Goal: Information Seeking & Learning: Understand process/instructions

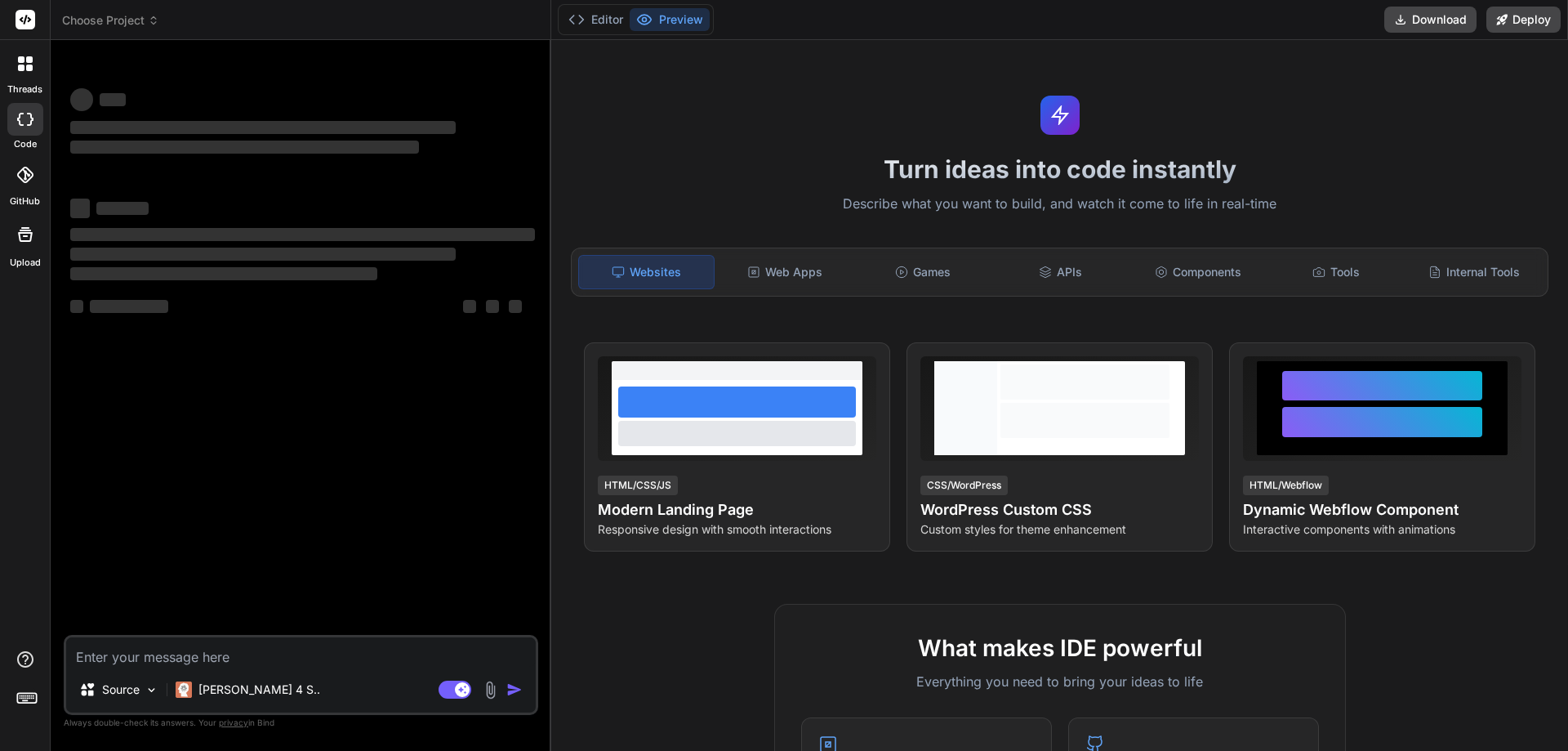
type textarea "x"
click at [130, 662] on textarea at bounding box center [300, 651] width 469 height 29
type textarea "u"
type textarea "x"
type textarea "un"
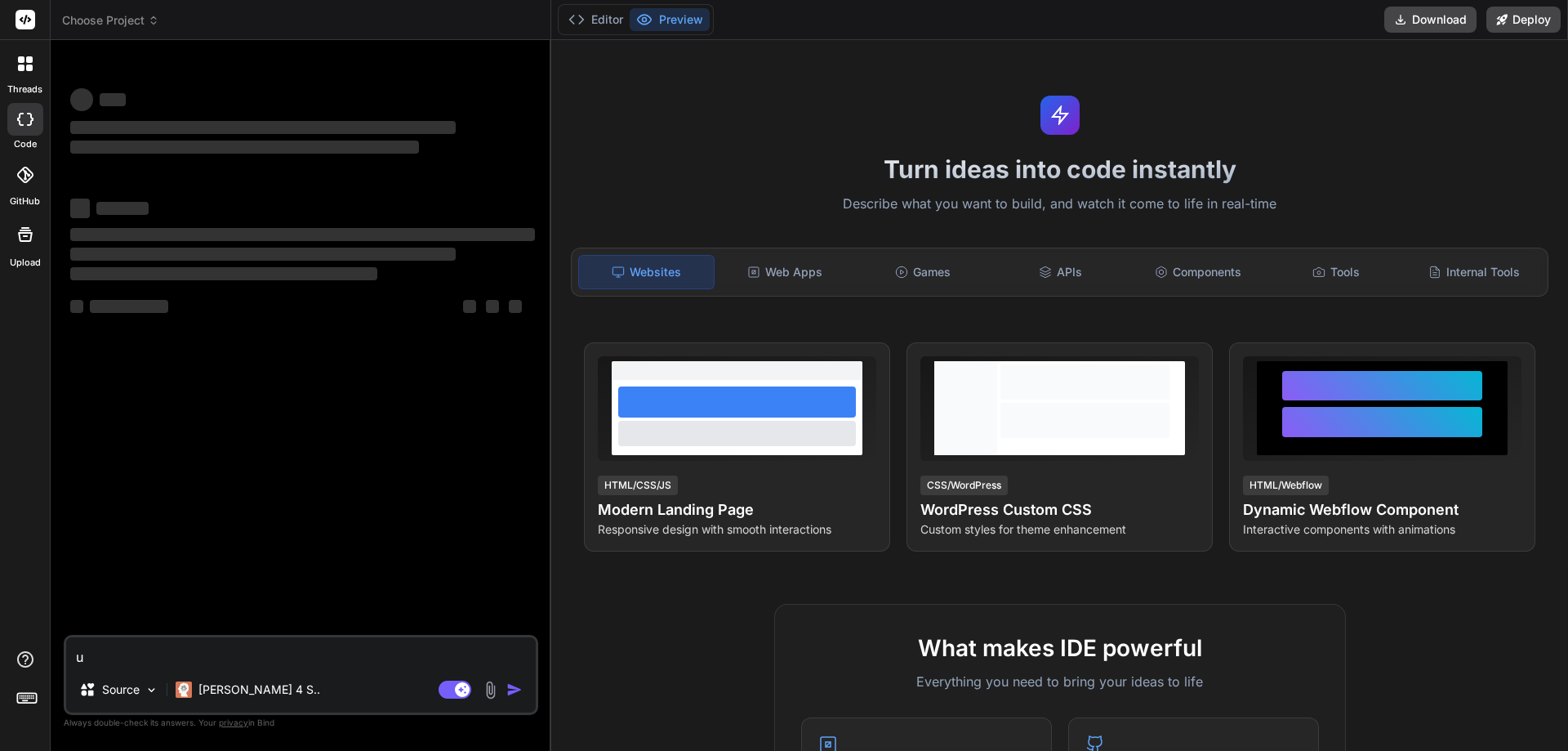
type textarea "x"
type textarea "uni"
type textarea "x"
type textarea "unit"
type textarea "x"
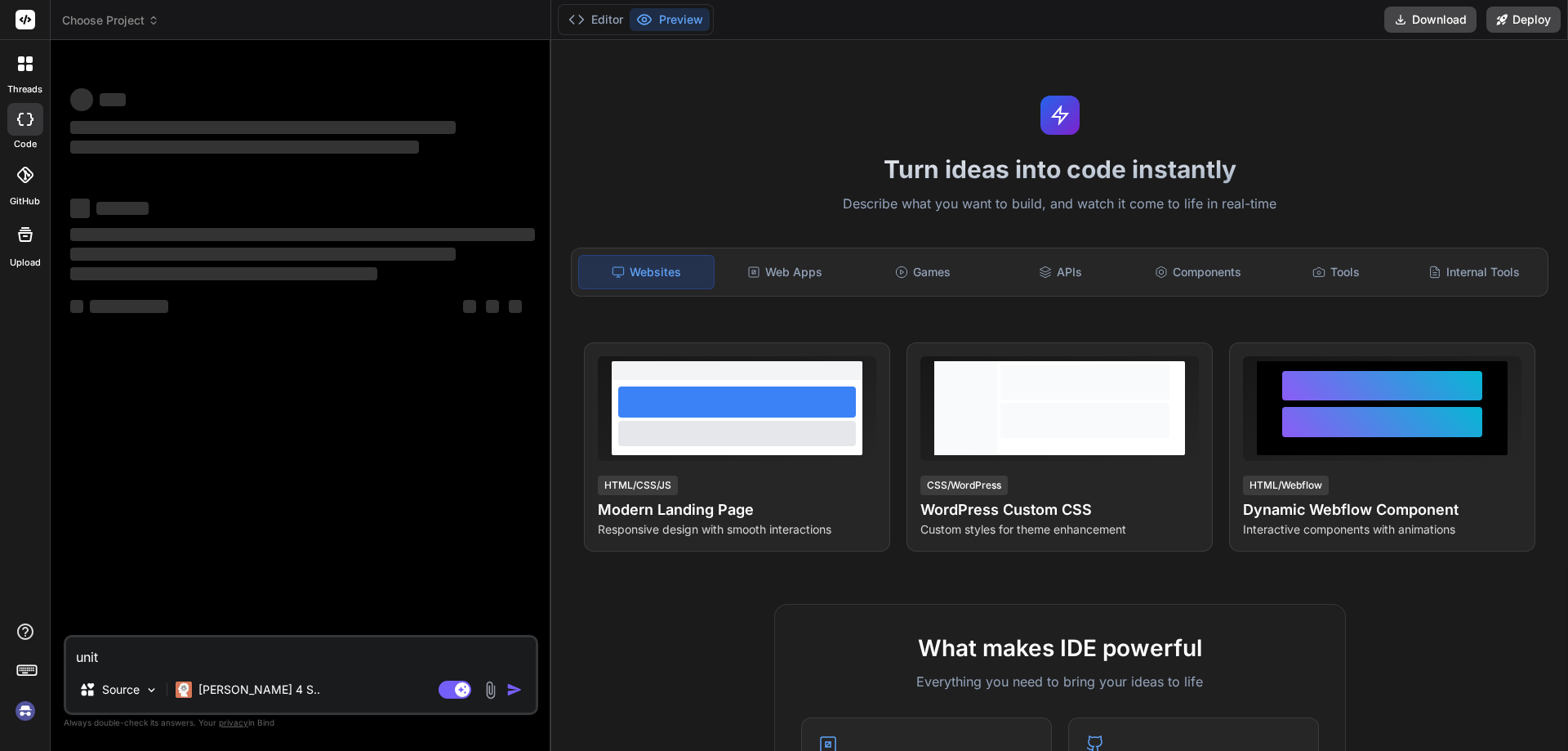
type textarea "unit"
type textarea "x"
type textarea "unit c"
type textarea "x"
type textarea "unit co"
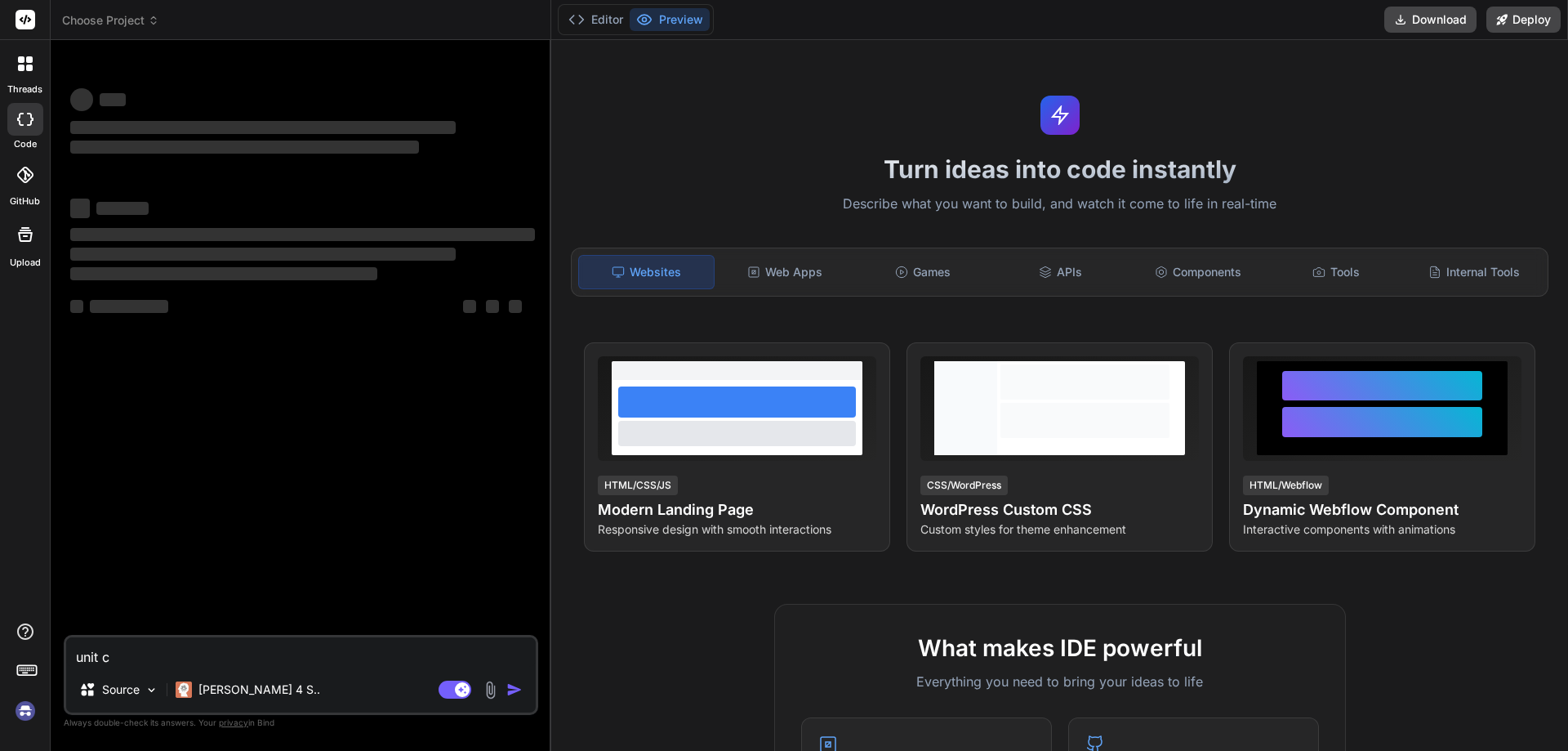
type textarea "x"
type textarea "unit con"
type textarea "x"
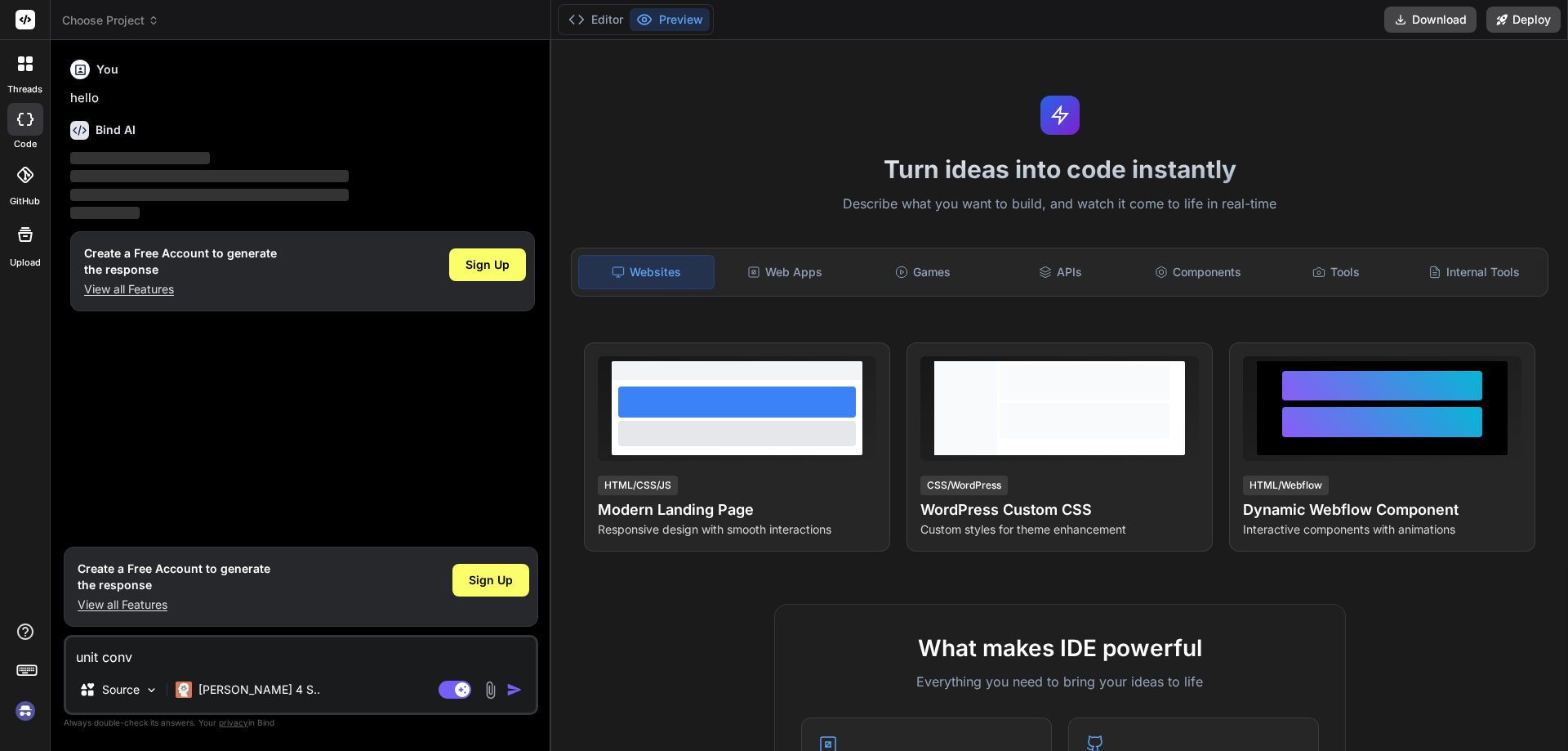
type textarea "unit conve"
type textarea "x"
type textarea "unit convers"
type textarea "x"
type textarea "unit convers"
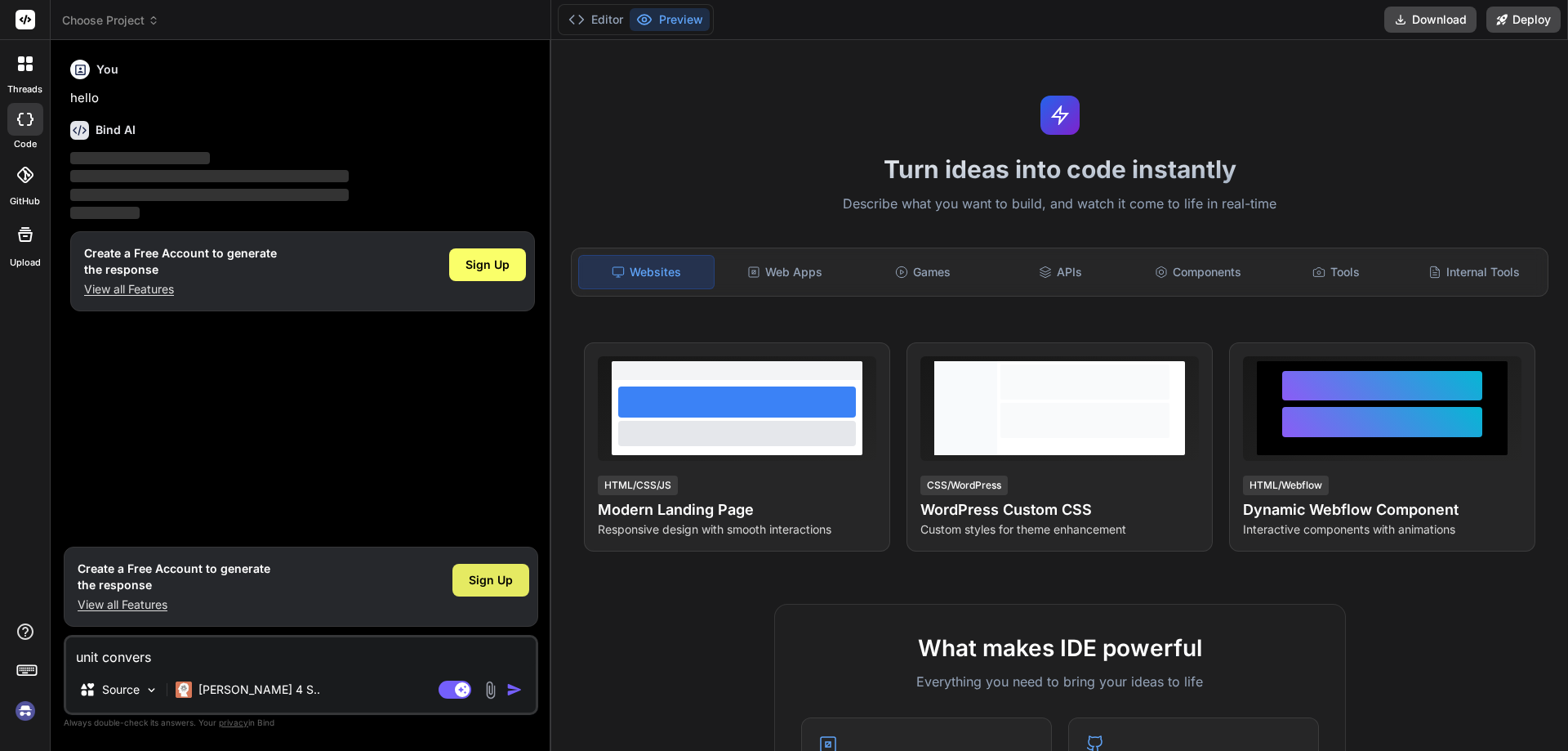
click at [490, 586] on span "Sign Up" at bounding box center [491, 580] width 44 height 16
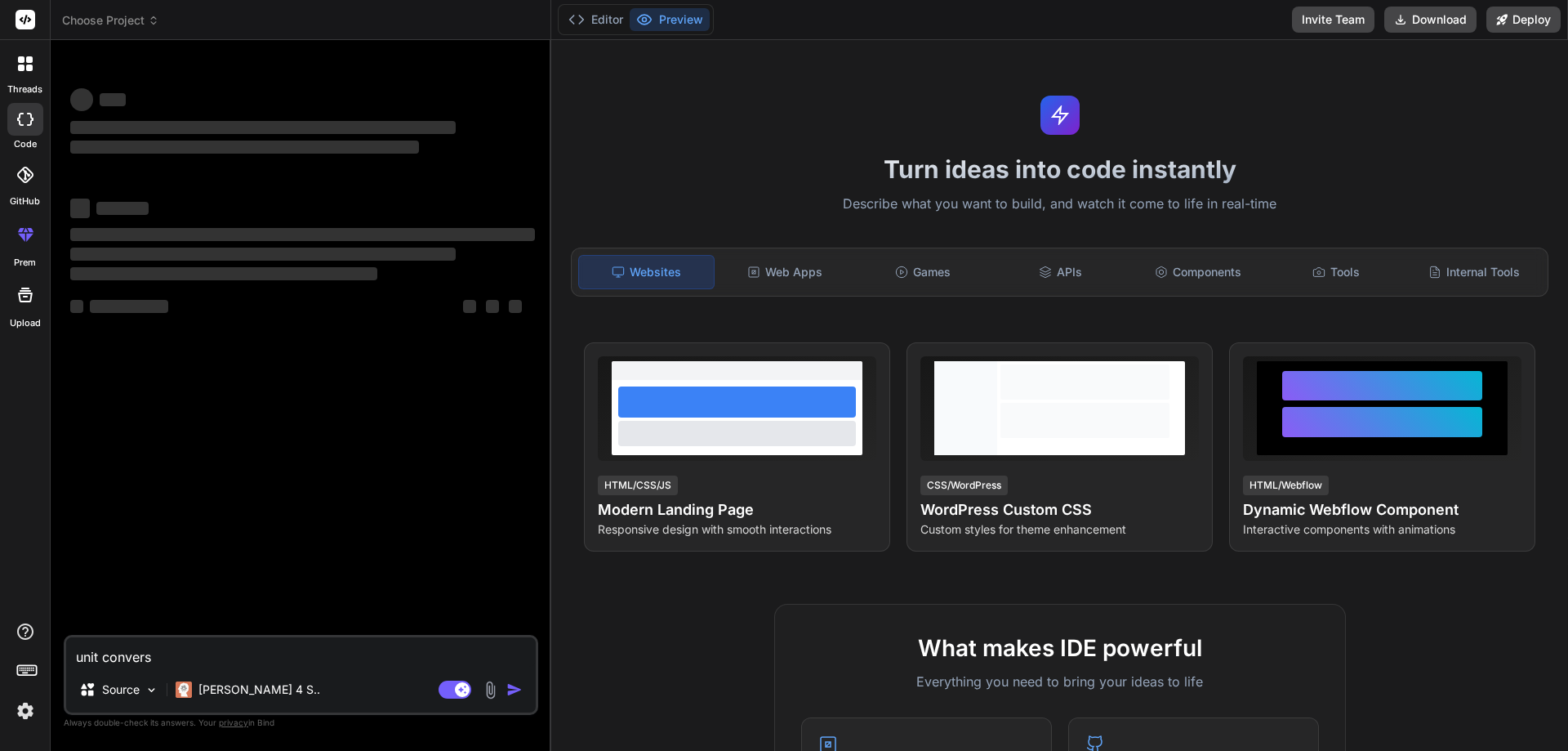
type textarea "x"
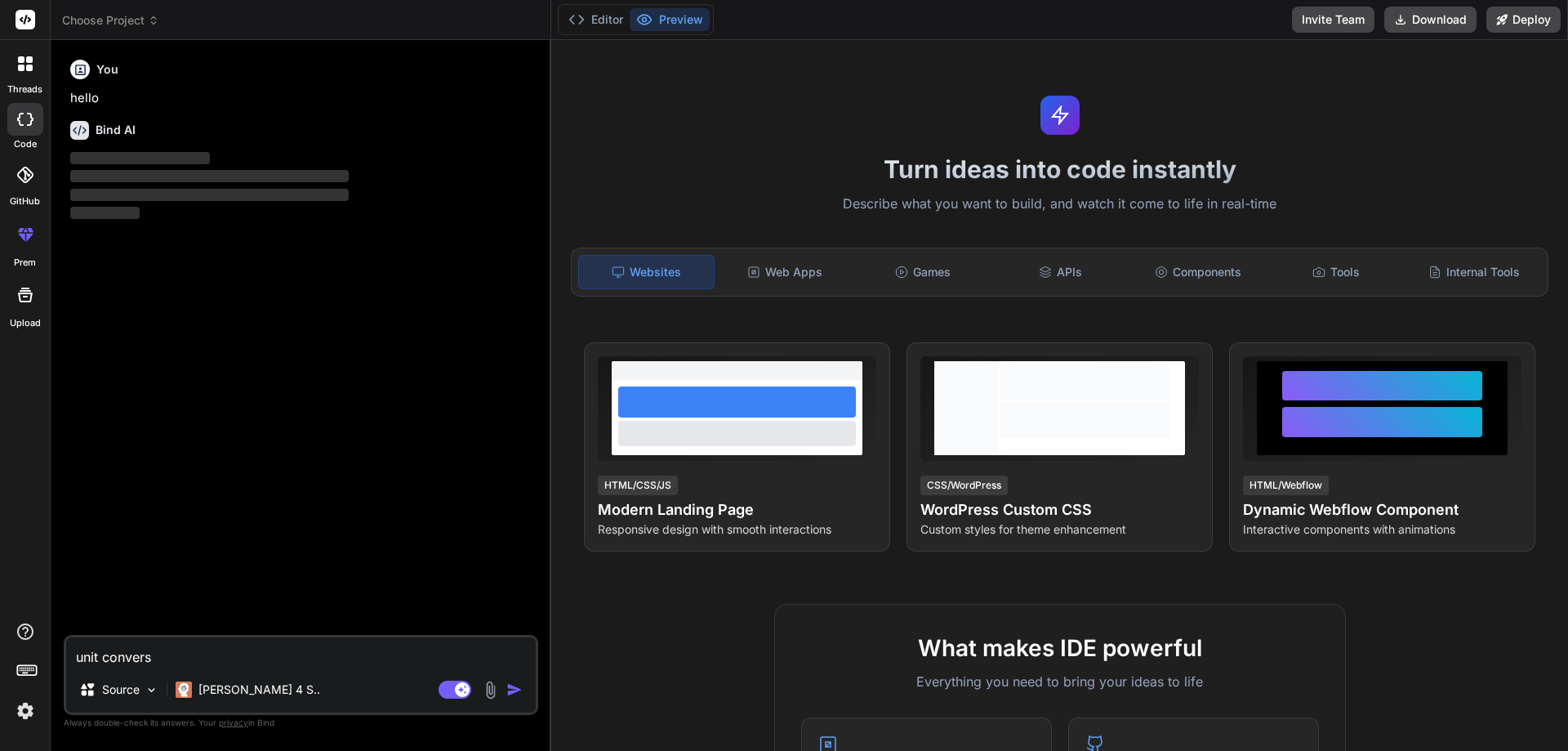
click at [165, 656] on textarea "unit convers" at bounding box center [300, 651] width 469 height 29
type textarea "unit conversi"
type textarea "x"
type textarea "unit conversio"
type textarea "x"
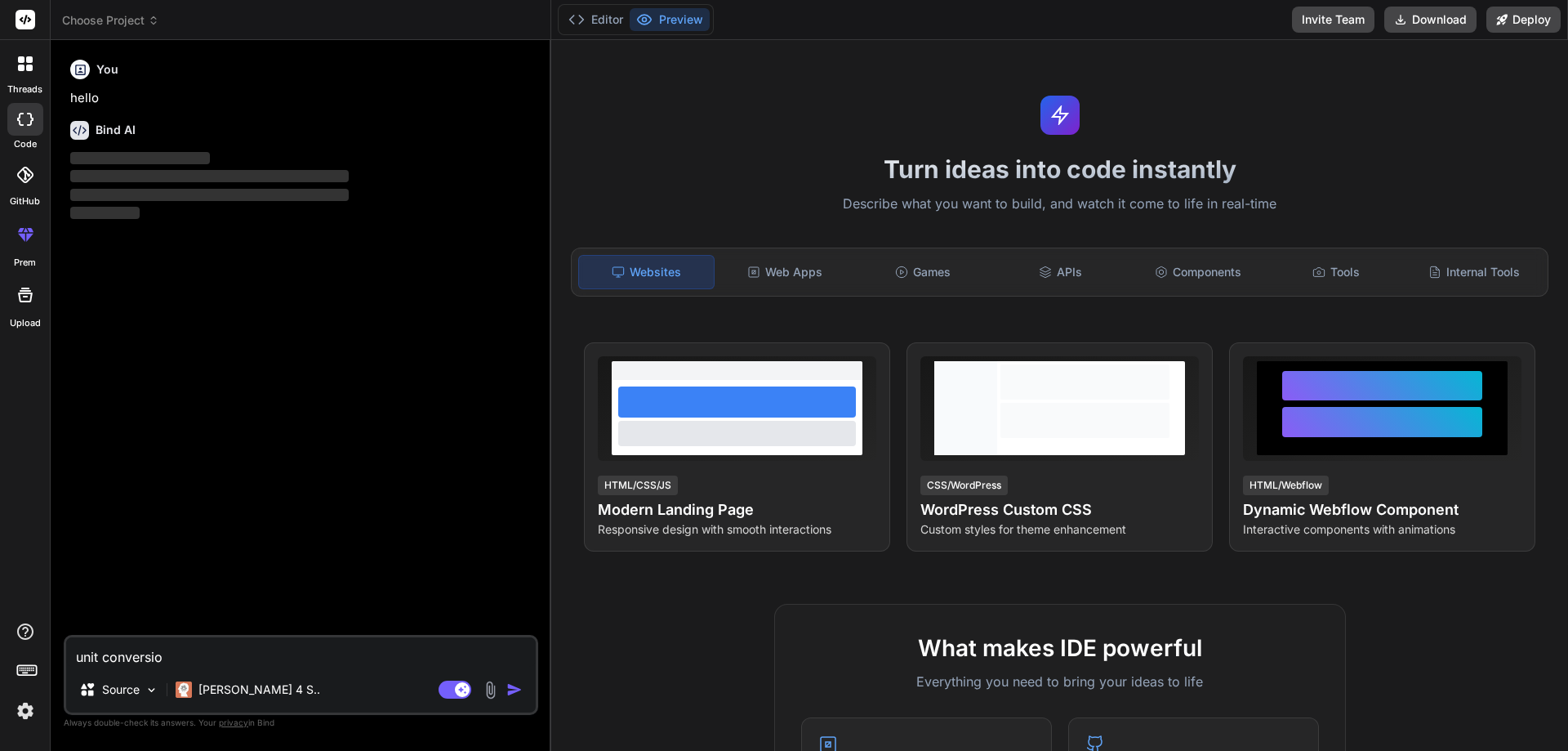
type textarea "unit conversion"
type textarea "x"
type textarea "unit conversion"
type textarea "x"
type textarea "unit conversion f"
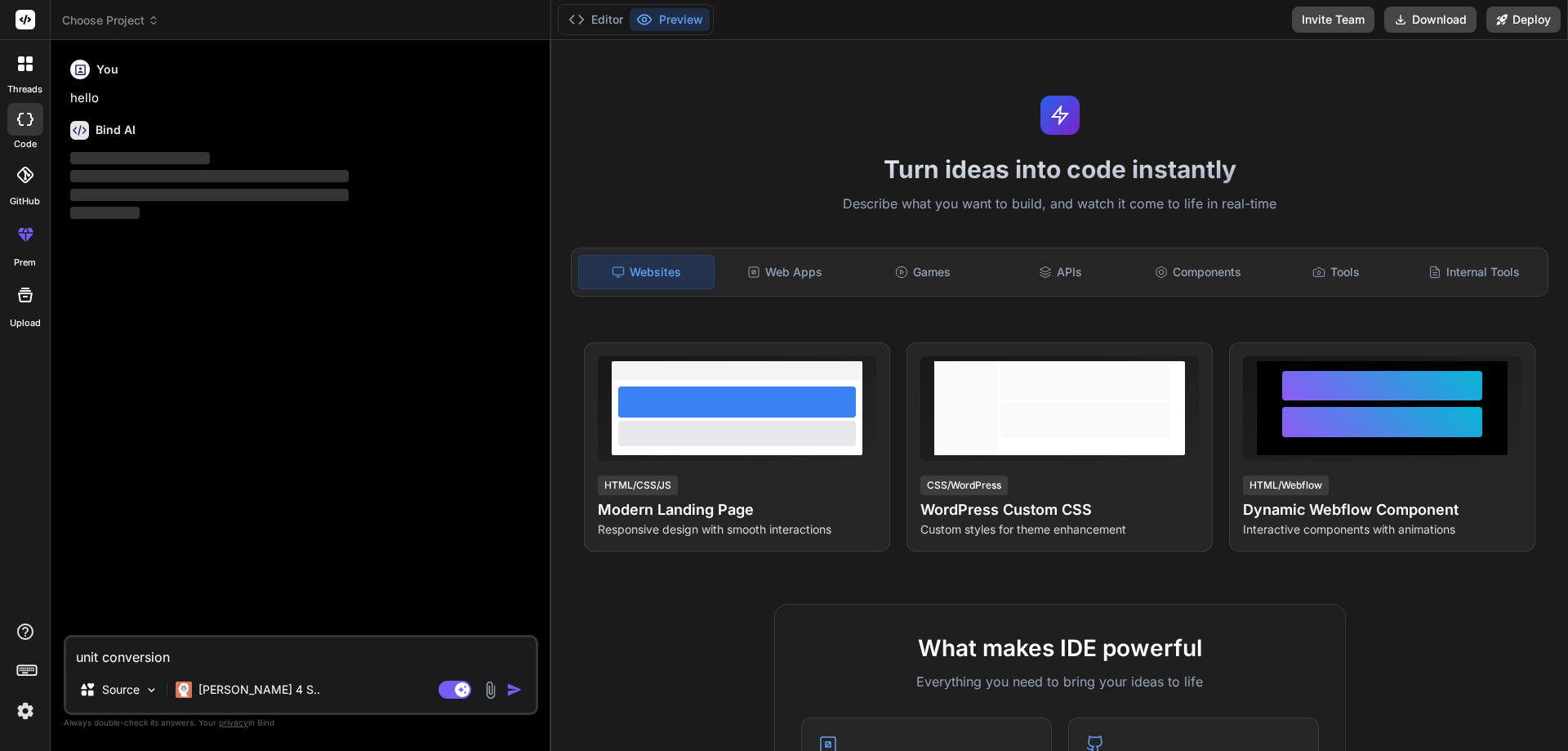
type textarea "x"
type textarea "unit conversion fo"
type textarea "x"
type textarea "unit conversion for"
type textarea "x"
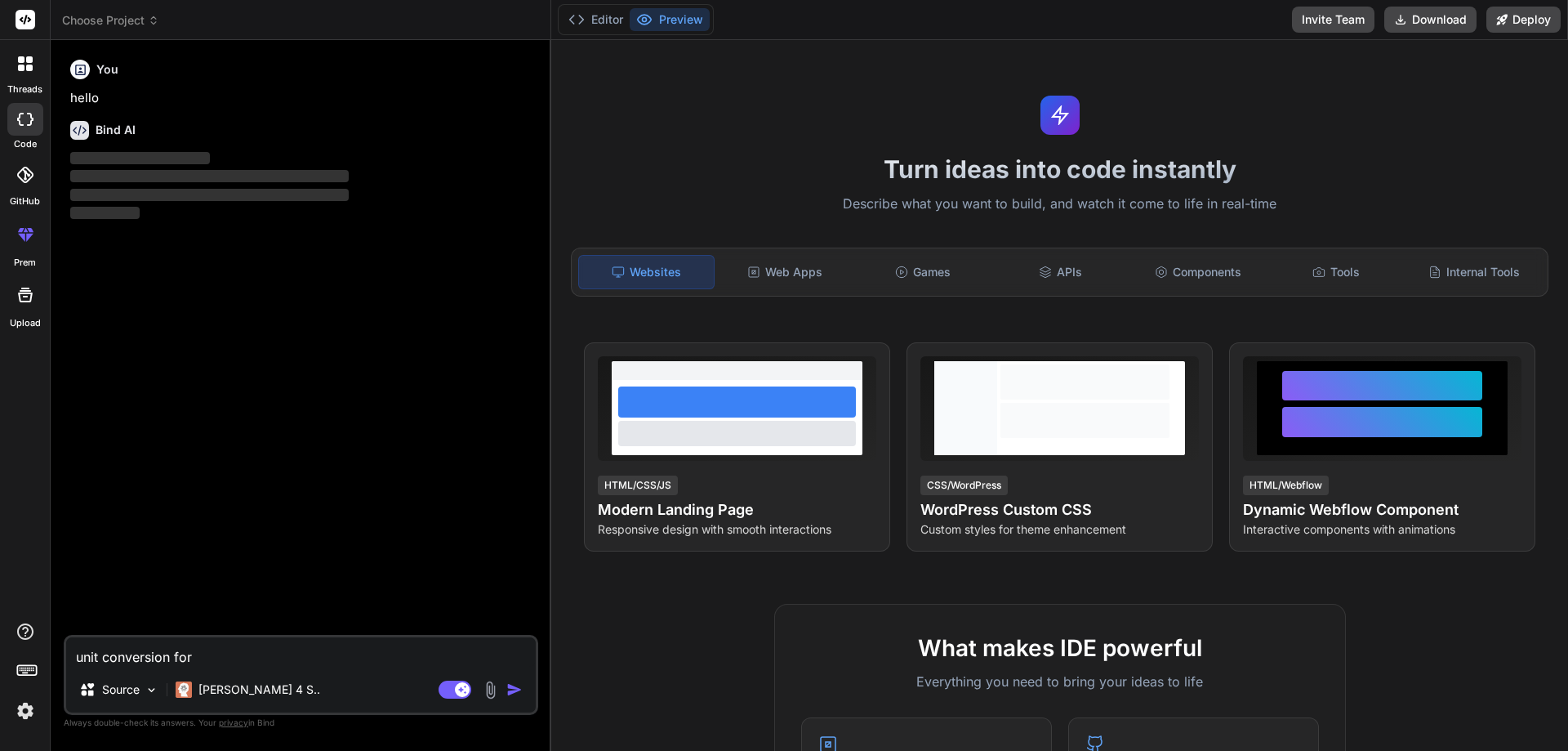
type textarea "unit conversion for"
type textarea "x"
type textarea "unit conversion for"
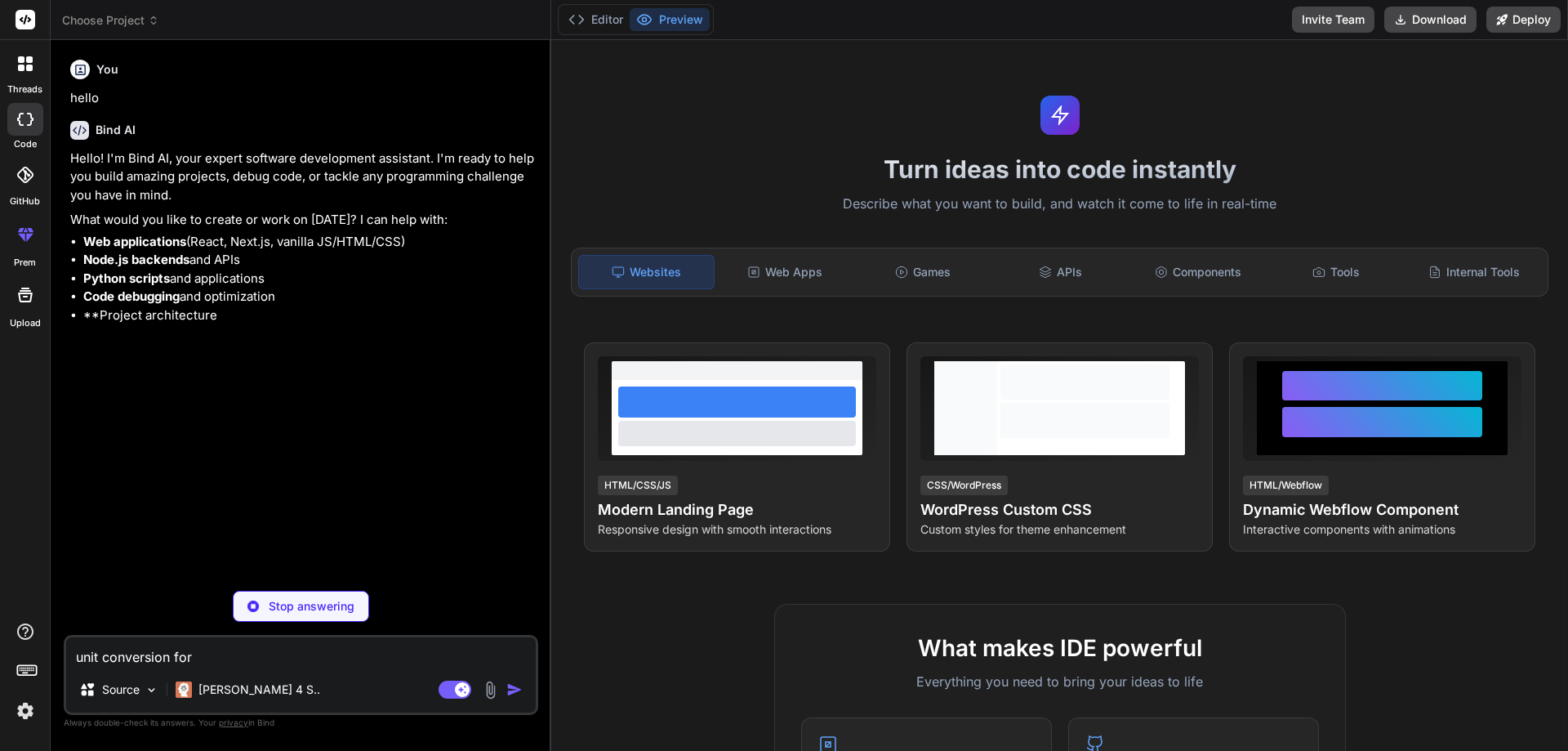
type textarea "x"
type textarea "unit conversion for a"
type textarea "x"
type textarea "unit conversion for ad"
type textarea "x"
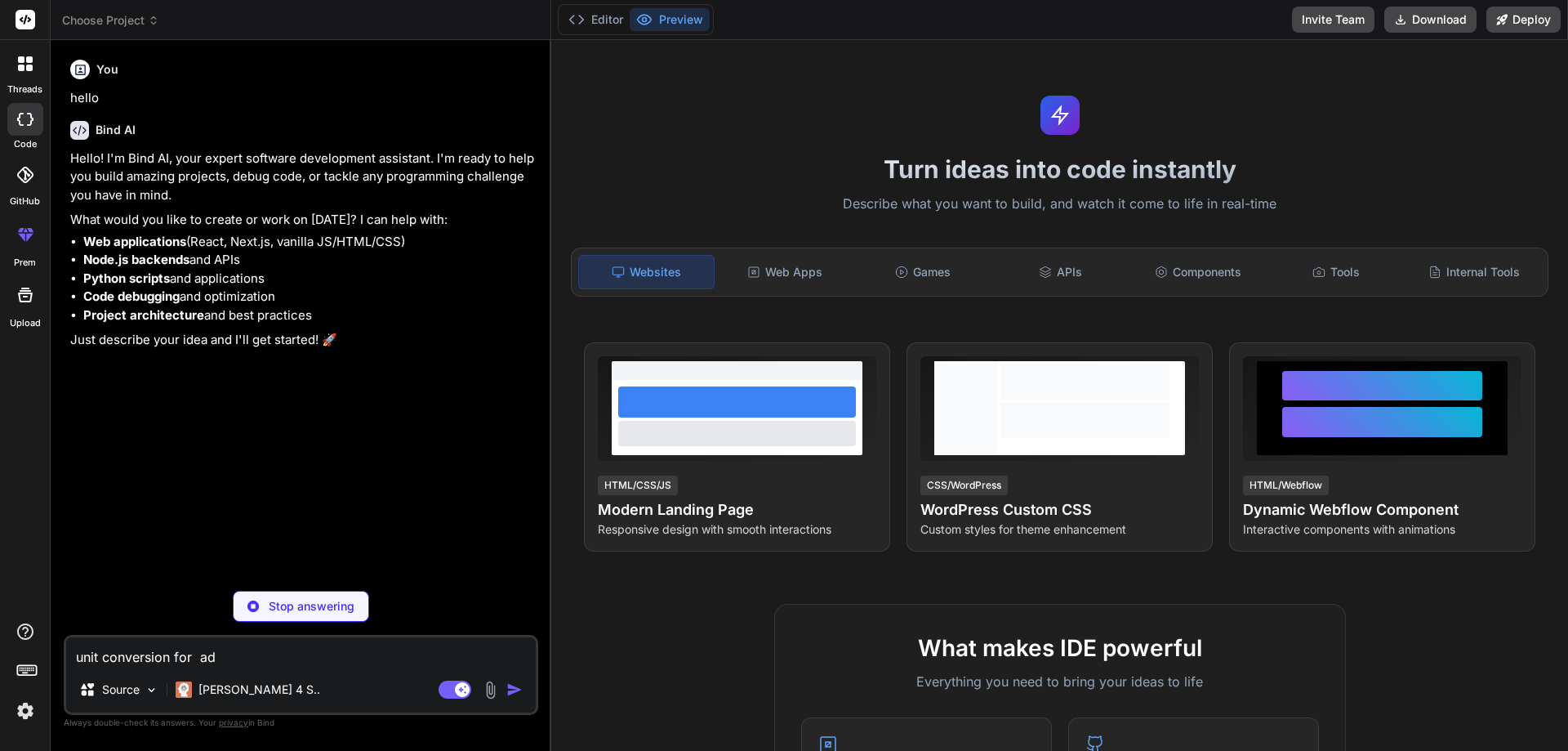
type textarea "unit conversion for add"
type textarea "x"
type textarea "unit conversion for ad"
type textarea "x"
type textarea "unit conversion for a"
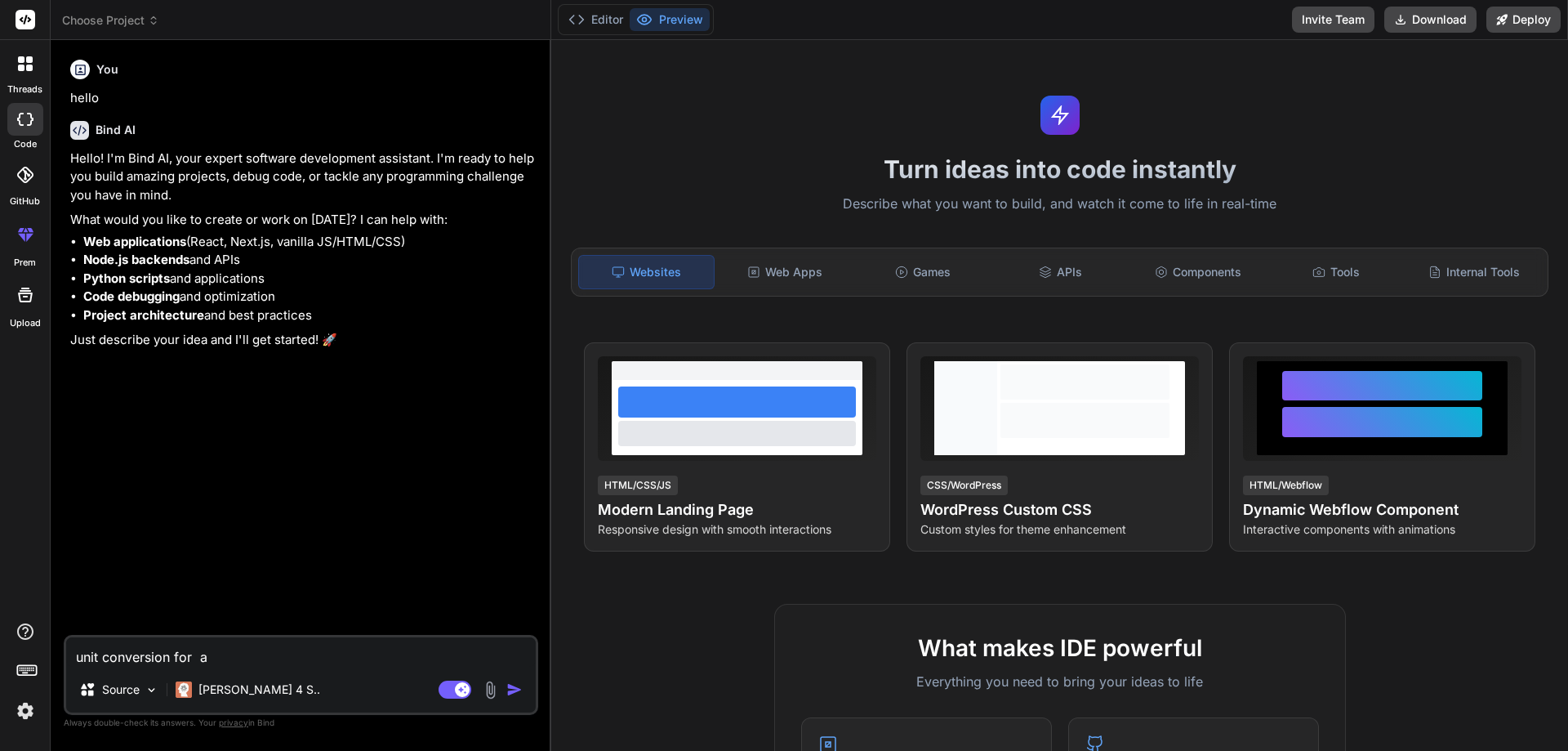
type textarea "x"
type textarea "unit conversion for"
type textarea "x"
type textarea "unit conversion for Q"
type textarea "x"
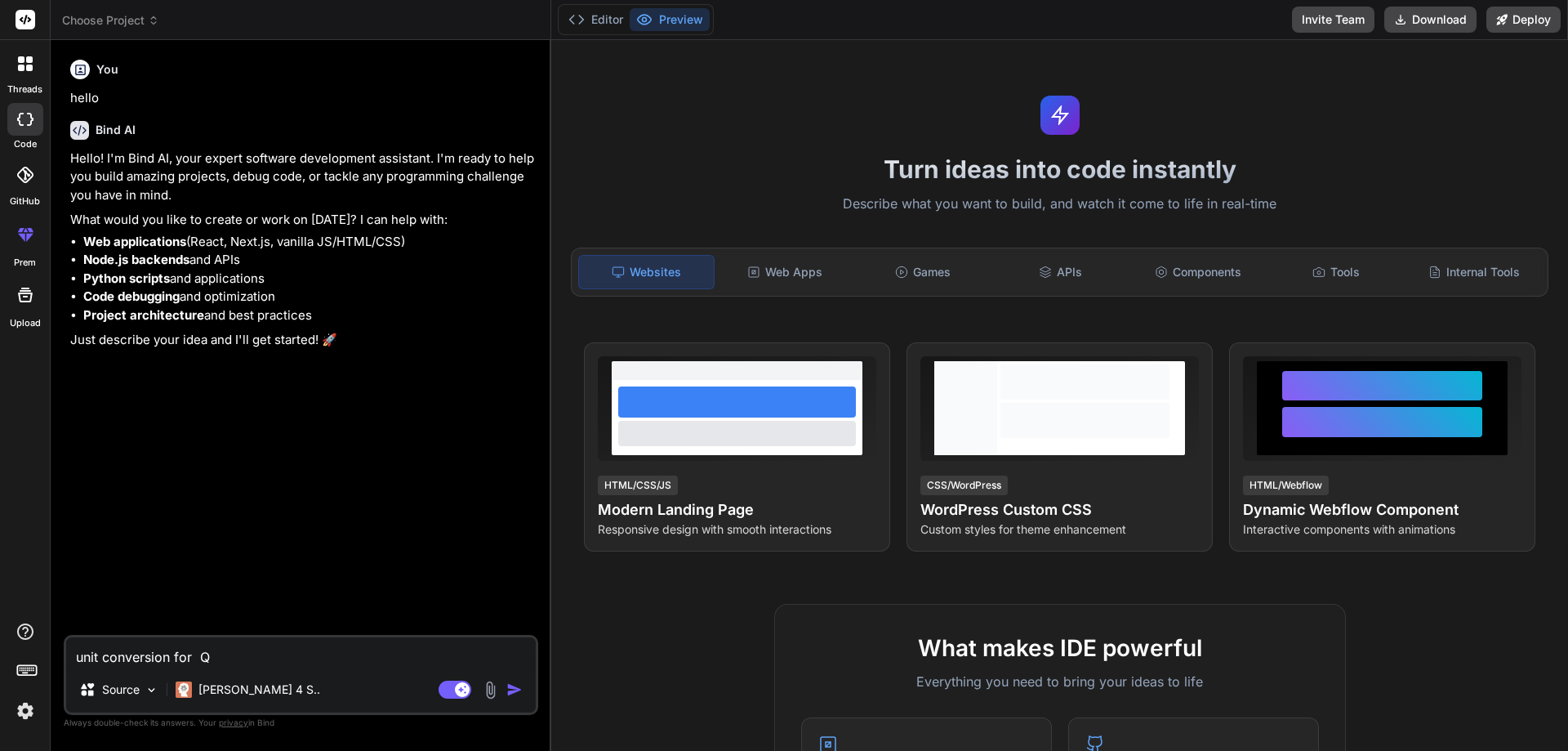
type textarea "unit conversion for QS"
type textarea "x"
type textarea "unit conversion for QSR"
type textarea "x"
type textarea "unit conversion for QSR"
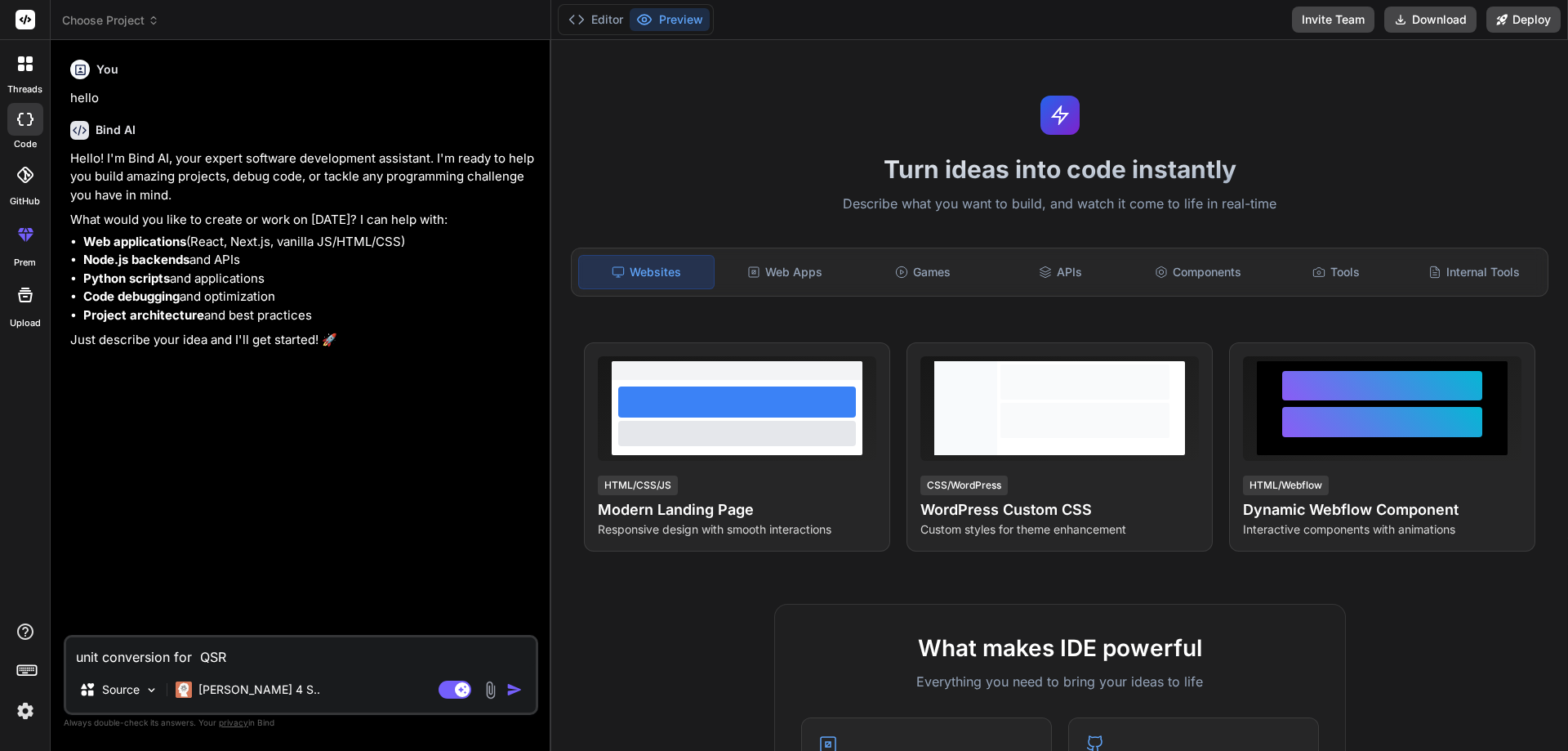
type textarea "x"
type textarea "unit conversion for QSR i"
type textarea "x"
type textarea "unit conversion for QSR it"
type textarea "x"
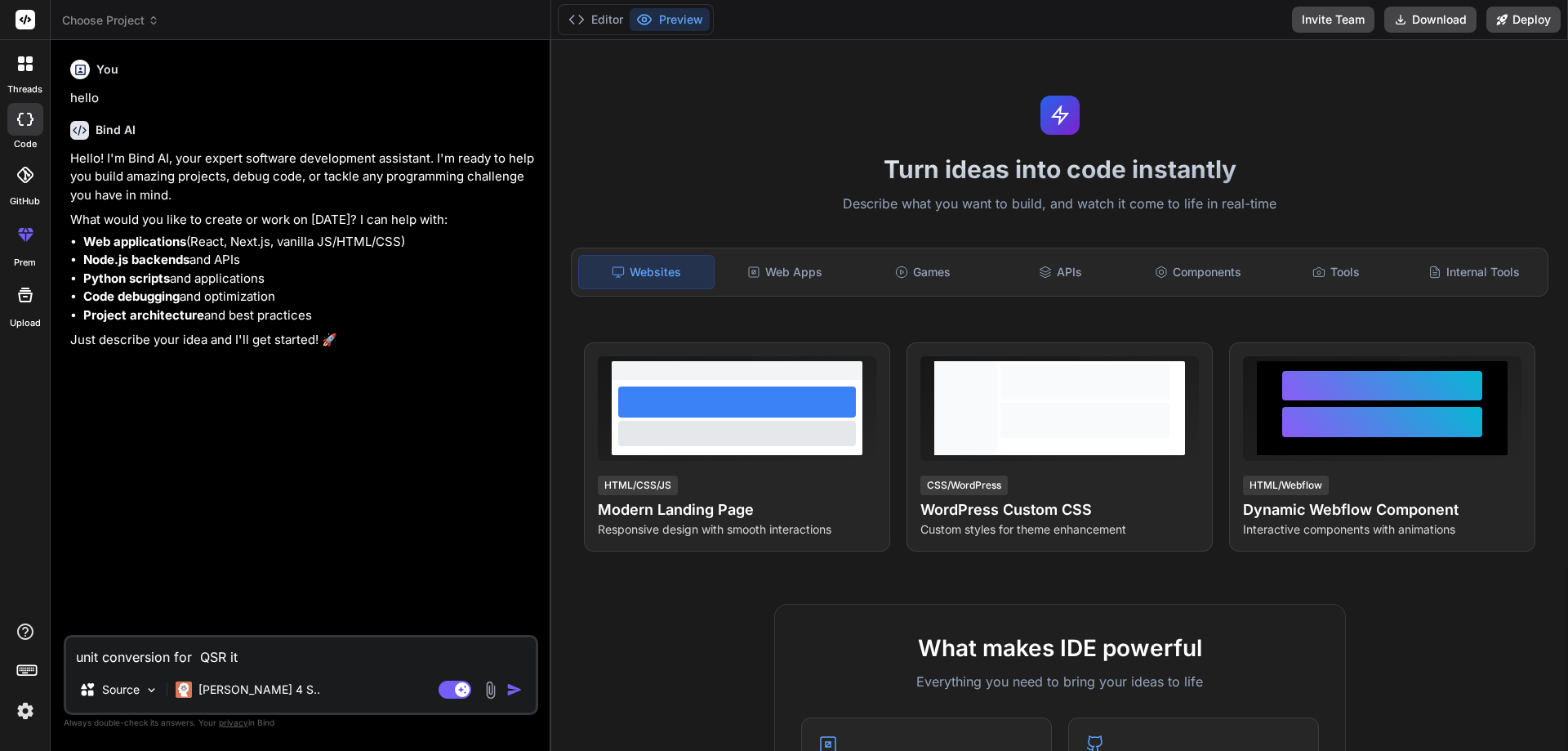
type textarea "unit conversion for QSR ite"
type textarea "x"
type textarea "unit conversion for QSR item"
type textarea "x"
type textarea "unit conversion for QSR item"
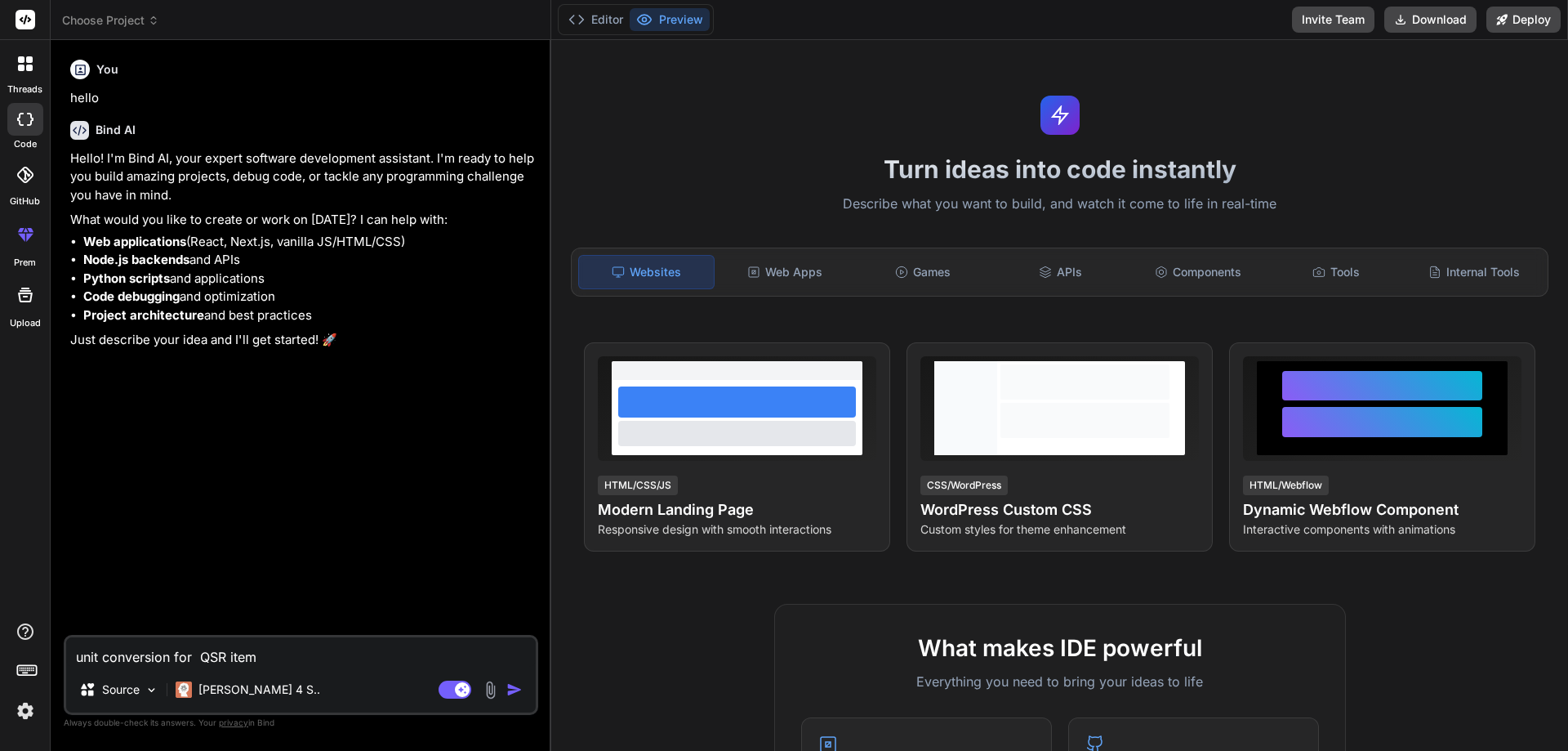
type textarea "x"
type textarea "unit conversion for QSR item p"
type textarea "x"
type textarea "unit conversion for QSR item pl"
type textarea "x"
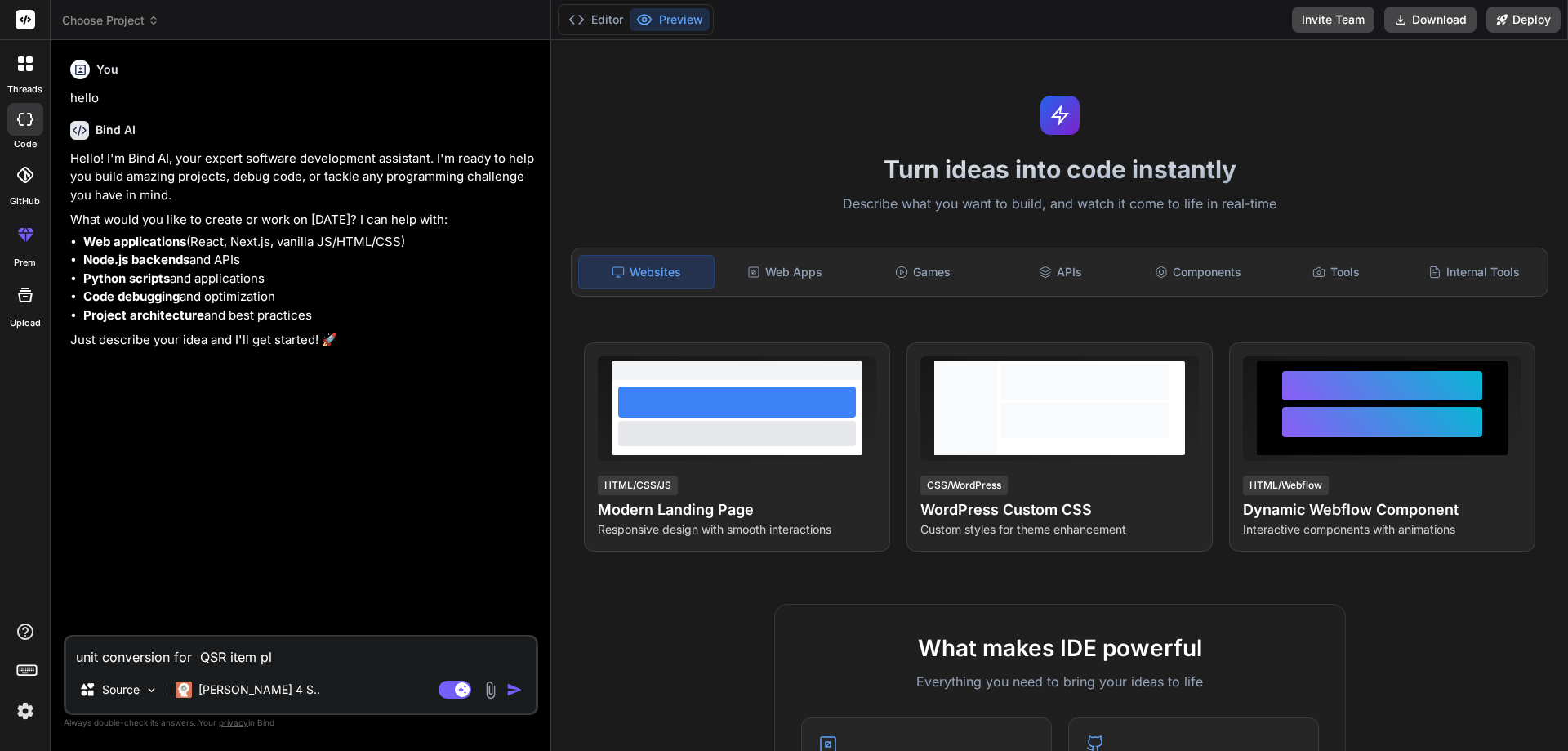
type textarea "unit conversion for QSR item ple"
type textarea "x"
type textarea "unit conversion for QSR item plea"
type textarea "x"
type textarea "unit conversion for QSR item pleas"
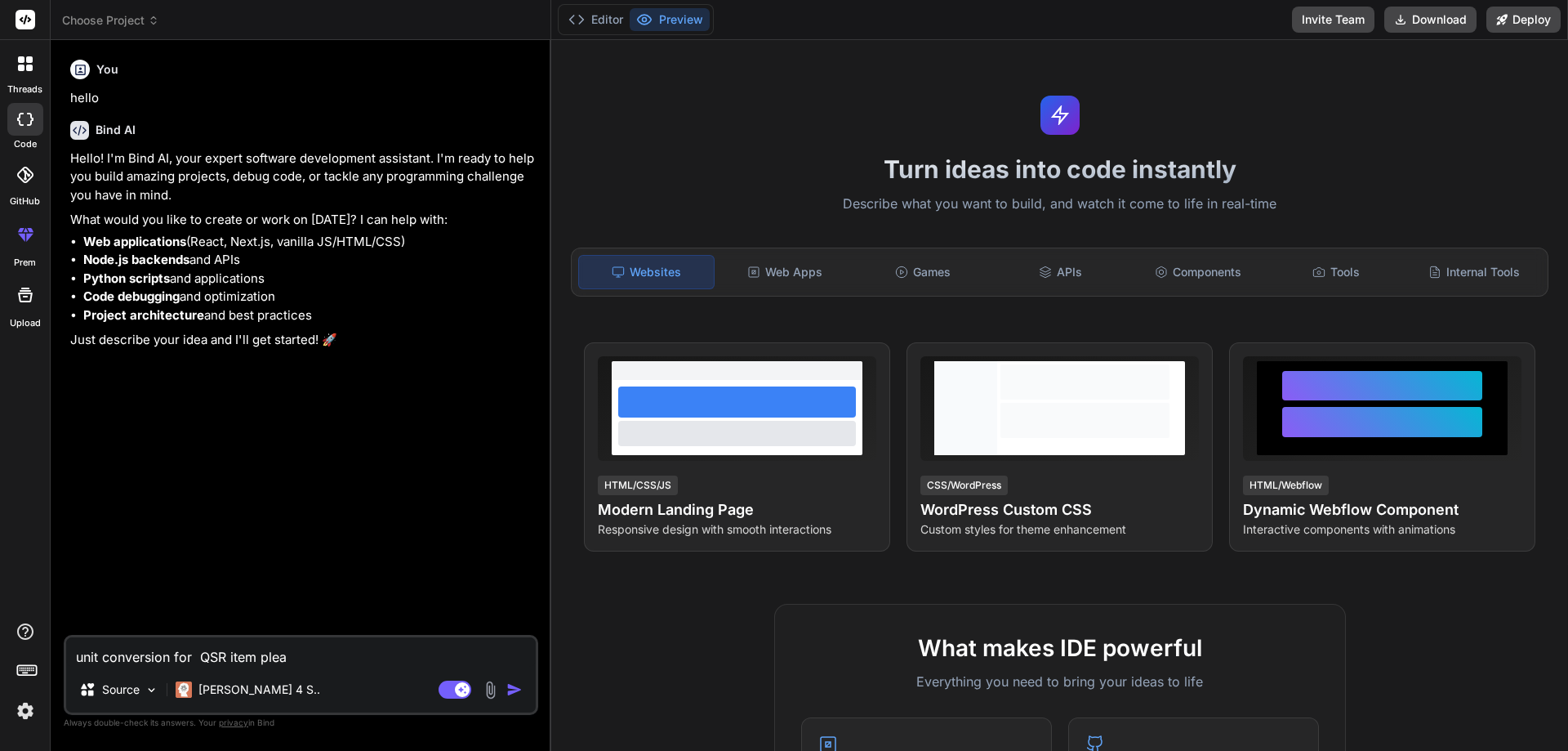
type textarea "x"
type textarea "unit conversion for QSR item please"
type textarea "x"
type textarea "unit conversion for QSR item please"
type textarea "x"
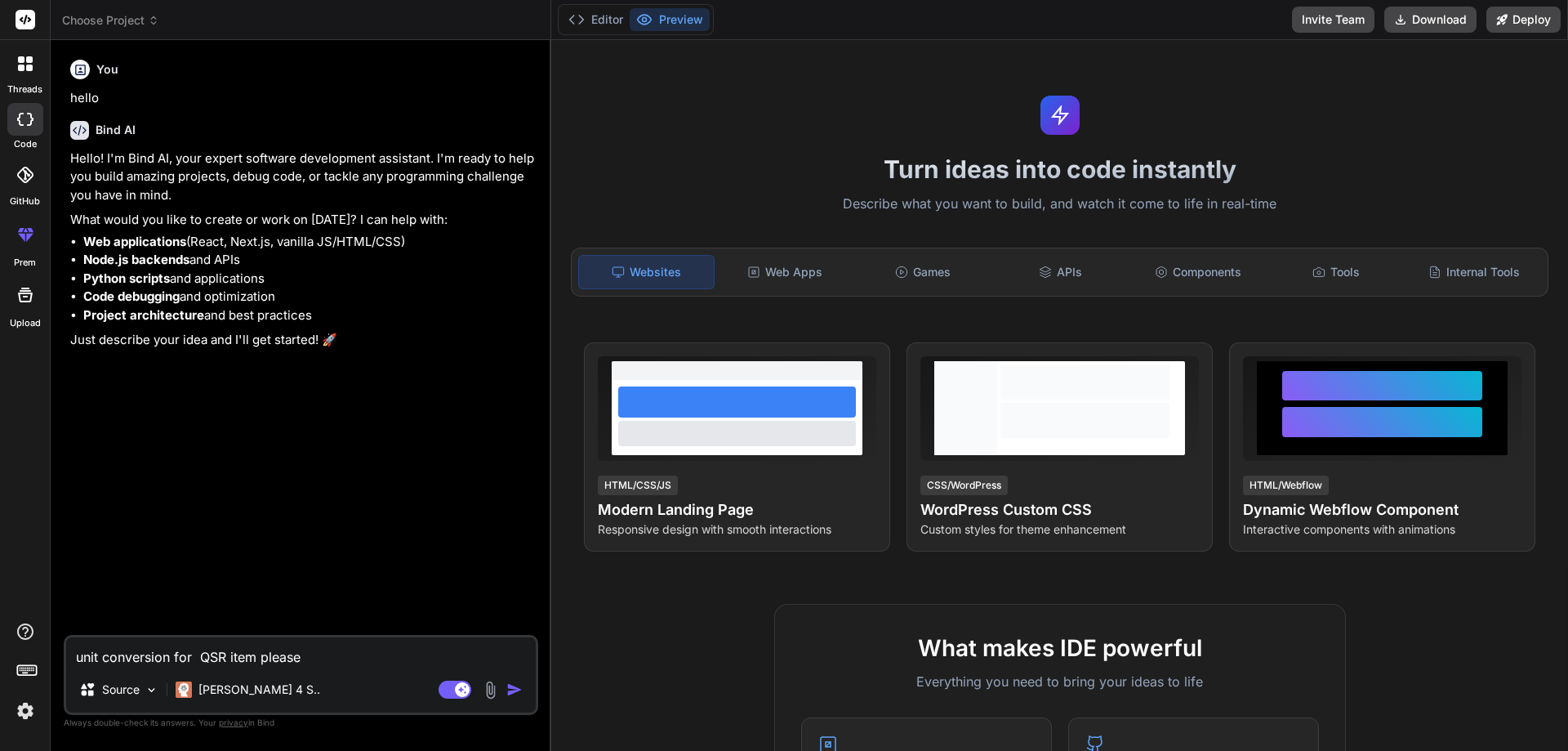
type textarea "unit conversion for QSR item please p"
type textarea "x"
type textarea "unit conversion for QSR item please pr"
type textarea "x"
type textarea "unit conversion for QSR item please pro"
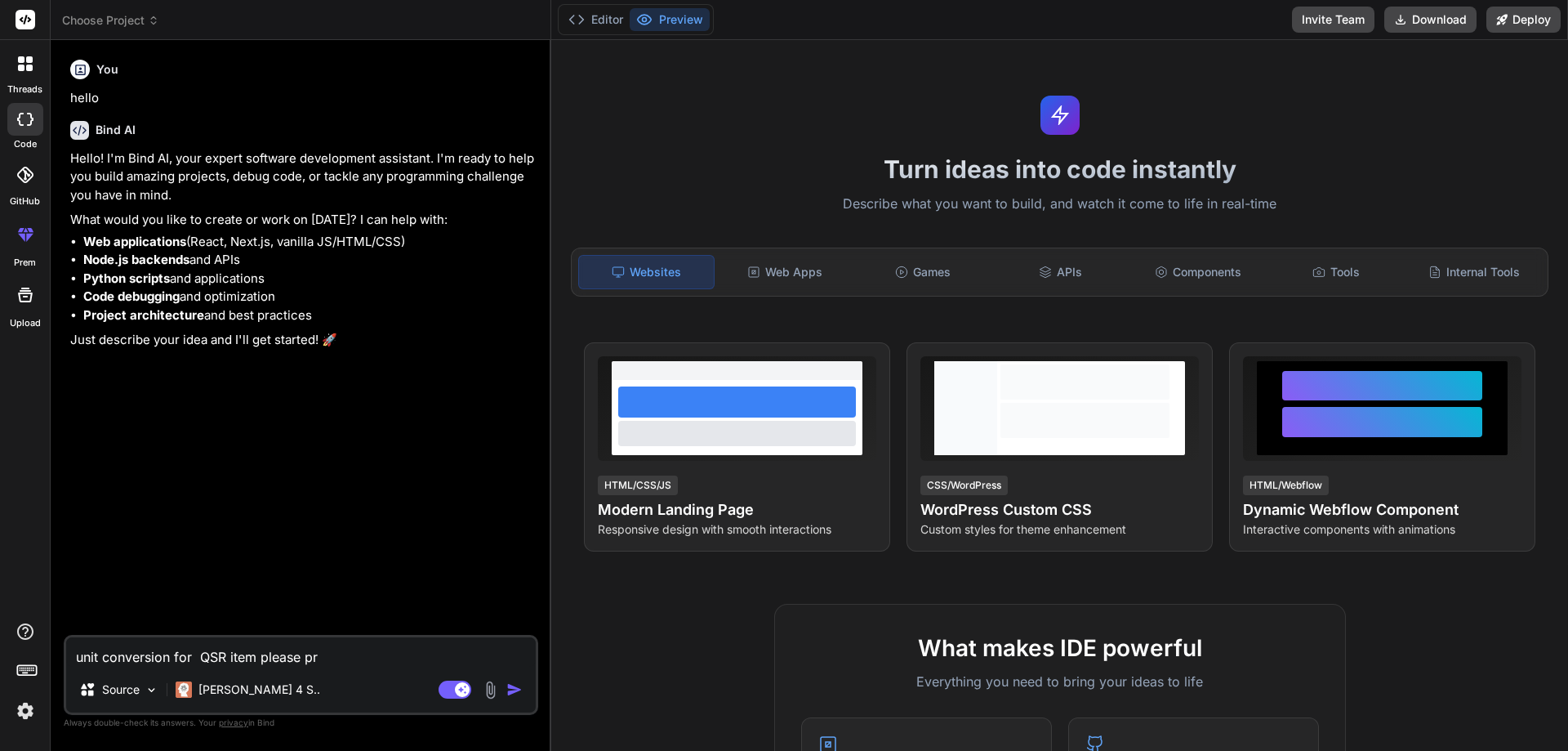
type textarea "x"
type textarea "unit conversion for QSR item please prov"
type textarea "x"
type textarea "unit conversion for QSR item please provi"
type textarea "x"
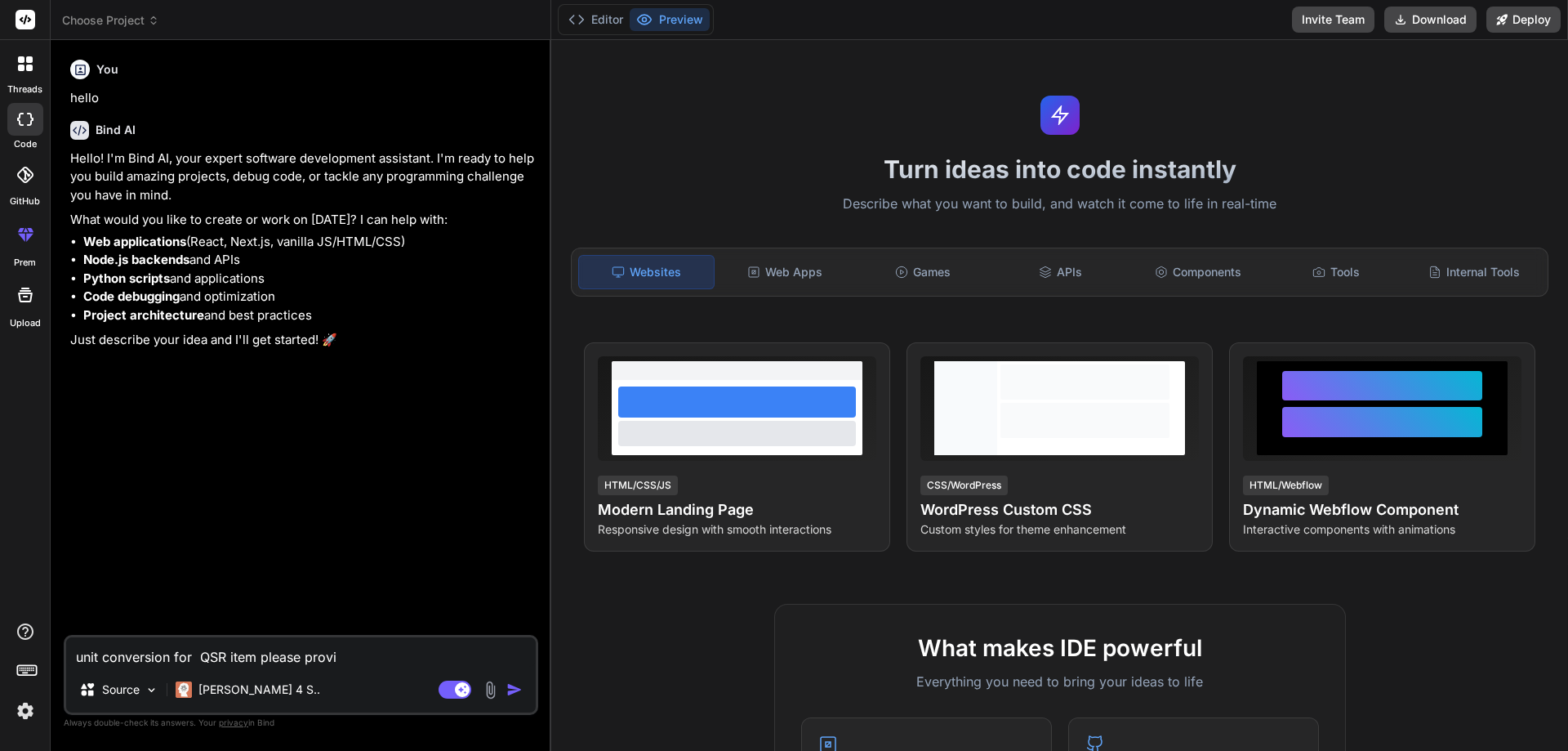
type textarea "unit conversion for QSR item please provid"
type textarea "x"
type textarea "unit conversion for QSR item please provide"
type textarea "x"
type textarea "unit conversion for QSR item please provide"
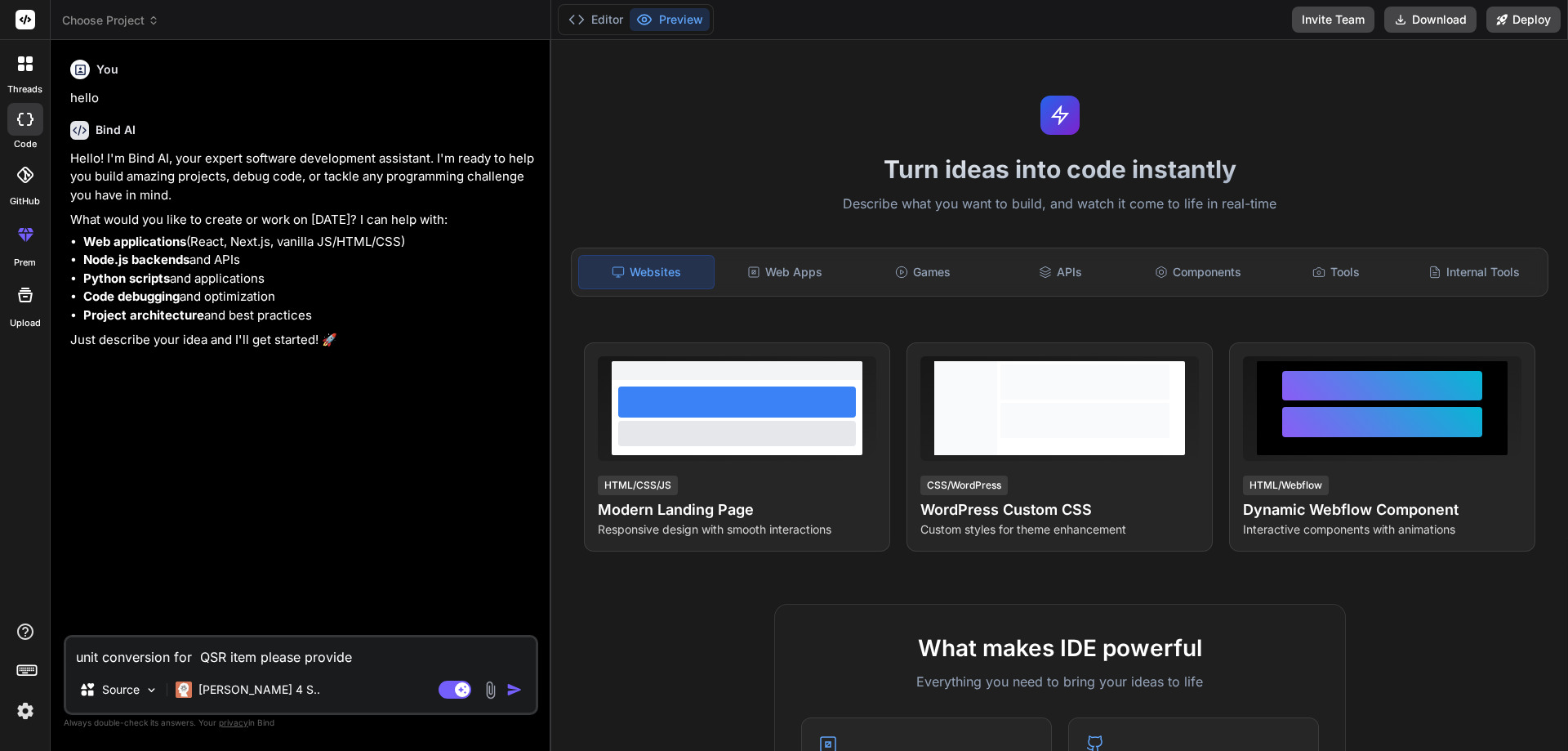
type textarea "x"
type textarea "unit conversion for QSR item please provide m"
type textarea "x"
type textarea "unit conversion for QSR item please provide me"
type textarea "x"
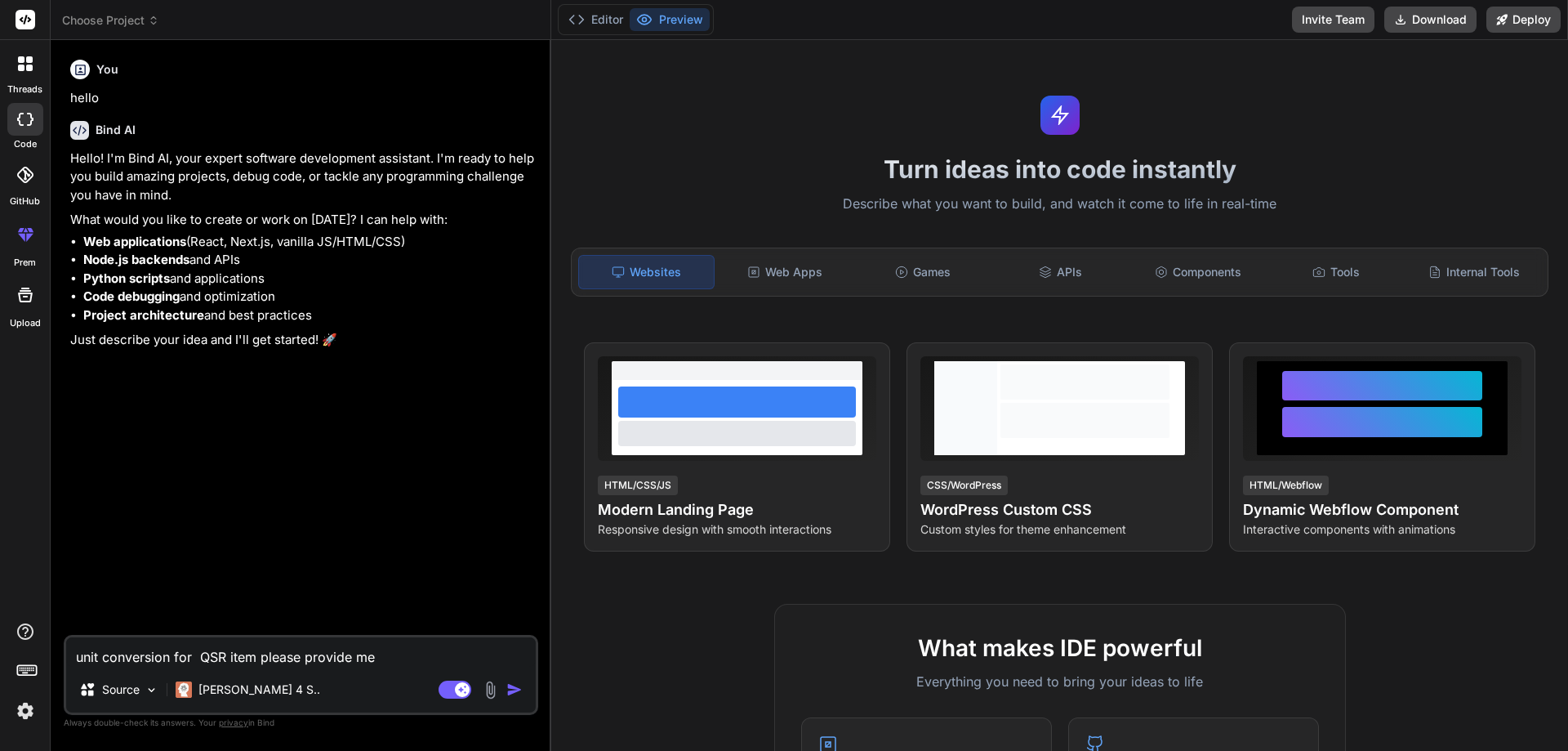
type textarea "unit conversion for QSR item please provide me"
type textarea "x"
type textarea "unit conversion for QSR item please provide me a"
type textarea "x"
type textarea "unit conversion for QSR item please provide me al"
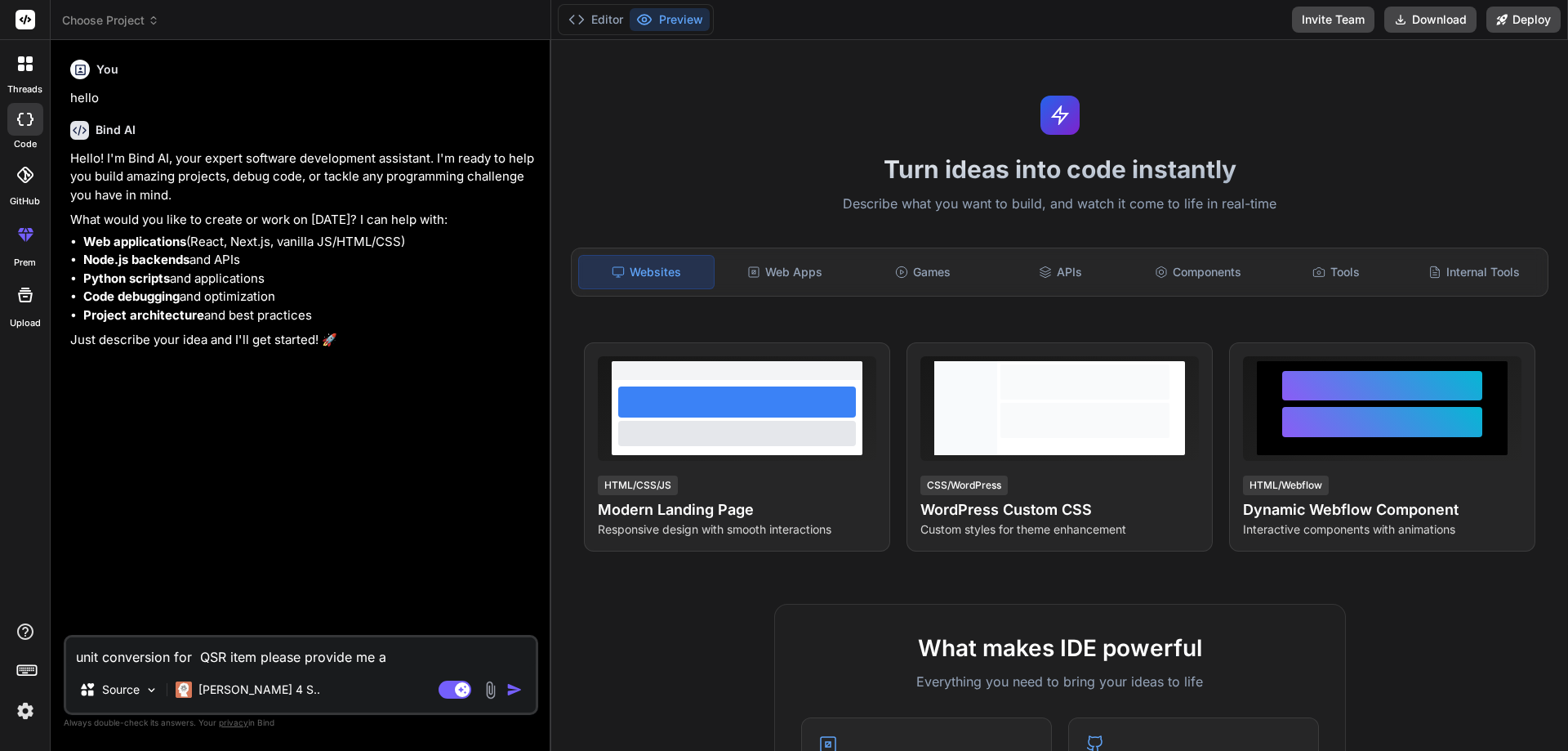
type textarea "x"
type textarea "unit conversion for QSR item please provide me all"
type textarea "x"
type textarea "unit conversion for QSR item please provide me all"
type textarea "x"
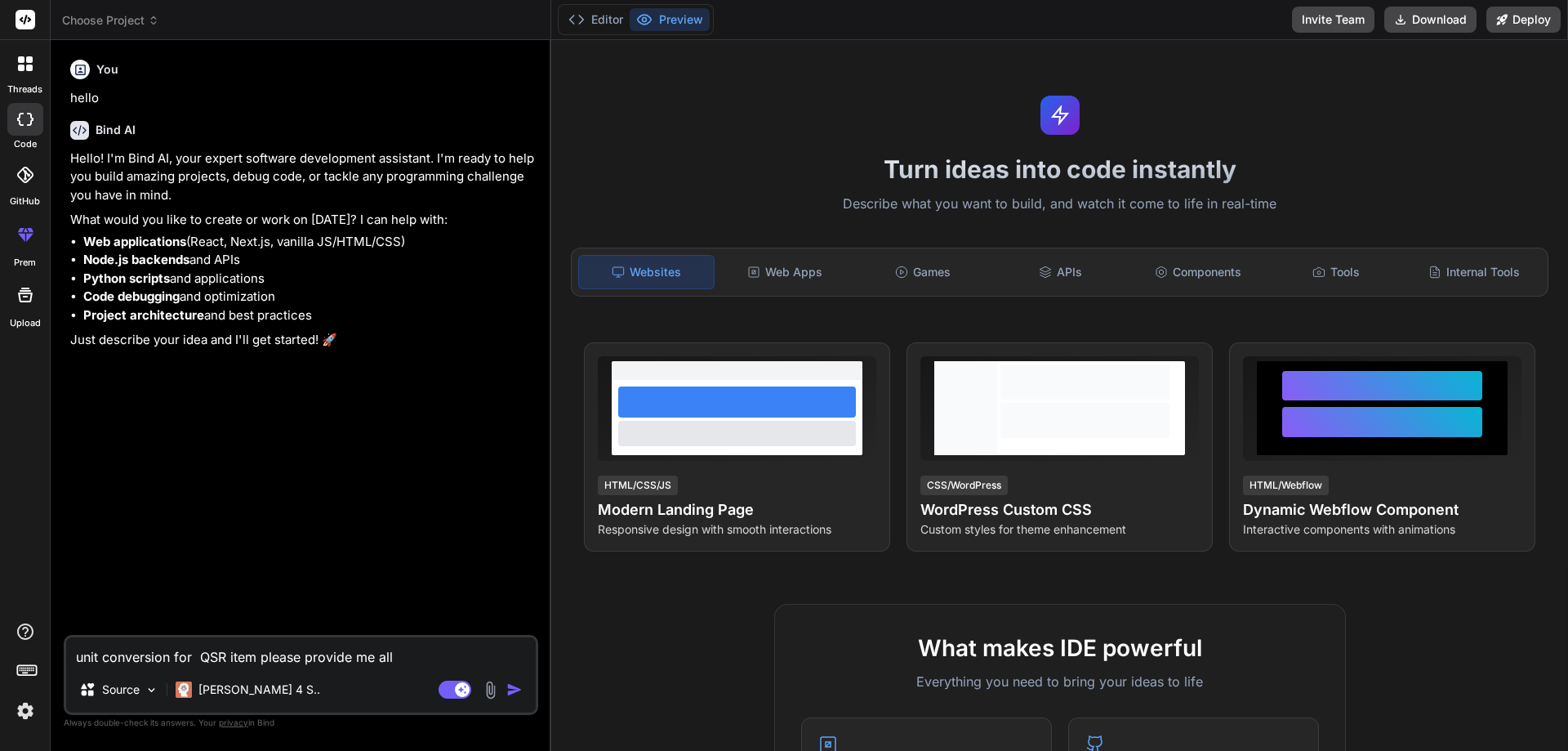
type textarea "unit conversion for QSR item please provide me all d"
type textarea "x"
type textarea "unit conversion for QSR item please provide me all de"
type textarea "x"
type textarea "unit conversion for QSR item please provide me all det"
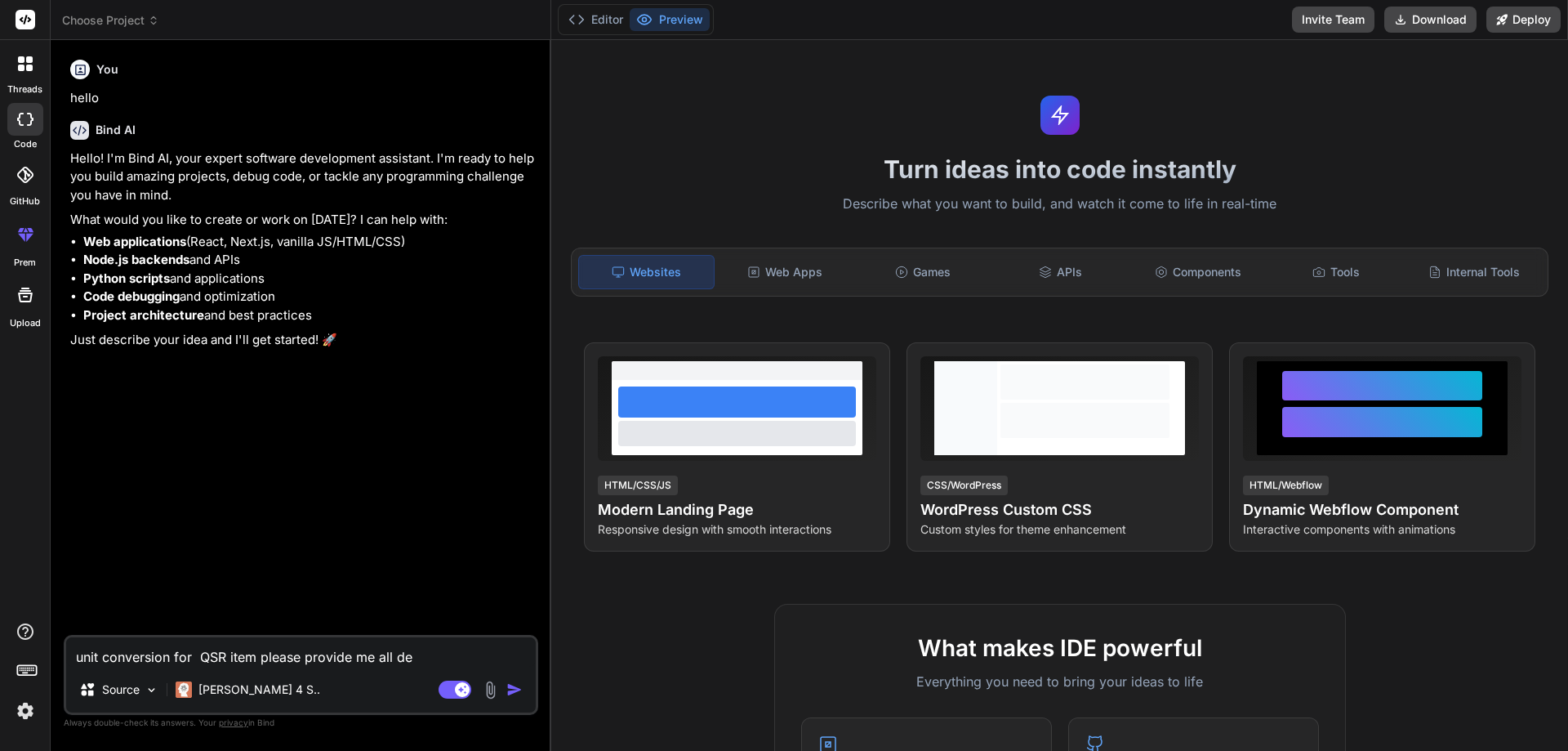
type textarea "x"
type textarea "unit conversion for QSR item please provide me all deta"
type textarea "x"
type textarea "unit conversion for QSR item please provide me all detai"
type textarea "x"
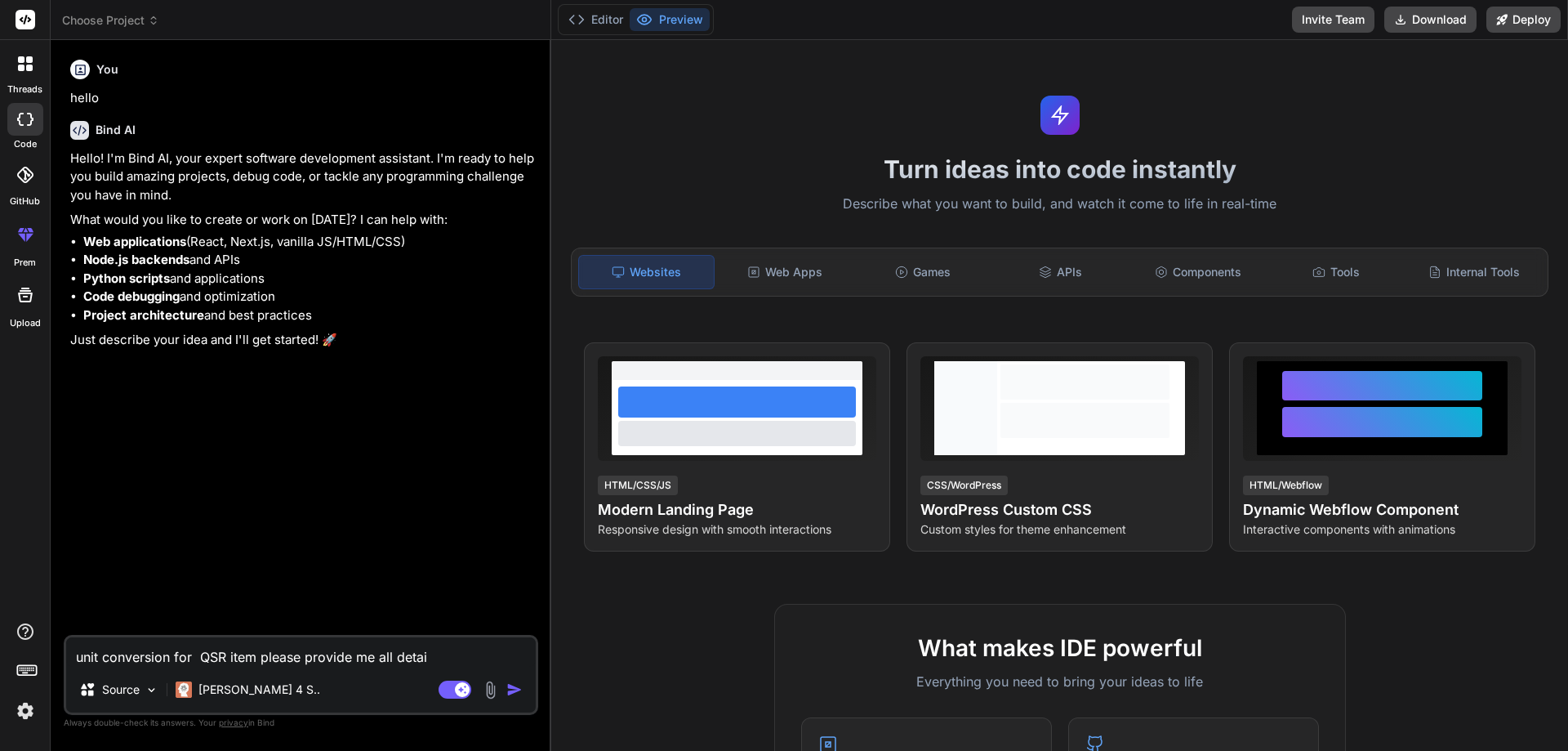
type textarea "unit conversion for QSR item please provide me all detail"
type textarea "x"
type textarea "unit conversion for QSR item please provide me all details"
type textarea "x"
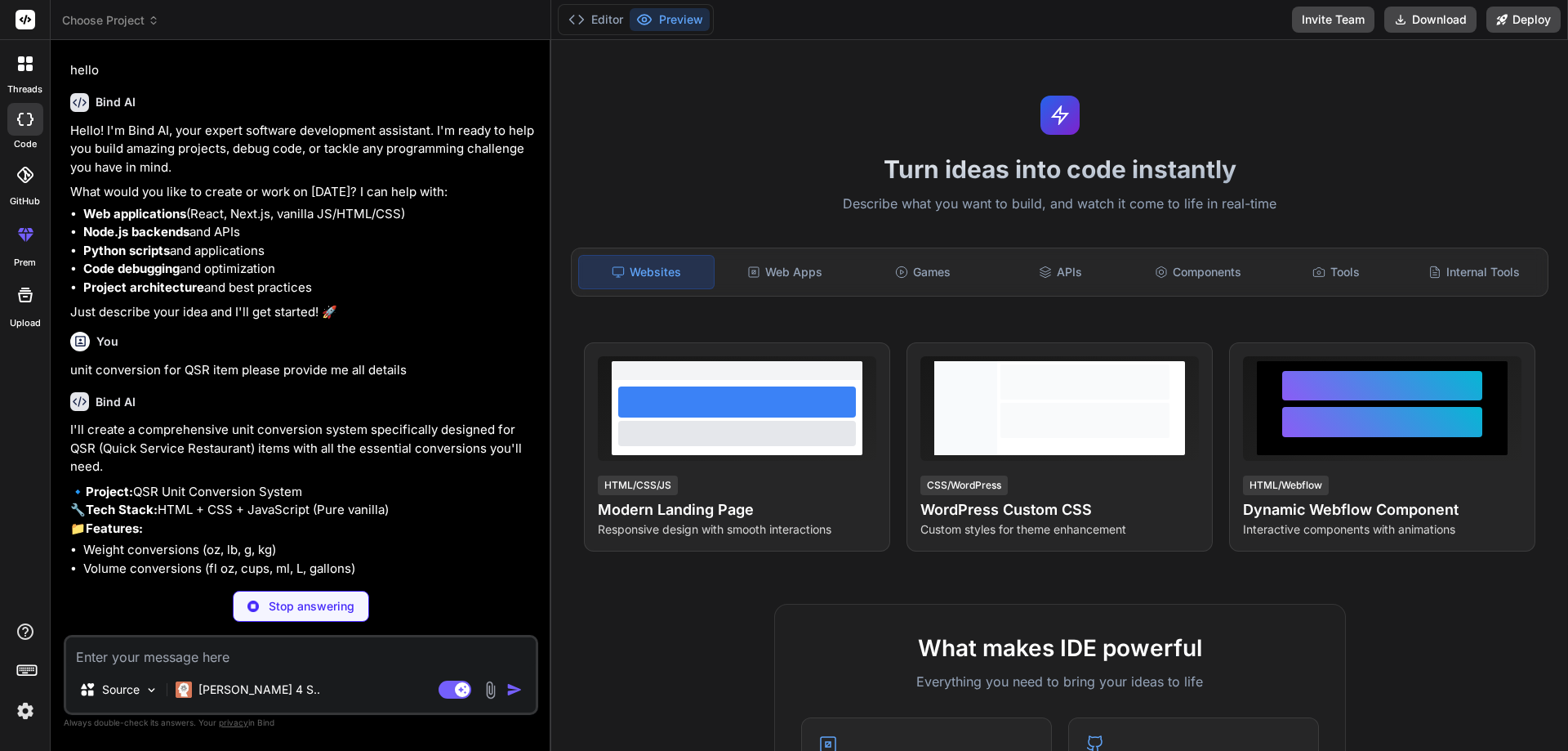
scroll to position [109, 0]
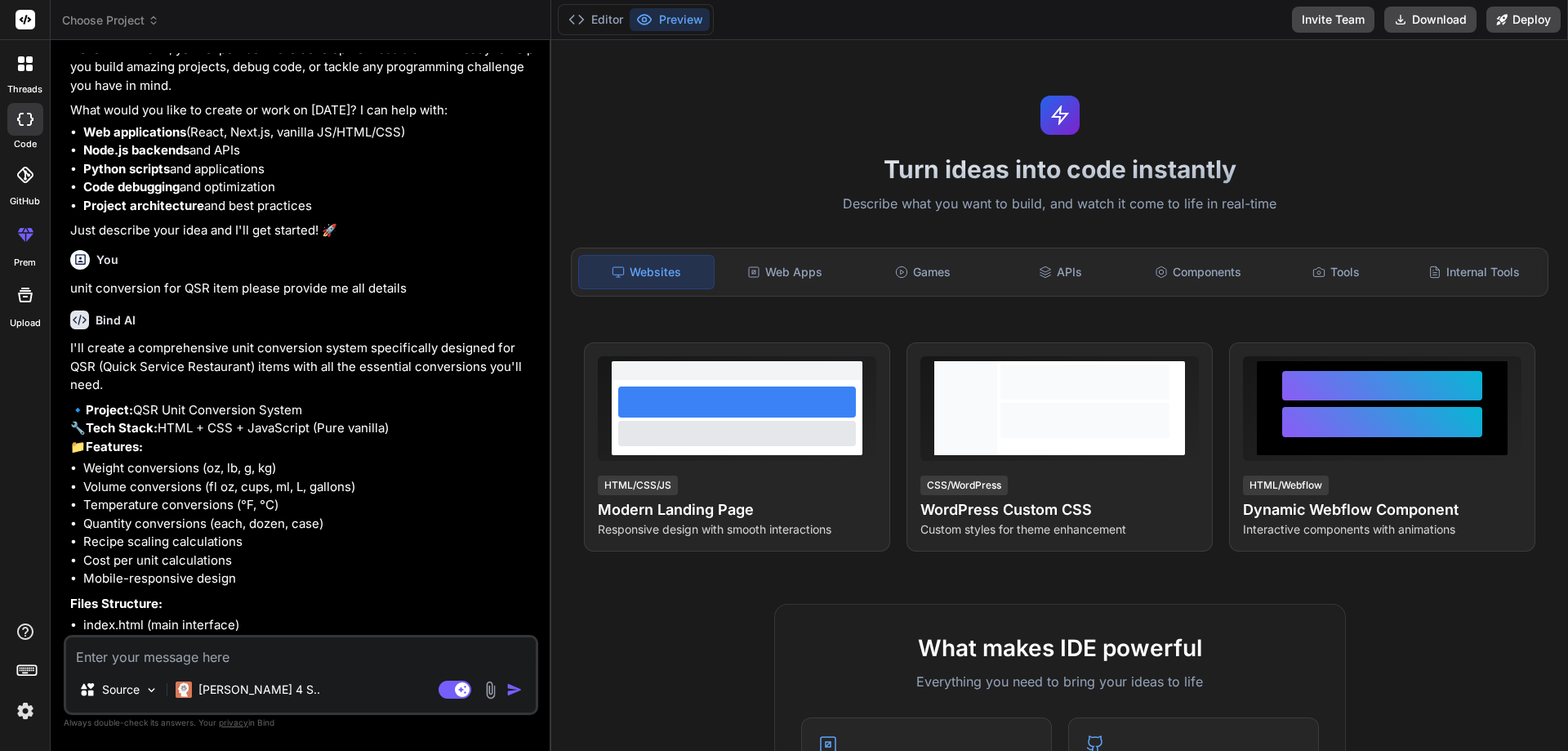
type textarea "x"
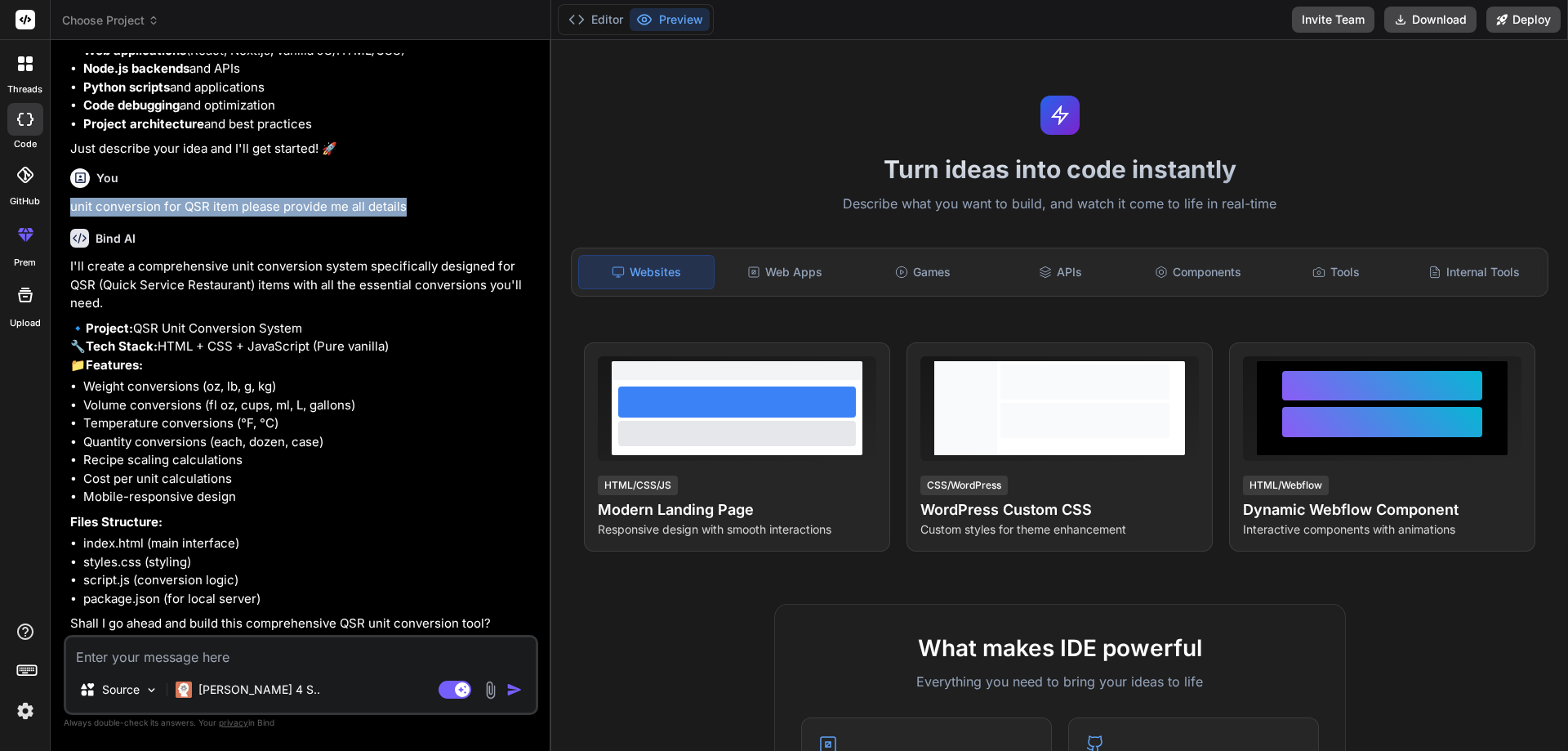
drag, startPoint x: 419, startPoint y: 206, endPoint x: 71, endPoint y: 204, distance: 348.0
click at [71, 204] on p "unit conversion for QSR item please provide me all details" at bounding box center [303, 206] width 464 height 18
copy p "unit conversion for QSR item please provide me all details"
click at [213, 643] on textarea at bounding box center [300, 651] width 469 height 29
paste textarea "unit conversion for QSR item please provide me all details"
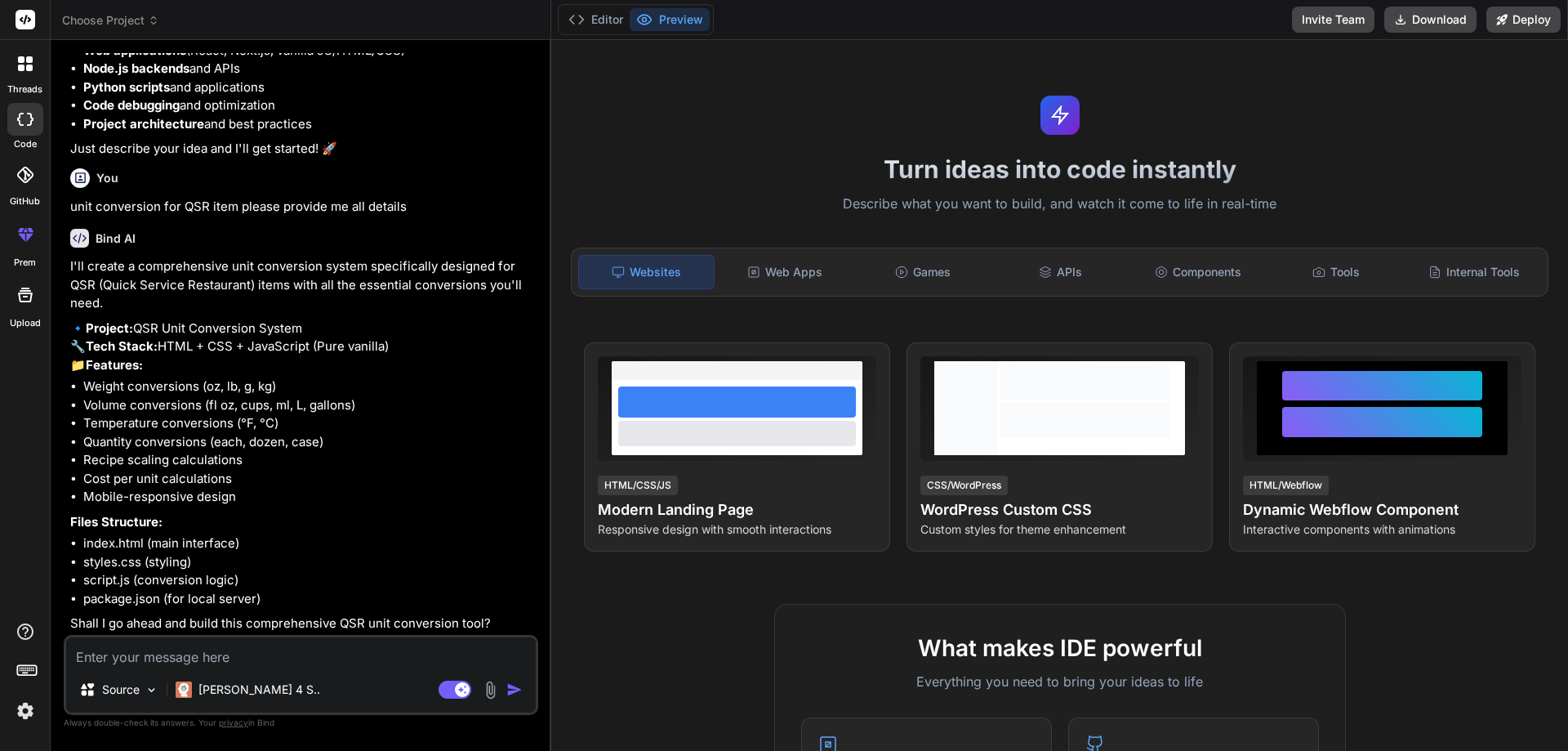
type textarea "unit conversion for QSR item please provide me all details"
type textarea "x"
type textarea "unit conversion for QSR item please provide me all details"
type textarea "x"
type textarea "unit conversion for QSR item please provide me all details f"
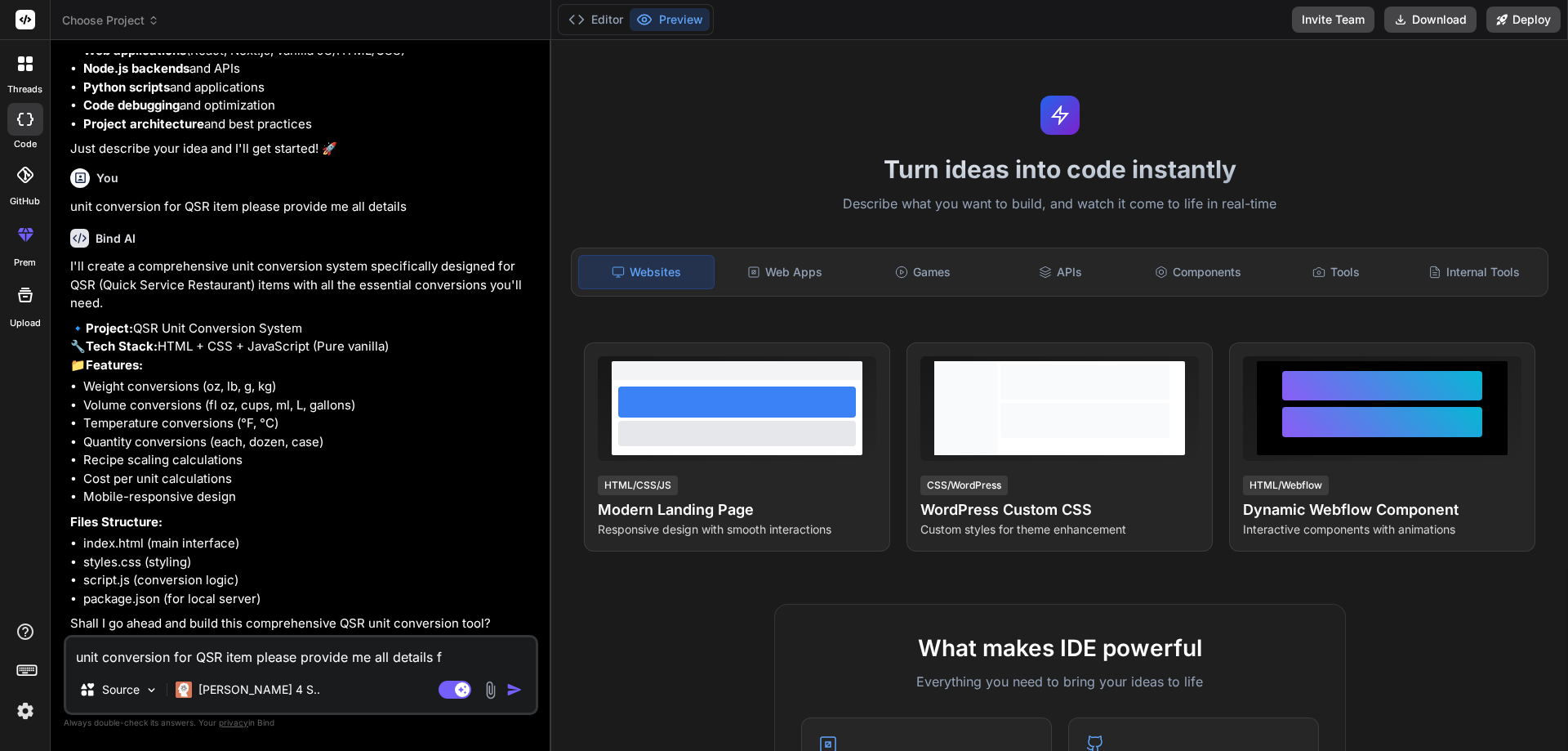
type textarea "x"
type textarea "unit conversion for QSR item please provide me all details fo"
type textarea "x"
type textarea "unit conversion for QSR item please provide me all details for"
type textarea "x"
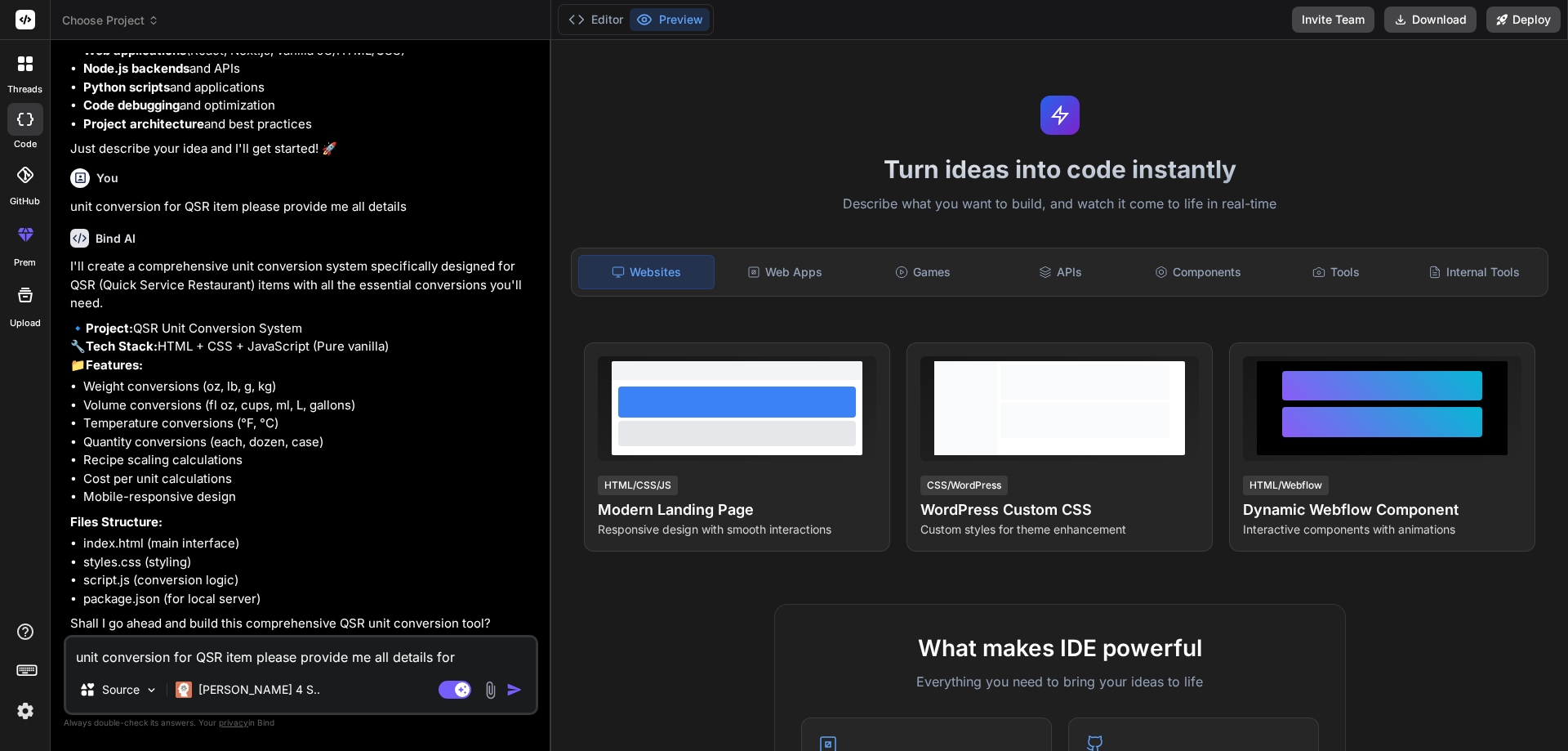
type textarea "unit conversion for QSR item please provide me all details for"
type textarea "x"
type textarea "unit conversion for QSR item please provide me all details for f"
type textarea "x"
type textarea "unit conversion for QSR item please provide me all details for fl"
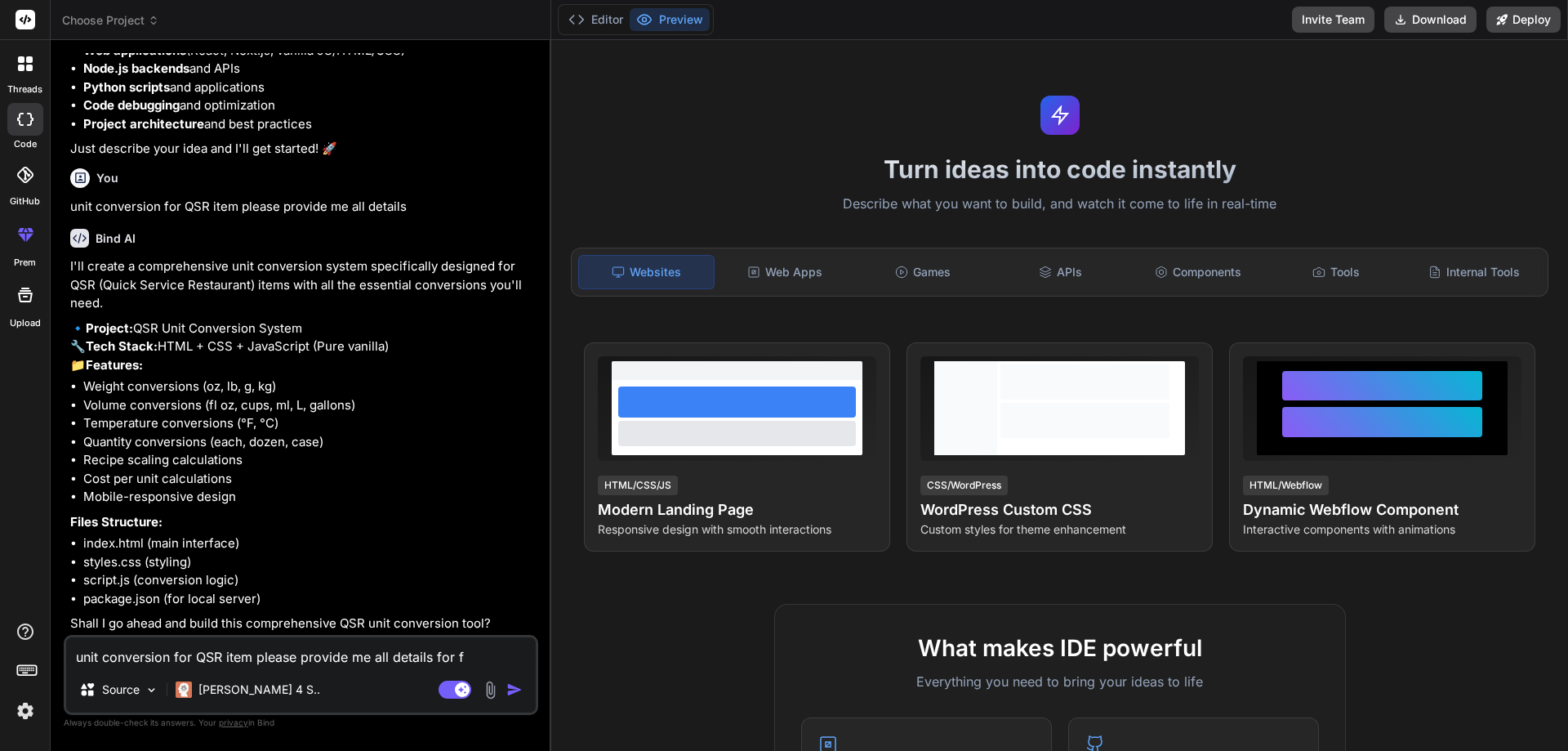
type textarea "x"
type textarea "unit conversion for QSR item please provide me all details for flo"
type textarea "x"
type textarea "unit conversion for QSR item please provide me all details for flow"
type textarea "x"
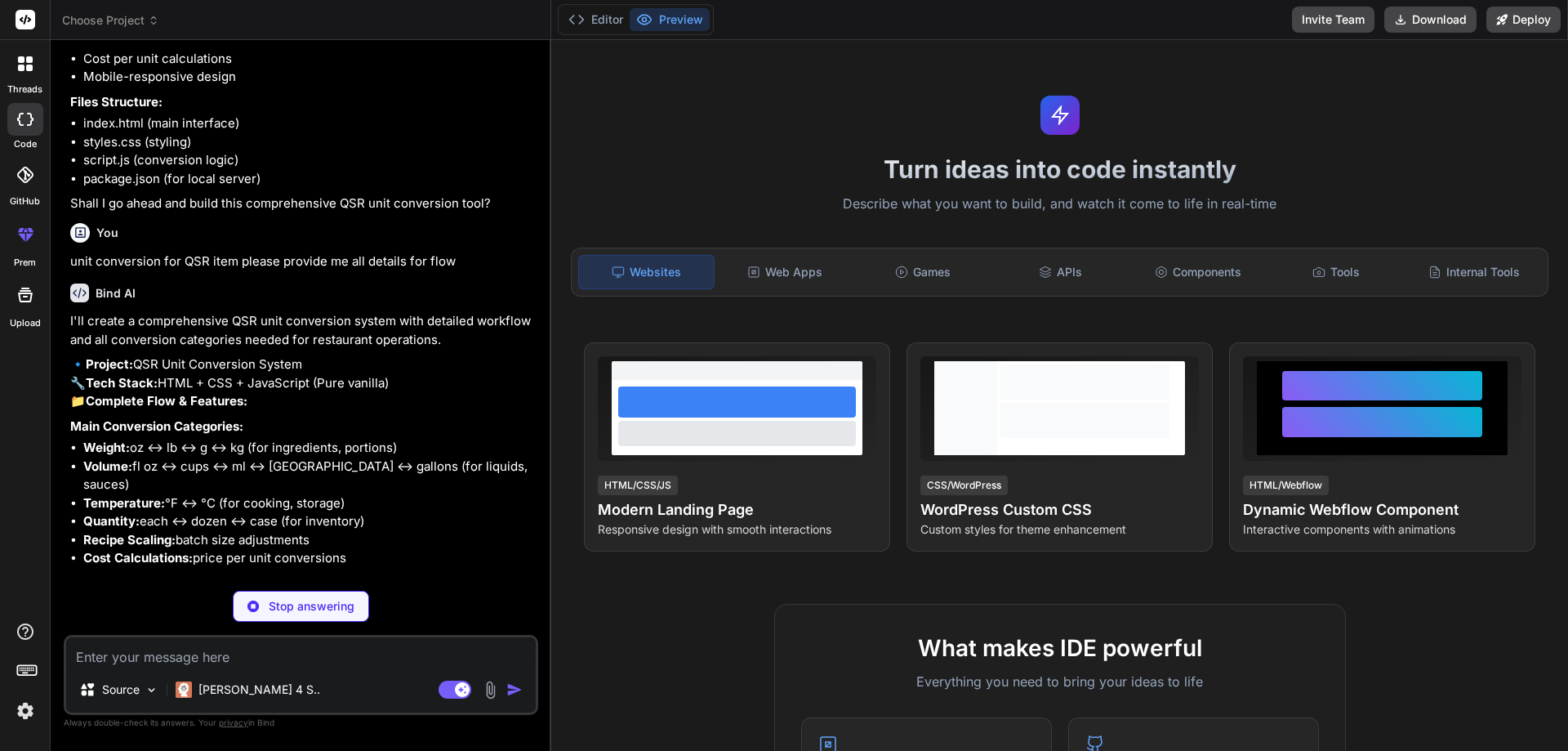
scroll to position [693, 0]
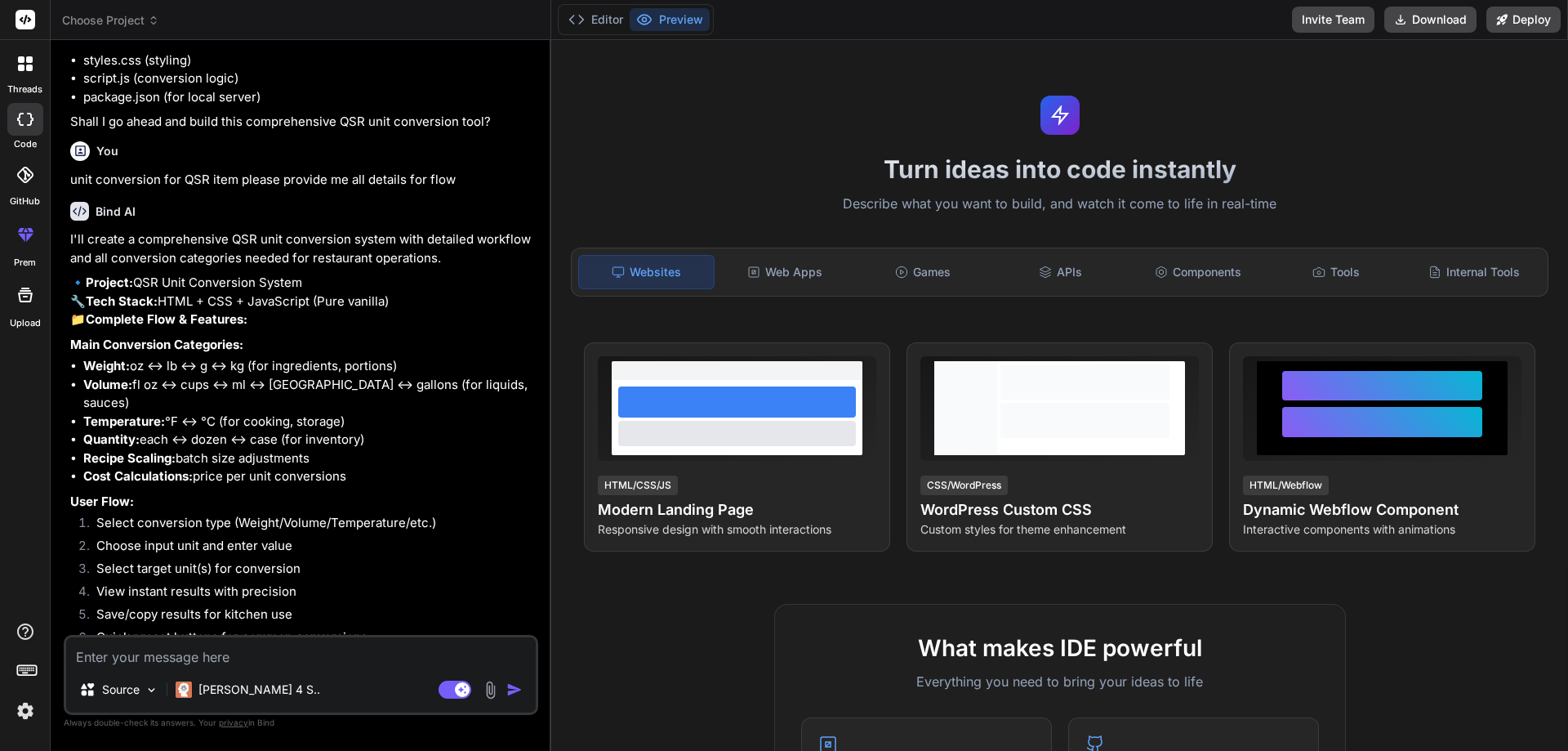
type textarea "x"
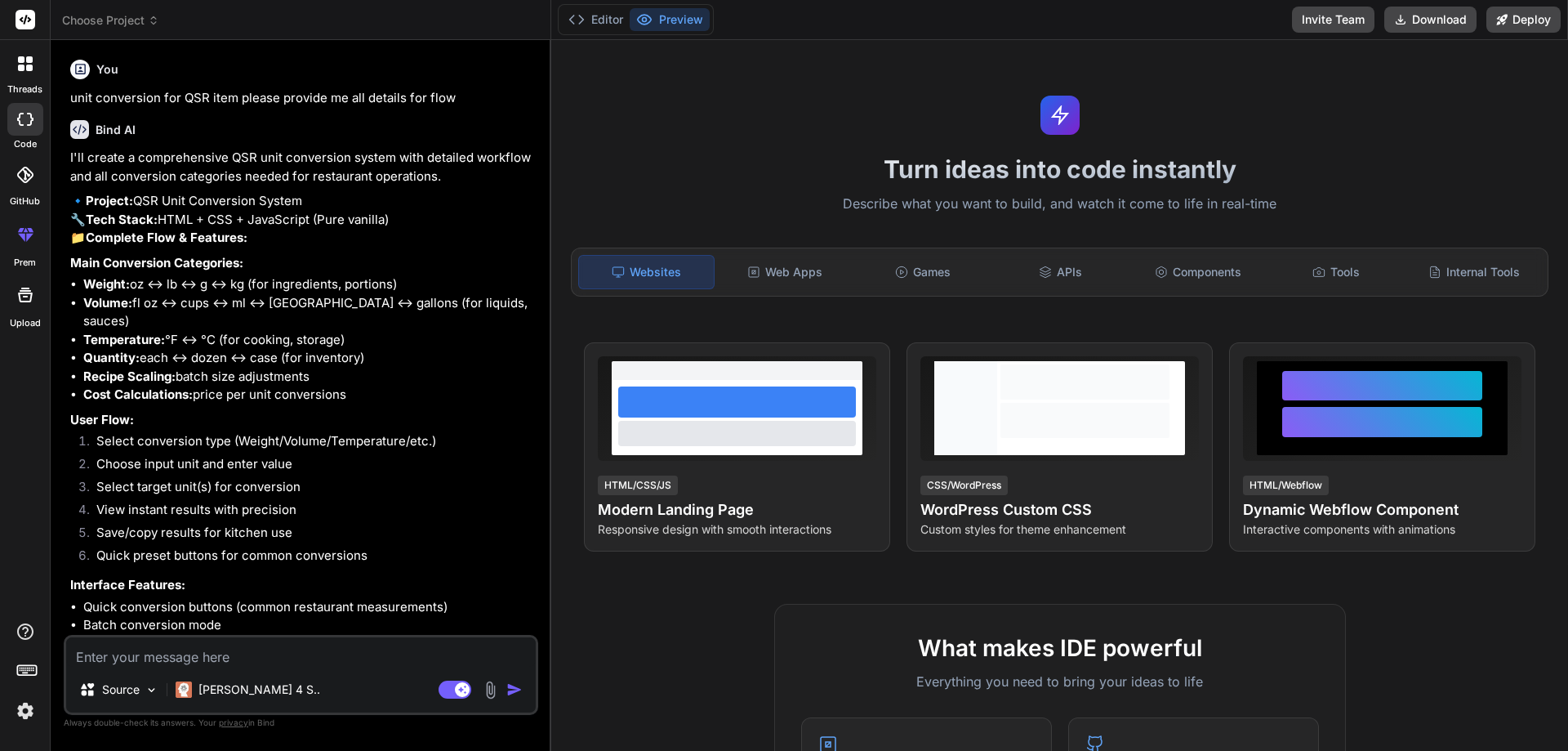
drag, startPoint x: 365, startPoint y: 417, endPoint x: 38, endPoint y: 404, distance: 327.3
click at [38, 404] on div "threads code GitHub prem Upload Choose Project Created with Pixso. Bind AI Web …" at bounding box center [784, 376] width 1568 height 751
click at [312, 386] on li "Recipe Scaling: batch size adjustments" at bounding box center [309, 376] width 452 height 18
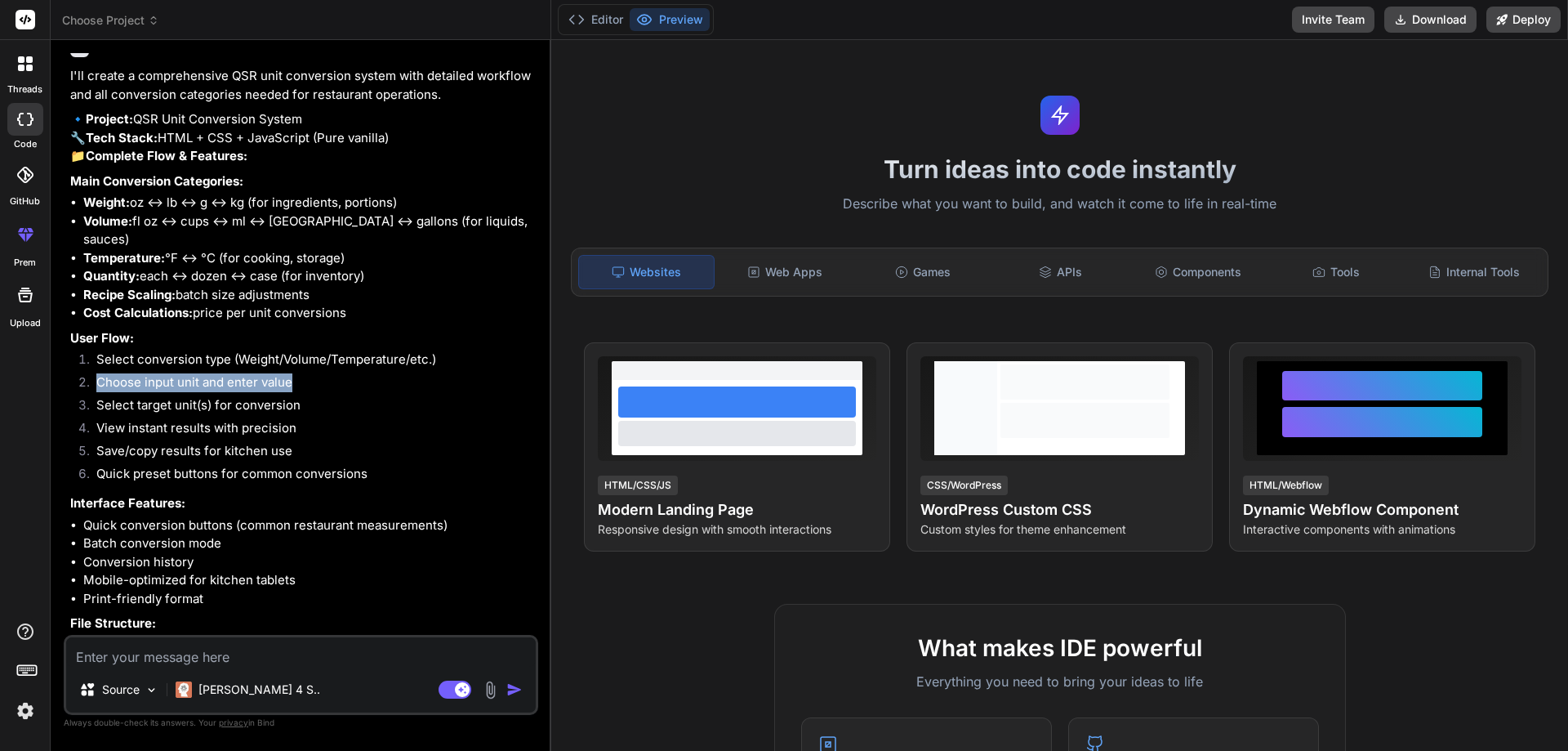
drag, startPoint x: 295, startPoint y: 439, endPoint x: 91, endPoint y: 436, distance: 204.0
click at [91, 396] on li "Choose input unit and enter value" at bounding box center [309, 385] width 452 height 23
click at [257, 419] on li "Select target unit(s) for conversion" at bounding box center [309, 407] width 452 height 23
drag, startPoint x: 302, startPoint y: 466, endPoint x: 83, endPoint y: 462, distance: 219.0
click at [83, 419] on li "Select target unit(s) for conversion" at bounding box center [309, 407] width 452 height 23
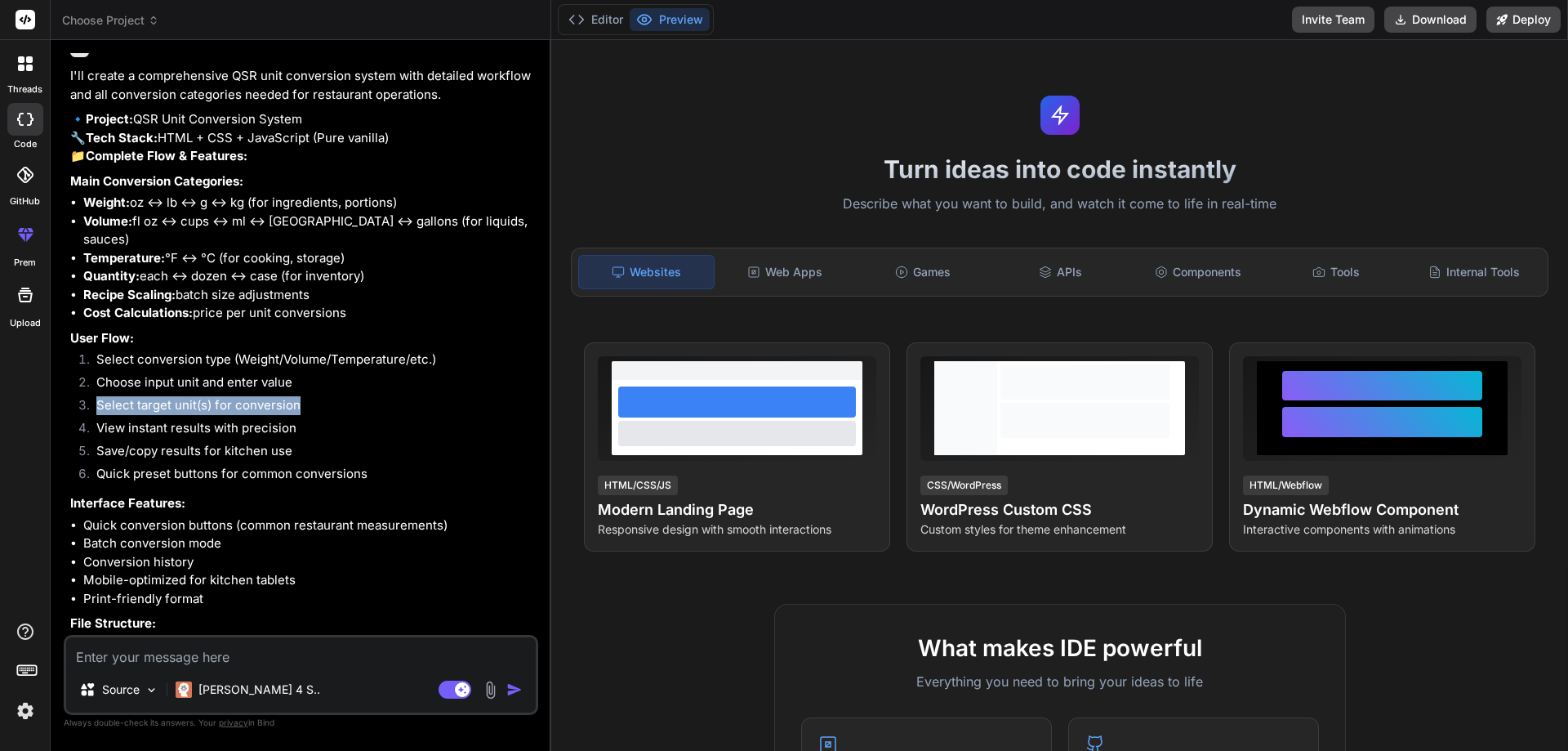
click at [255, 419] on li "Select target unit(s) for conversion" at bounding box center [309, 407] width 452 height 23
drag, startPoint x: 311, startPoint y: 465, endPoint x: 130, endPoint y: 471, distance: 181.1
click at [93, 419] on li "Select target unit(s) for conversion" at bounding box center [309, 407] width 452 height 23
click at [341, 419] on li "Select target unit(s) for conversion" at bounding box center [309, 407] width 452 height 23
drag, startPoint x: 320, startPoint y: 465, endPoint x: 94, endPoint y: 465, distance: 226.0
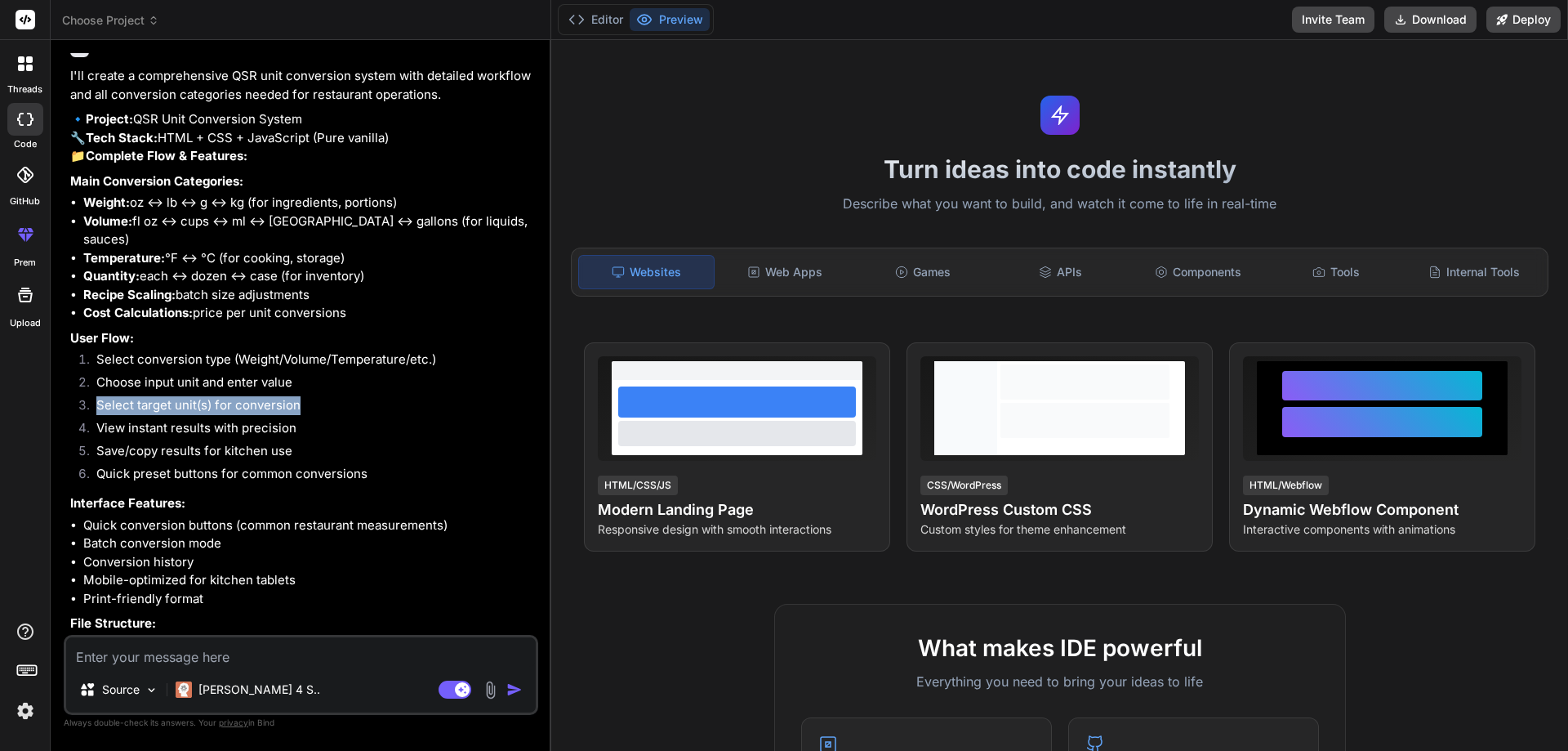
click at [94, 419] on li "Select target unit(s) for conversion" at bounding box center [309, 407] width 452 height 23
click at [300, 442] on li "View instant results with precision" at bounding box center [309, 431] width 452 height 23
drag, startPoint x: 300, startPoint y: 486, endPoint x: 97, endPoint y: 486, distance: 203.0
click at [97, 442] on li "View instant results with precision" at bounding box center [309, 431] width 452 height 23
click at [295, 465] on li "Save/copy results for kitchen use" at bounding box center [309, 454] width 452 height 23
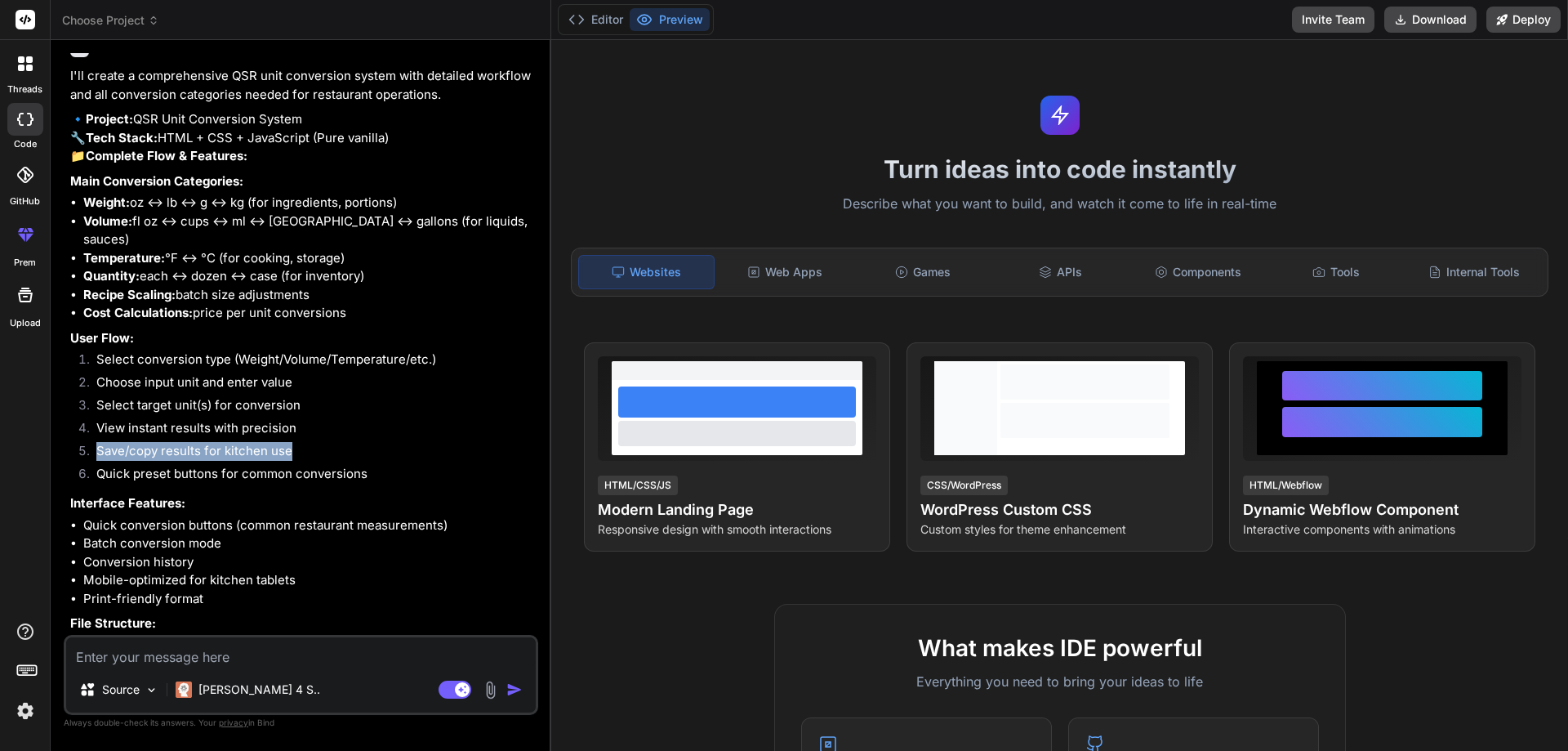
drag, startPoint x: 294, startPoint y: 506, endPoint x: 50, endPoint y: 503, distance: 244.0
click at [50, 503] on div "Bind AI Web Search Created with Pixso. Code Generator You hello Bind AI Hello! …" at bounding box center [300, 395] width 500 height 710
click at [373, 543] on div "I'll create a comprehensive QSR unit conversion system with detailed workflow a…" at bounding box center [303, 419] width 464 height 705
drag, startPoint x: 383, startPoint y: 535, endPoint x: 61, endPoint y: 527, distance: 322.1
click at [61, 527] on div "Bind AI Web Search Created with Pixso. Code Generator You hello Bind AI Hello! …" at bounding box center [300, 395] width 500 height 710
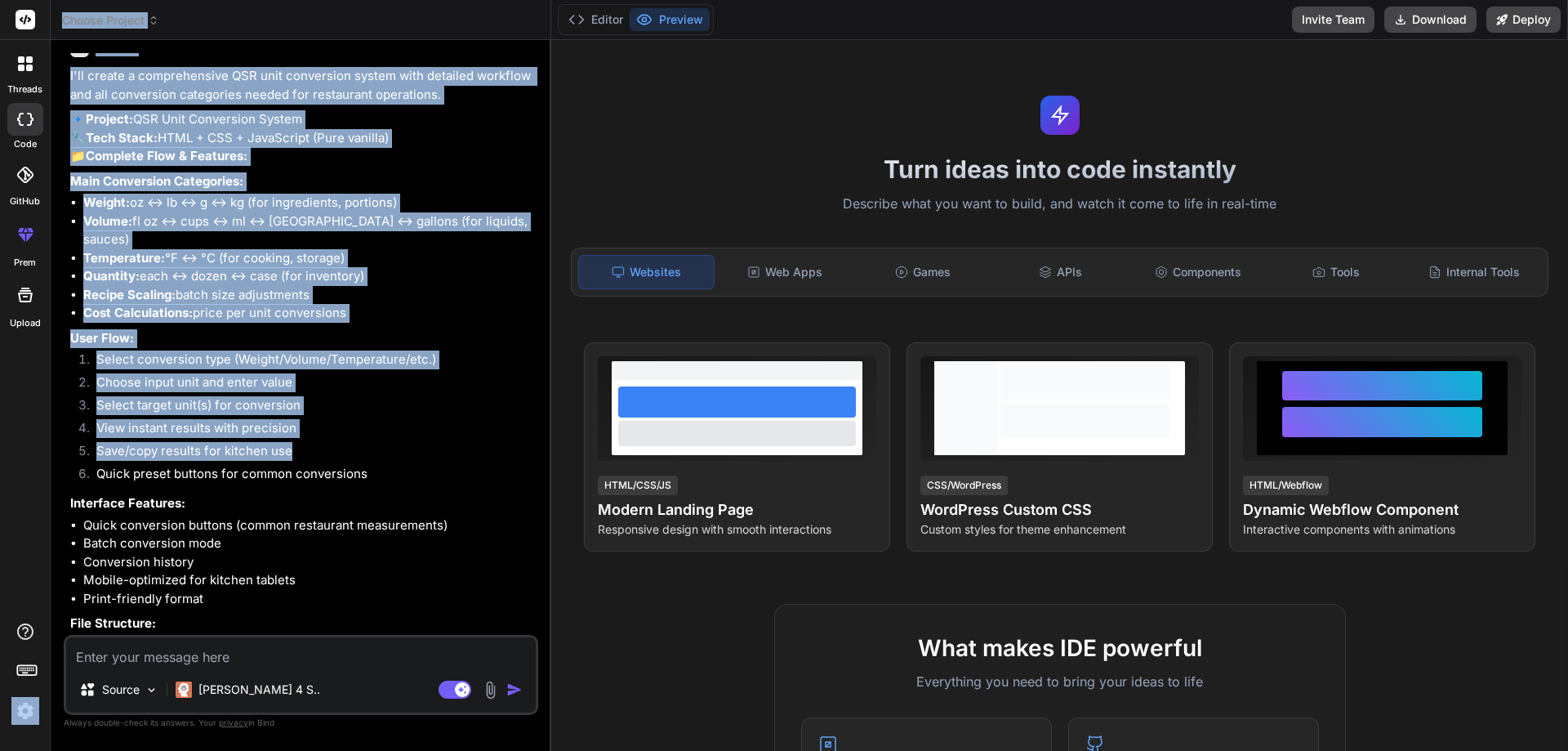
drag, startPoint x: 315, startPoint y: 502, endPoint x: 48, endPoint y: 495, distance: 267.1
click at [49, 495] on div "threads code GitHub prem Upload Choose Project Created with Pixso. Bind AI Web …" at bounding box center [784, 376] width 1568 height 751
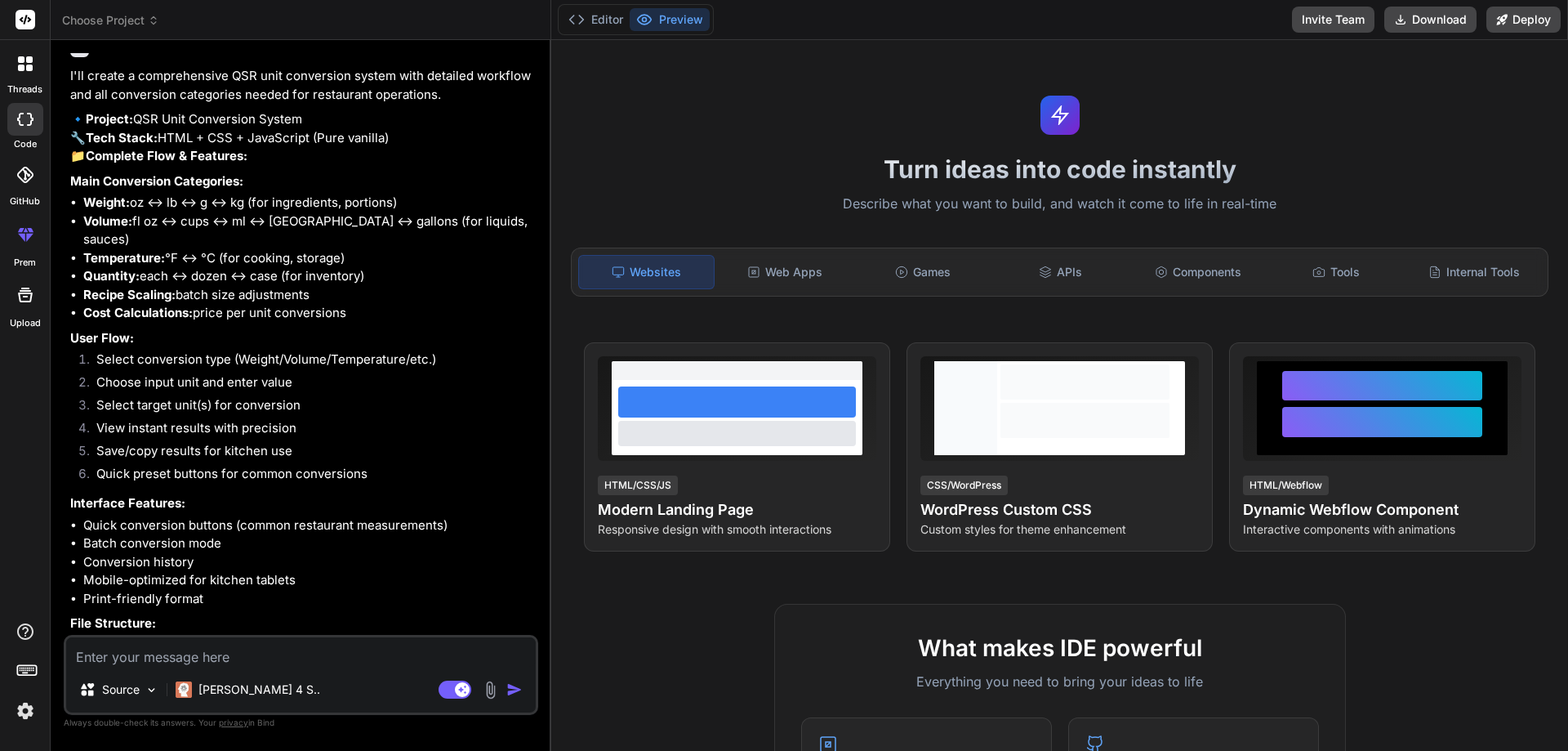
drag, startPoint x: 48, startPoint y: 495, endPoint x: 214, endPoint y: 500, distance: 166.1
click at [55, 496] on div "threads code GitHub prem Upload Choose Project Created with Pixso. Bind AI Web …" at bounding box center [784, 376] width 1568 height 751
click at [305, 465] on li "Save/copy results for kitchen use" at bounding box center [309, 454] width 452 height 23
drag, startPoint x: 293, startPoint y: 505, endPoint x: 84, endPoint y: 504, distance: 209.0
click at [84, 465] on li "Save/copy results for kitchen use" at bounding box center [309, 454] width 452 height 23
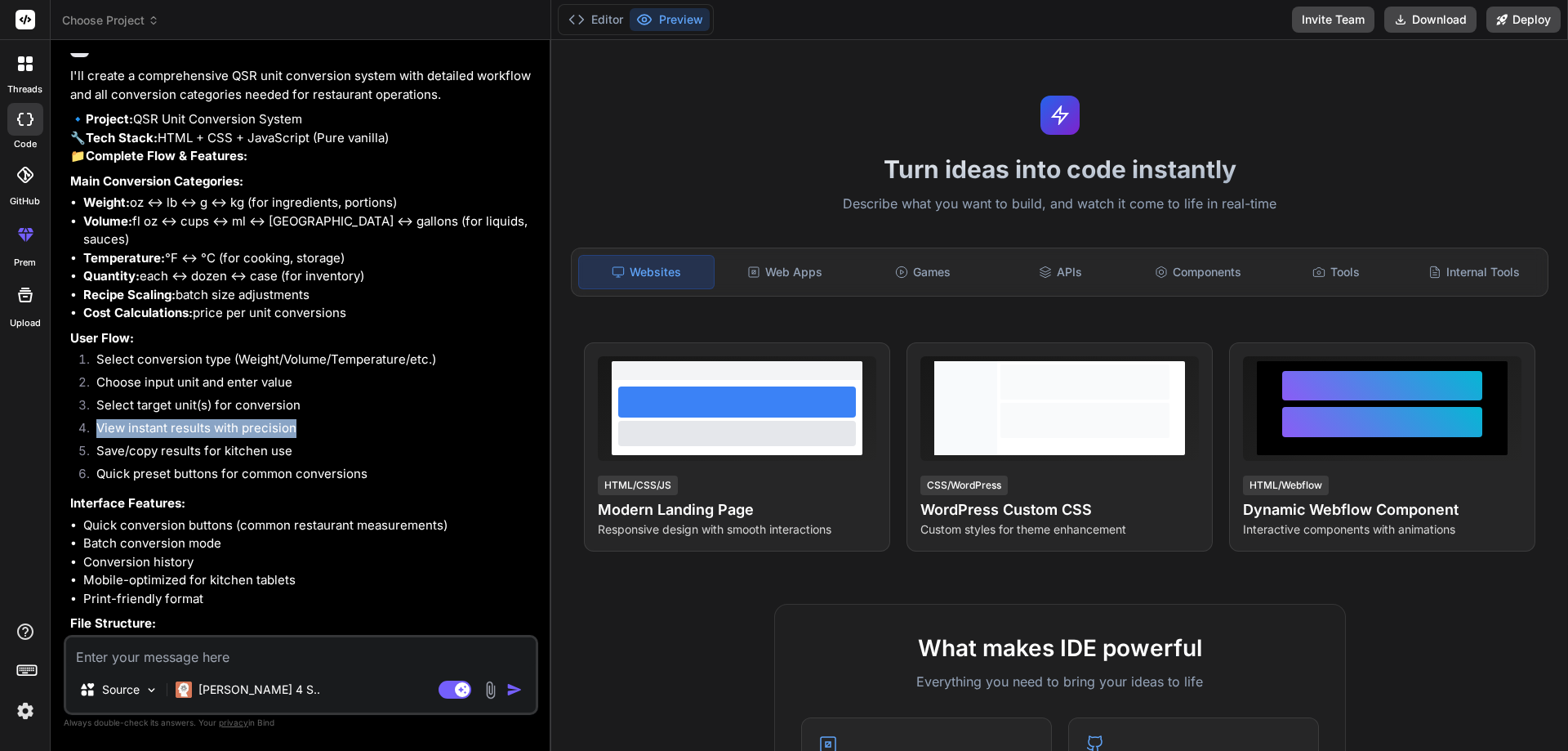
drag, startPoint x: 302, startPoint y: 480, endPoint x: 89, endPoint y: 478, distance: 213.0
click at [89, 442] on li "View instant results with precision" at bounding box center [309, 431] width 452 height 23
drag, startPoint x: 312, startPoint y: 459, endPoint x: 79, endPoint y: 462, distance: 233.0
click at [83, 419] on li "Select target unit(s) for conversion" at bounding box center [309, 407] width 452 height 23
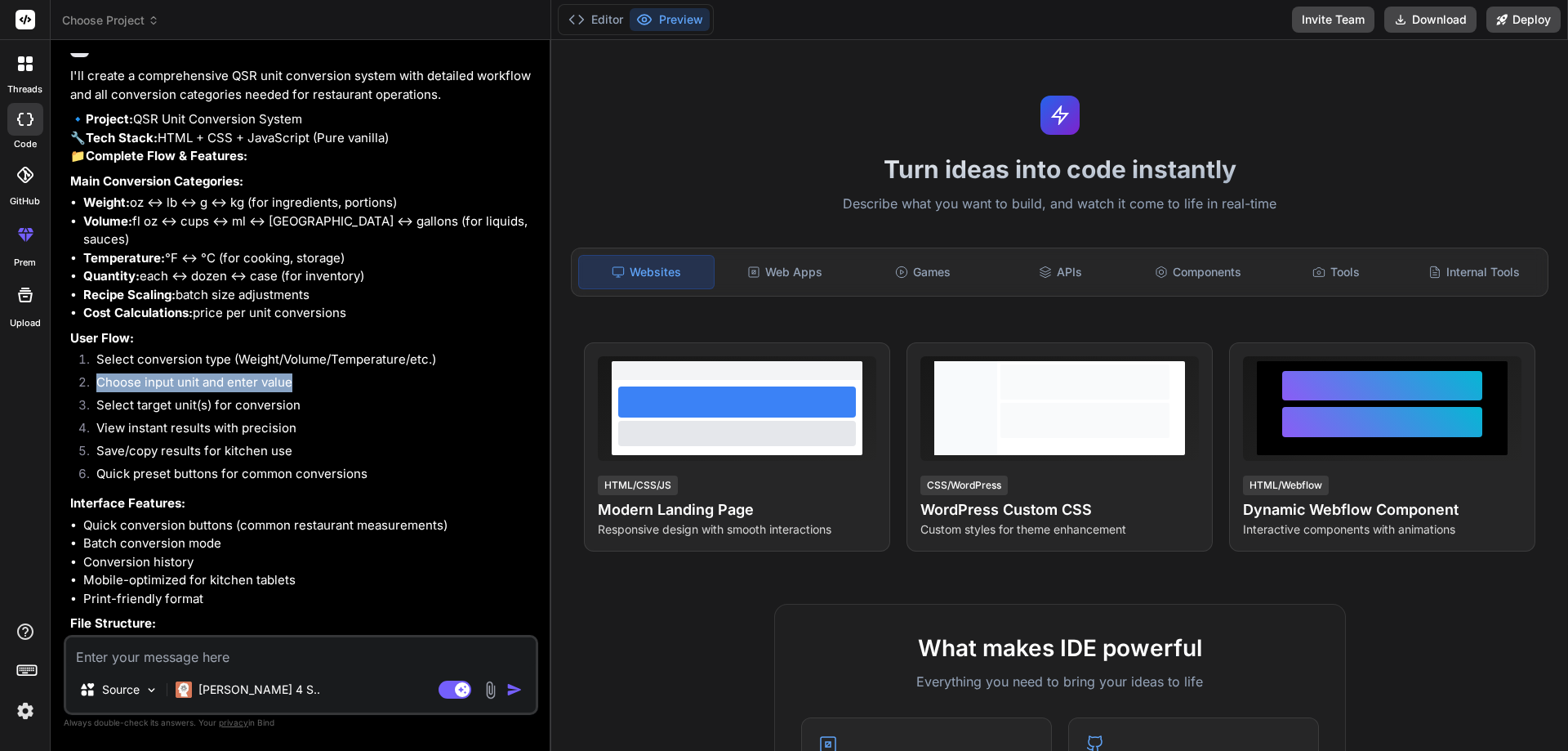
drag, startPoint x: 302, startPoint y: 437, endPoint x: 91, endPoint y: 434, distance: 211.0
click at [93, 396] on li "Choose input unit and enter value" at bounding box center [309, 385] width 452 height 23
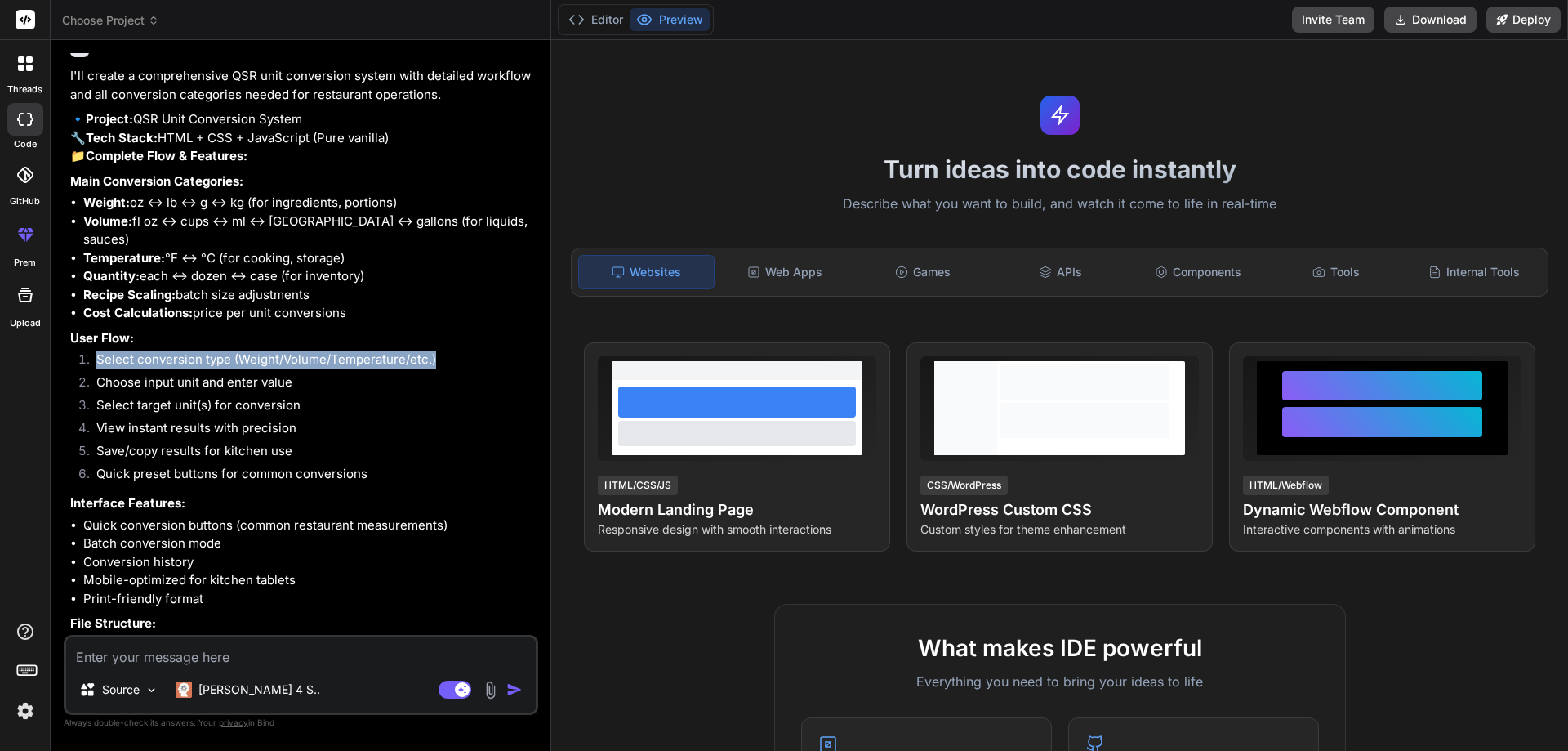
drag, startPoint x: 458, startPoint y: 414, endPoint x: 96, endPoint y: 411, distance: 362.0
click at [96, 374] on li "Select conversion type (Weight/Volume/Temperature/etc.)" at bounding box center [309, 362] width 452 height 23
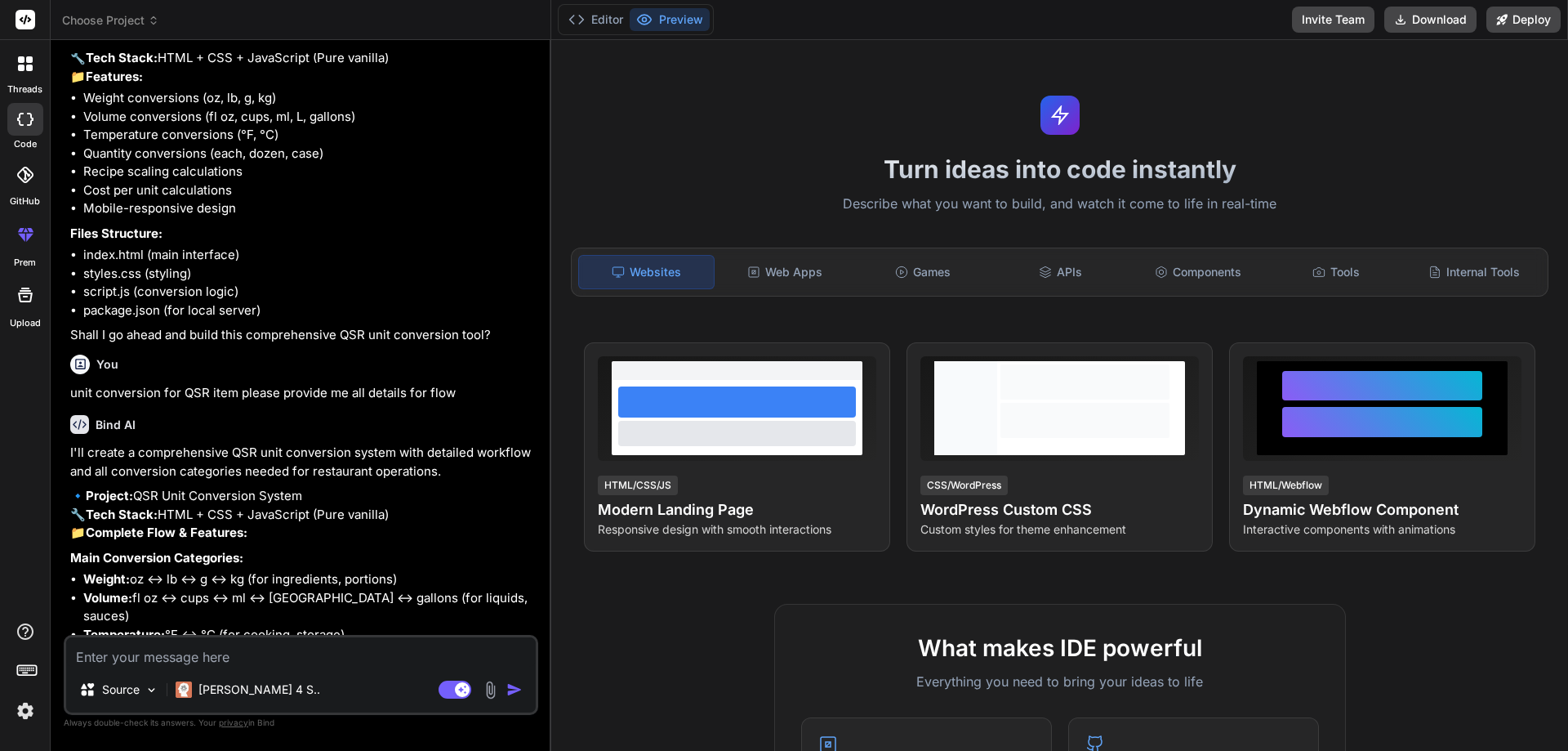
scroll to position [806, 0]
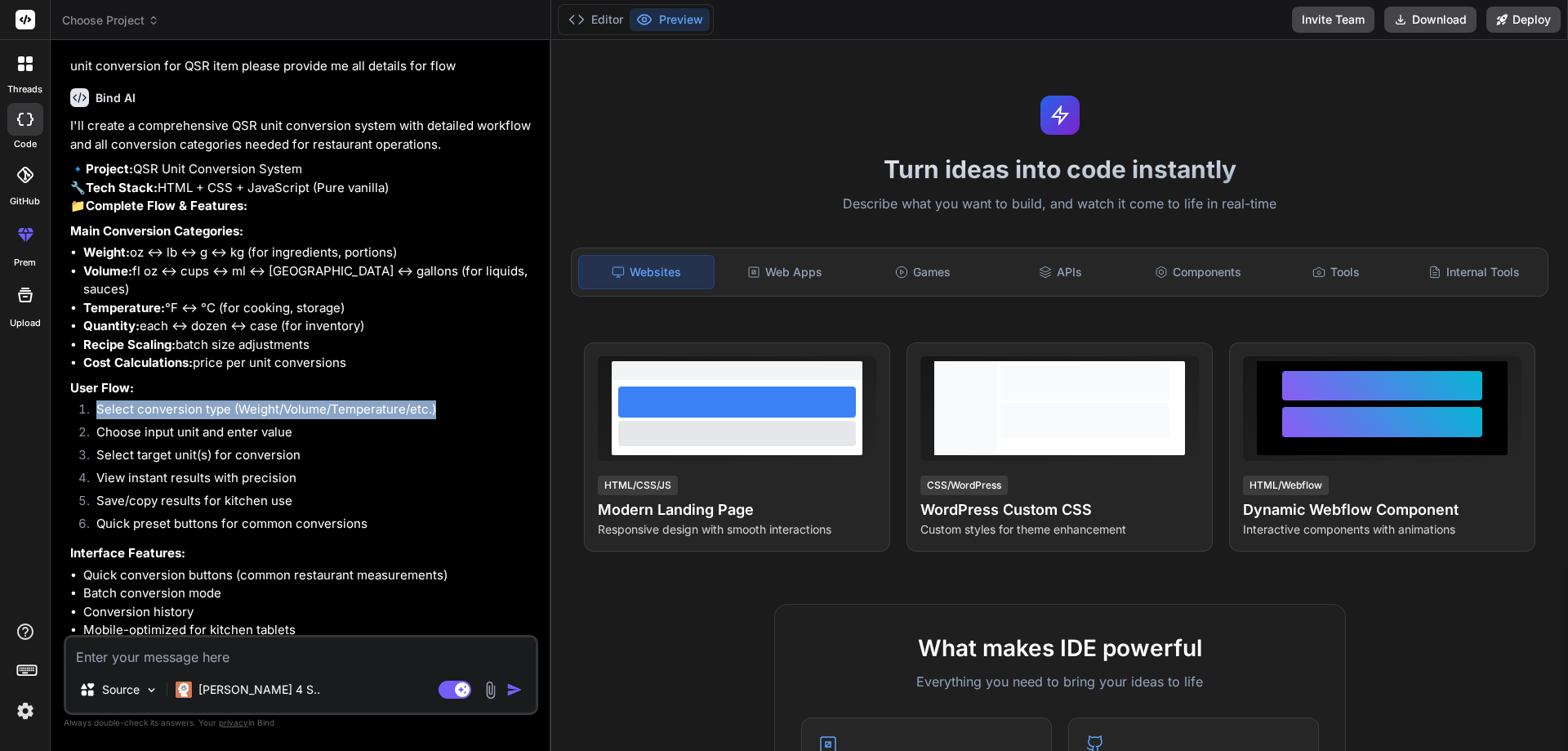
drag, startPoint x: 373, startPoint y: 381, endPoint x: 36, endPoint y: 378, distance: 337.0
click at [36, 378] on div "threads code GitHub prem Upload Choose Project Created with Pixso. Bind AI Web …" at bounding box center [784, 376] width 1568 height 751
click at [344, 433] on div "I'll create a comprehensive QSR unit conversion system with detailed workflow a…" at bounding box center [303, 469] width 464 height 705
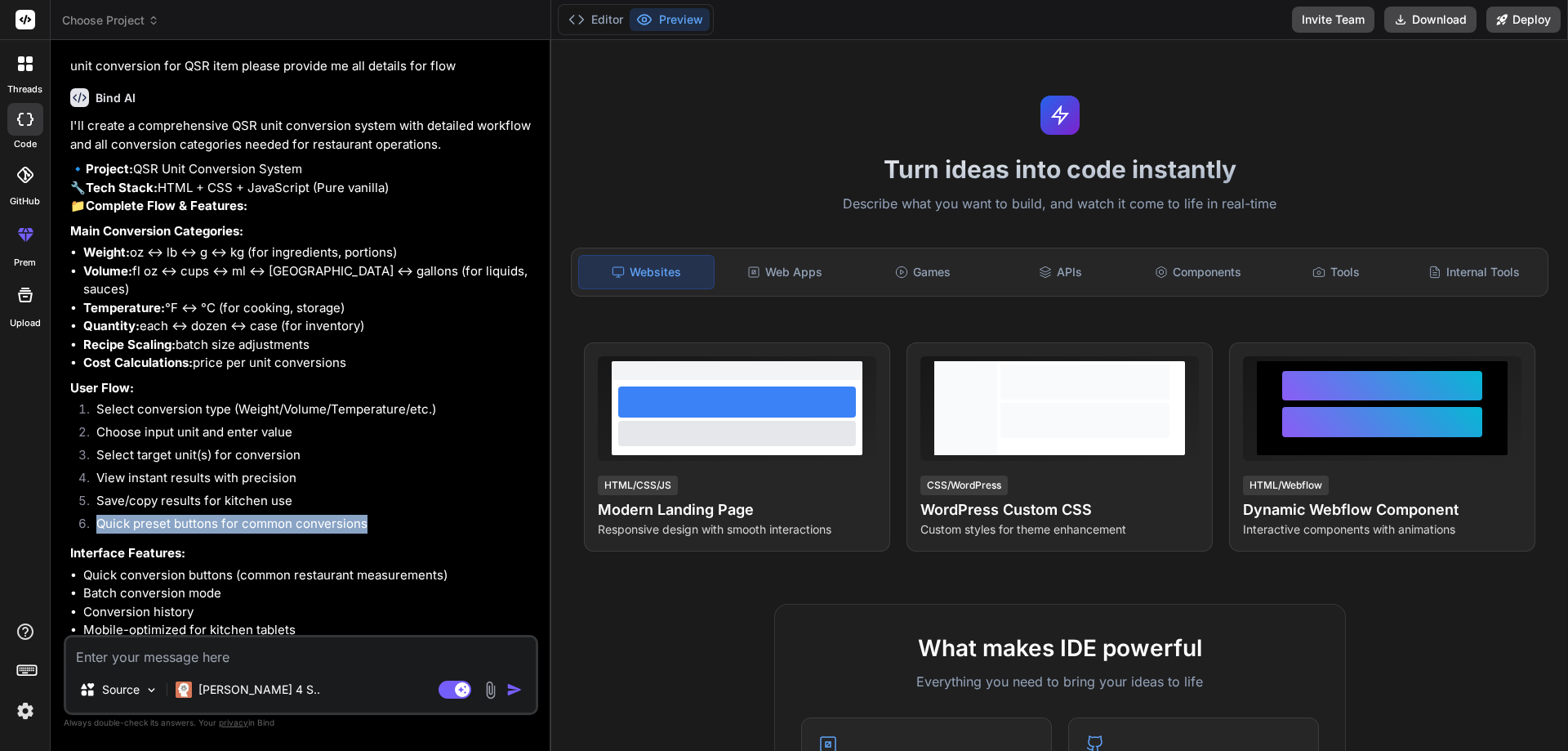
drag, startPoint x: 374, startPoint y: 583, endPoint x: 97, endPoint y: 583, distance: 277.0
click at [97, 537] on li "Quick preset buttons for common conversions" at bounding box center [309, 526] width 452 height 23
drag, startPoint x: 317, startPoint y: 554, endPoint x: 86, endPoint y: 558, distance: 231.0
click at [86, 515] on li "Save/copy results for kitchen use" at bounding box center [309, 503] width 452 height 23
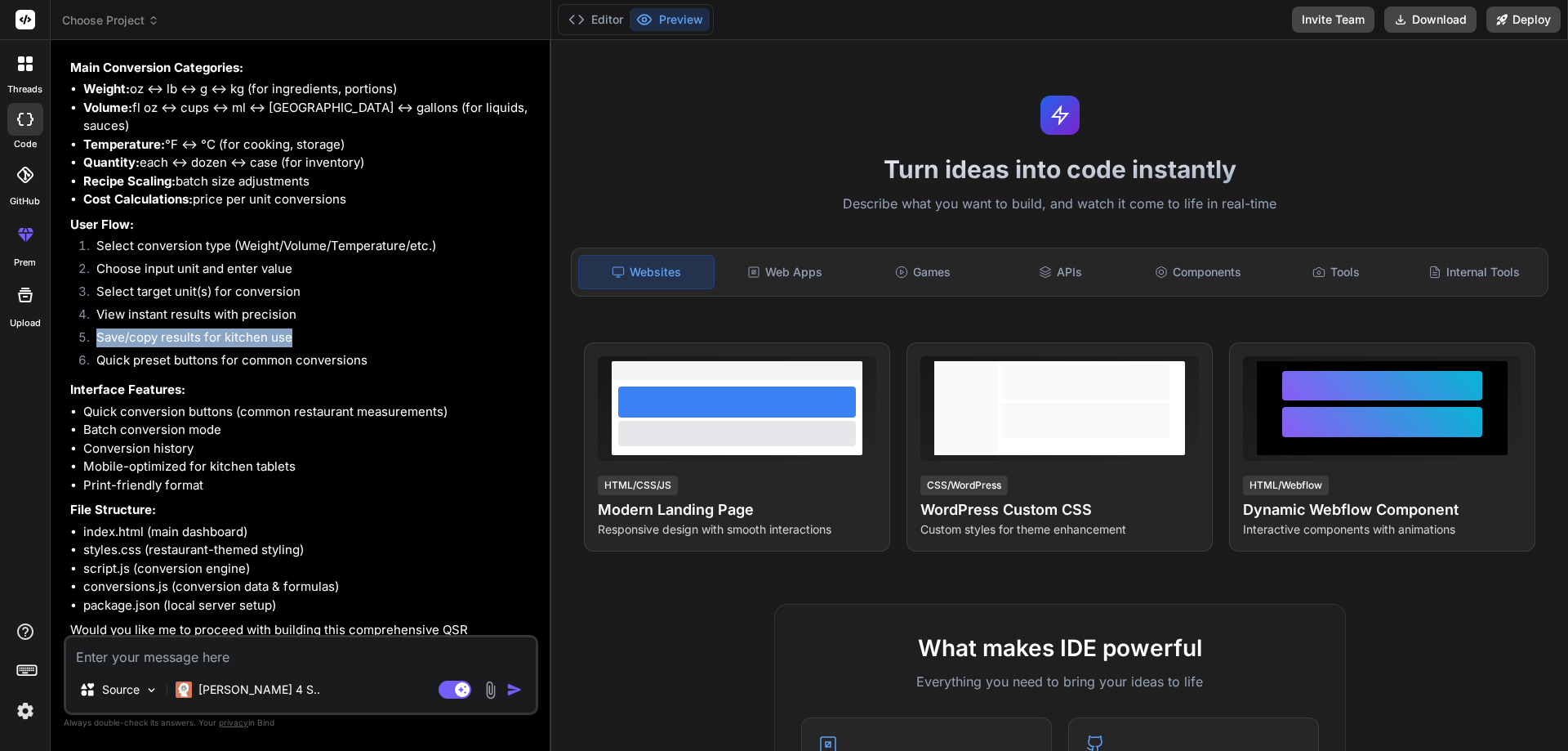
scroll to position [1051, 0]
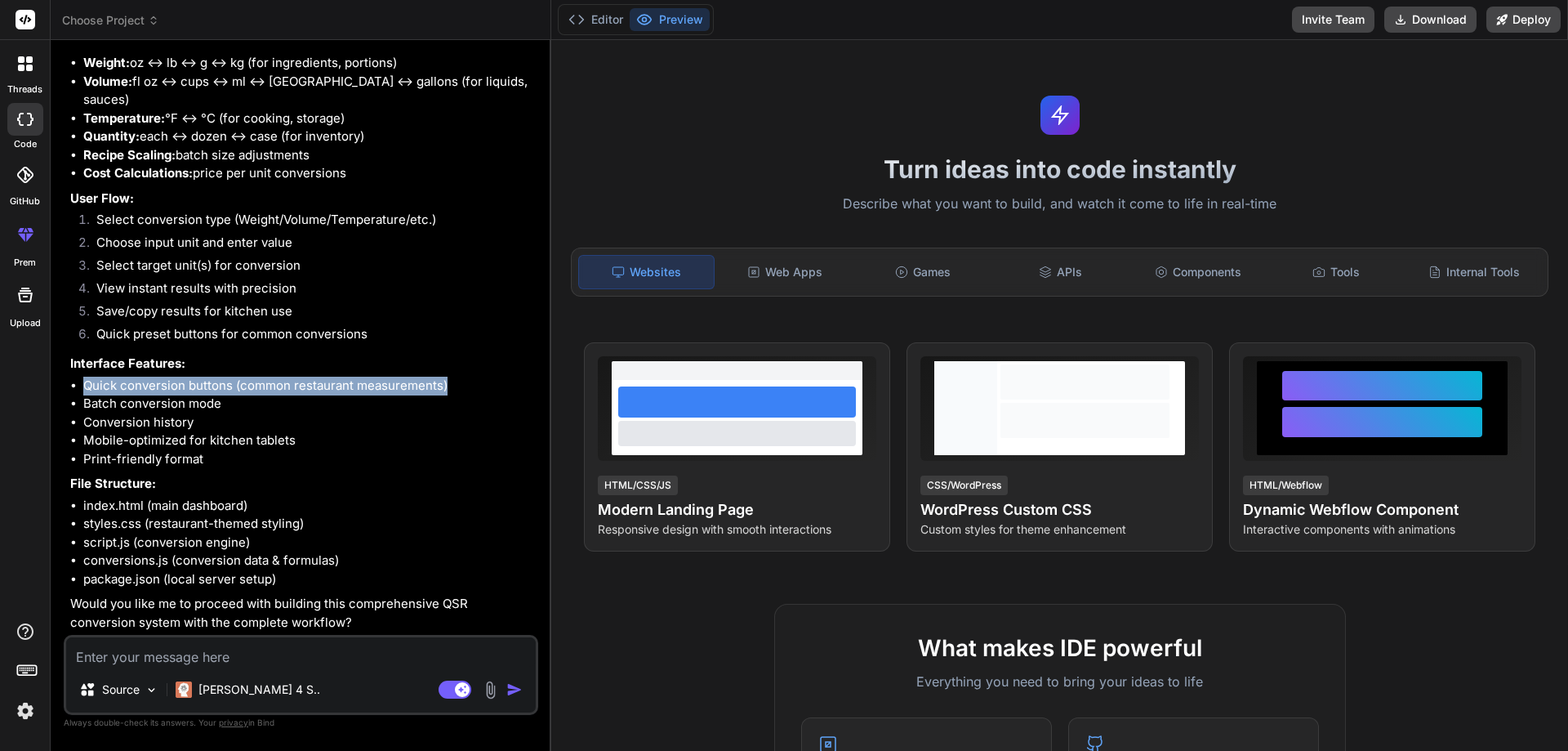
drag, startPoint x: 453, startPoint y: 384, endPoint x: 76, endPoint y: 387, distance: 377.0
click at [83, 387] on li "Quick conversion buttons (common restaurant measurements)" at bounding box center [309, 385] width 452 height 18
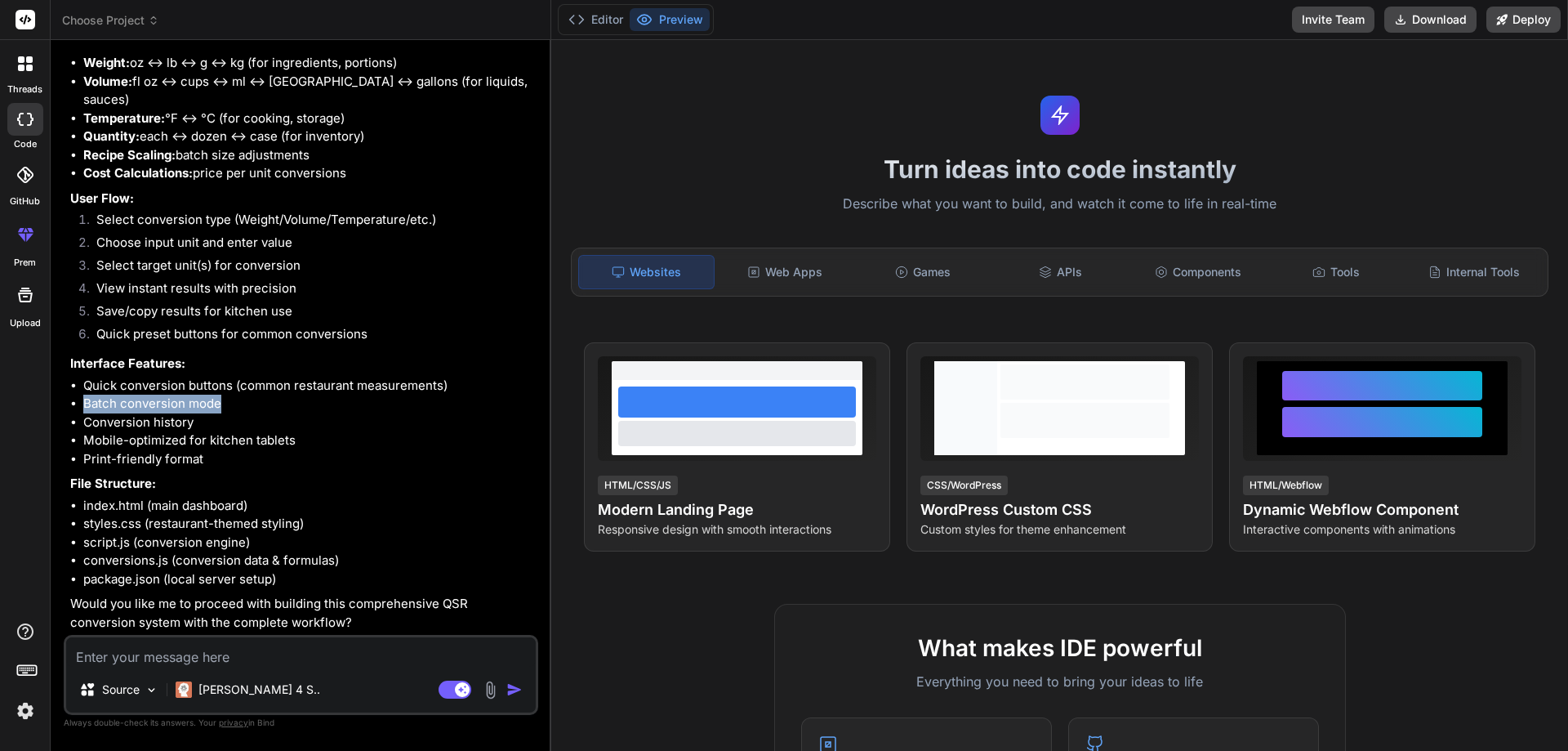
drag, startPoint x: 222, startPoint y: 406, endPoint x: 74, endPoint y: 401, distance: 148.1
click at [56, 401] on div "Bind AI Web Search Created with Pixso. Code Generator You hello Bind AI Hello! …" at bounding box center [300, 395] width 500 height 710
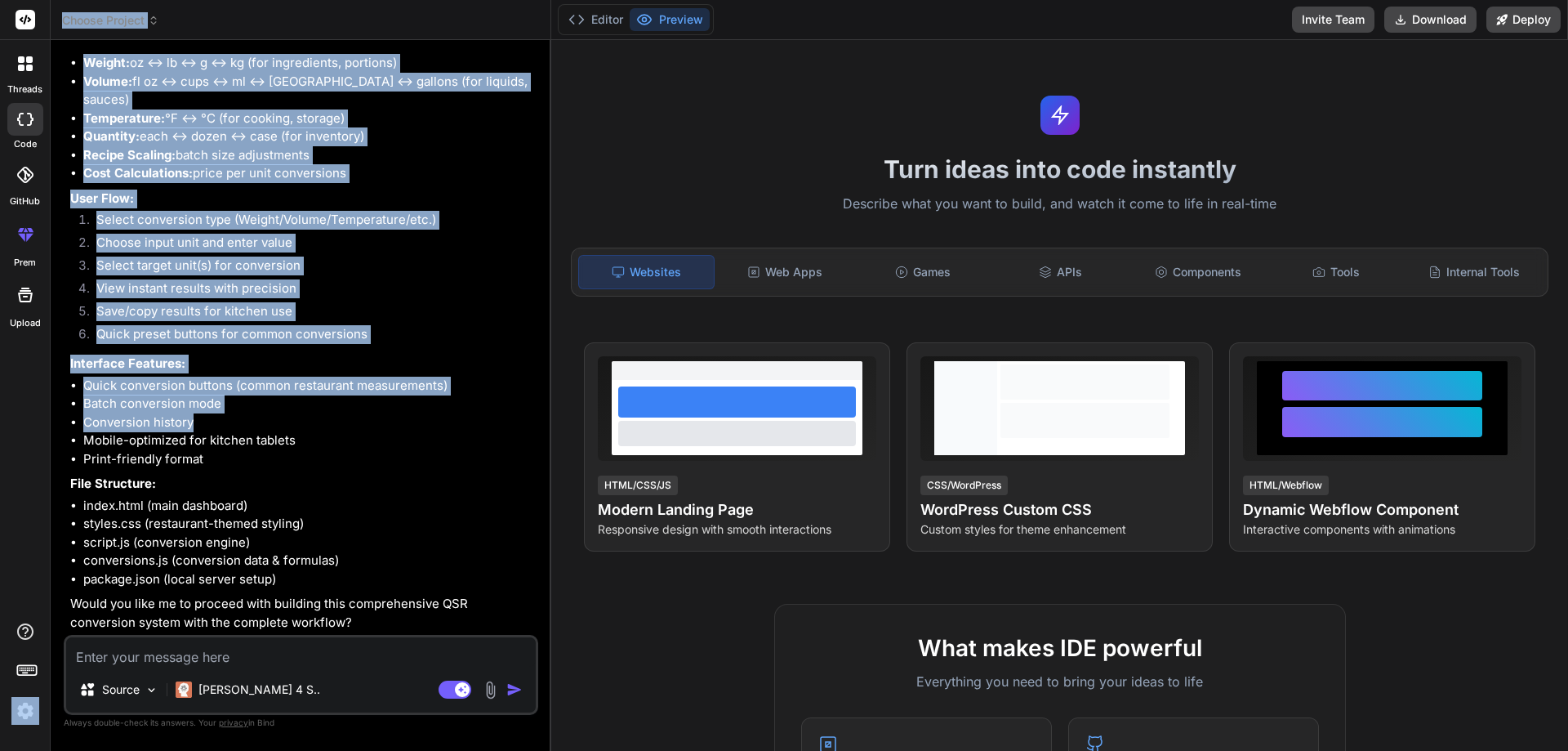
drag, startPoint x: 214, startPoint y: 427, endPoint x: 49, endPoint y: 422, distance: 165.1
click at [49, 422] on div "threads code GitHub prem Upload Choose Project Created with Pixso. Bind AI Web …" at bounding box center [784, 376] width 1568 height 751
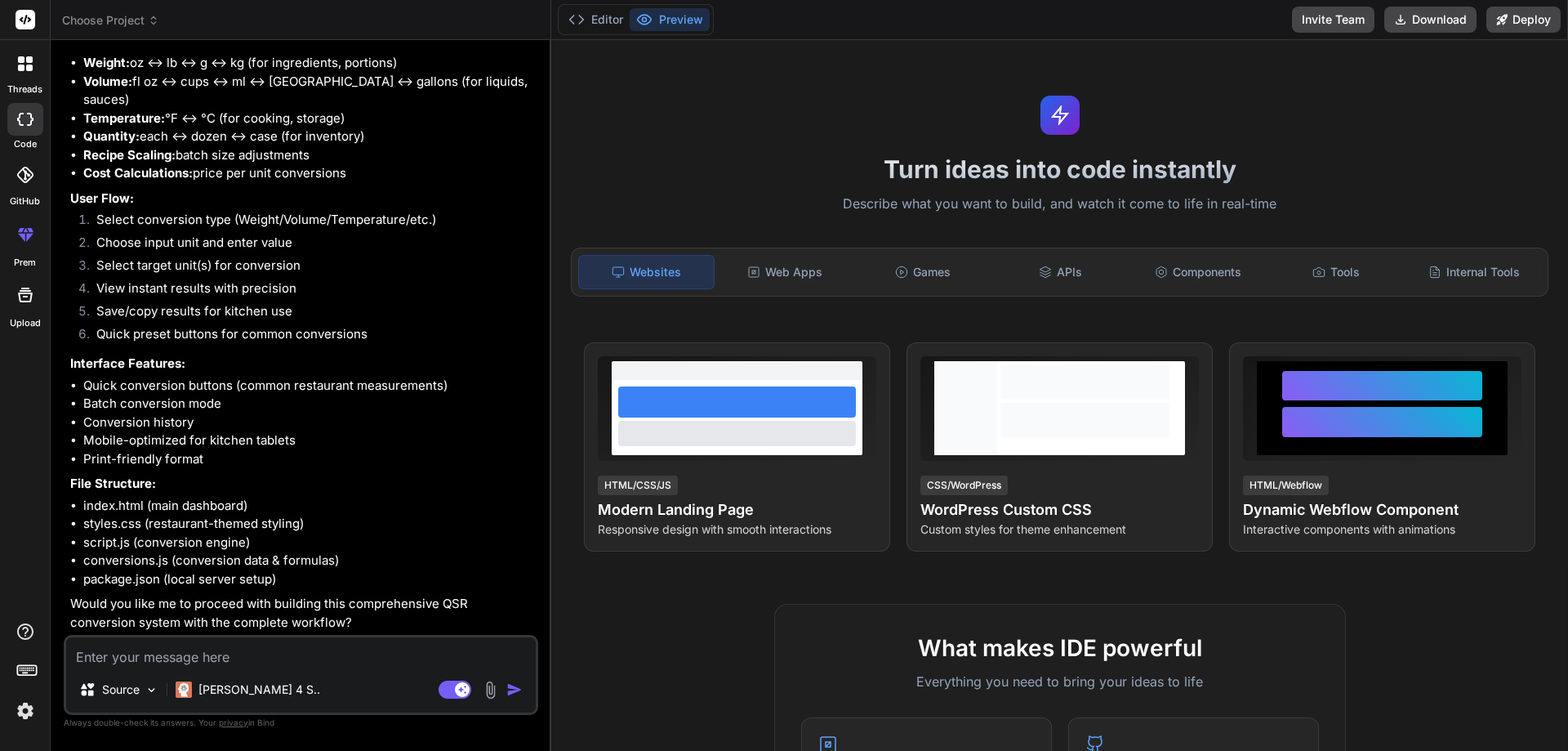
click at [296, 441] on li "Mobile-optimized for kitchen tablets" at bounding box center [309, 440] width 452 height 18
drag, startPoint x: 310, startPoint y: 441, endPoint x: 63, endPoint y: 441, distance: 247.0
click at [63, 441] on div "Bind AI Web Search Created with Pixso. Code Generator You hello Bind AI Hello! …" at bounding box center [300, 395] width 500 height 710
drag, startPoint x: 221, startPoint y: 459, endPoint x: 74, endPoint y: 454, distance: 147.1
click at [83, 454] on li "Print-friendly format" at bounding box center [309, 459] width 452 height 18
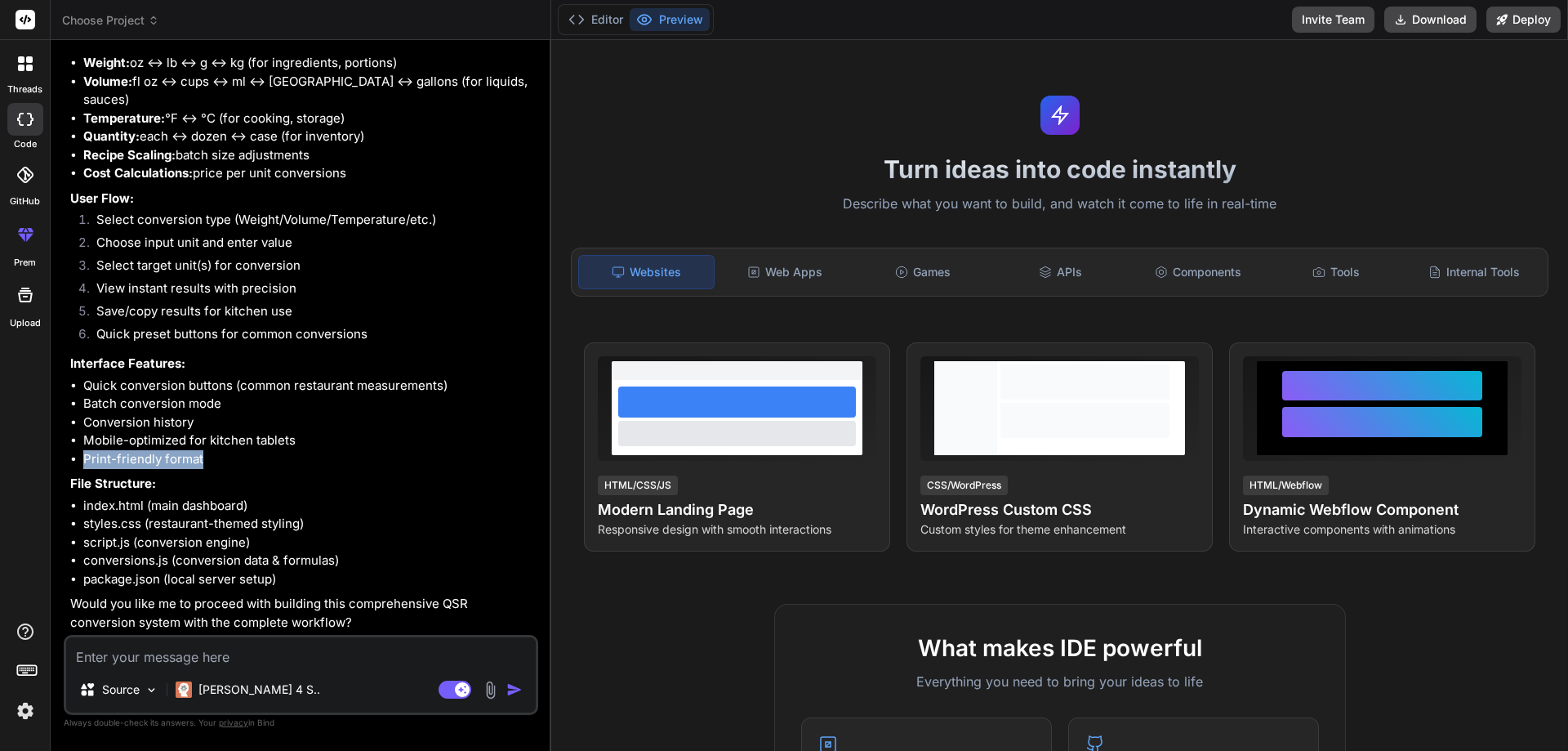
click at [284, 454] on li "Print-friendly format" at bounding box center [309, 459] width 452 height 18
drag, startPoint x: 257, startPoint y: 457, endPoint x: 71, endPoint y: 461, distance: 186.0
click at [83, 461] on li "Print-friendly format" at bounding box center [309, 459] width 452 height 18
click at [254, 459] on li "Print-friendly format" at bounding box center [309, 459] width 452 height 18
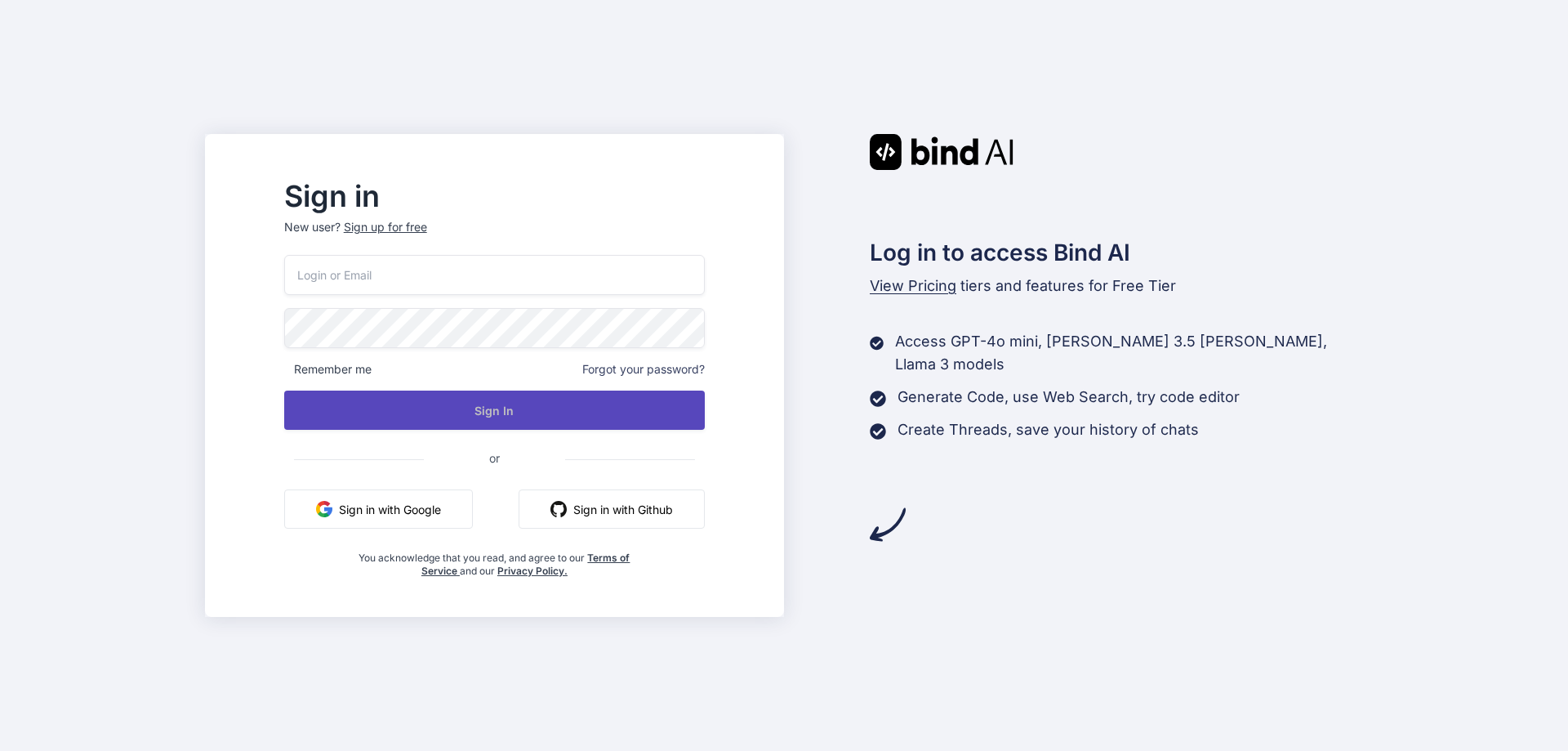
type input "shubham3@yopmail.com"
click at [564, 411] on button "Sign In" at bounding box center [494, 410] width 421 height 40
